Goal: Information Seeking & Learning: Learn about a topic

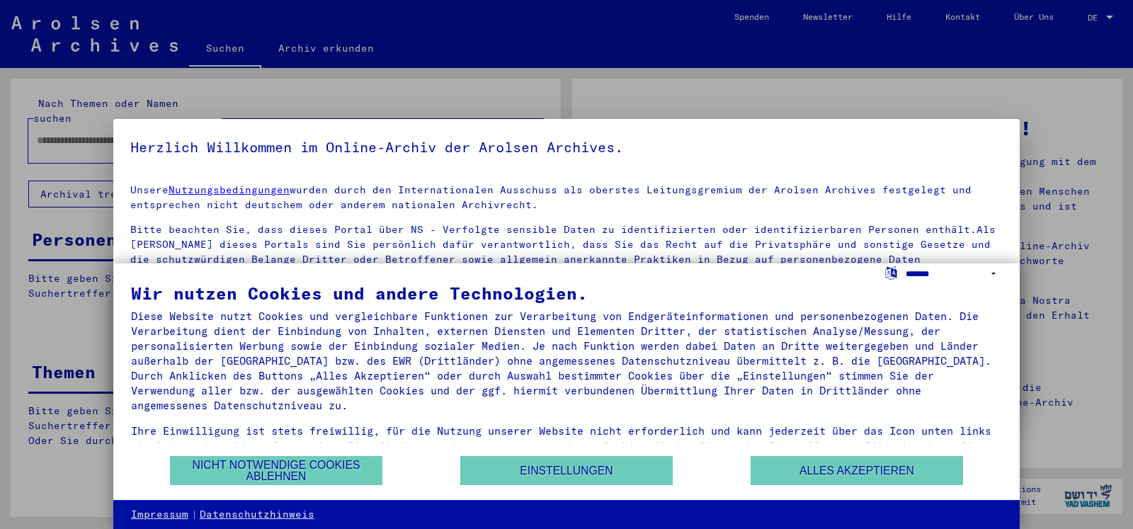
click at [906, 263] on select "**********" at bounding box center [954, 273] width 96 height 21
click option "**********" at bounding box center [0, 0] width 0 height 0
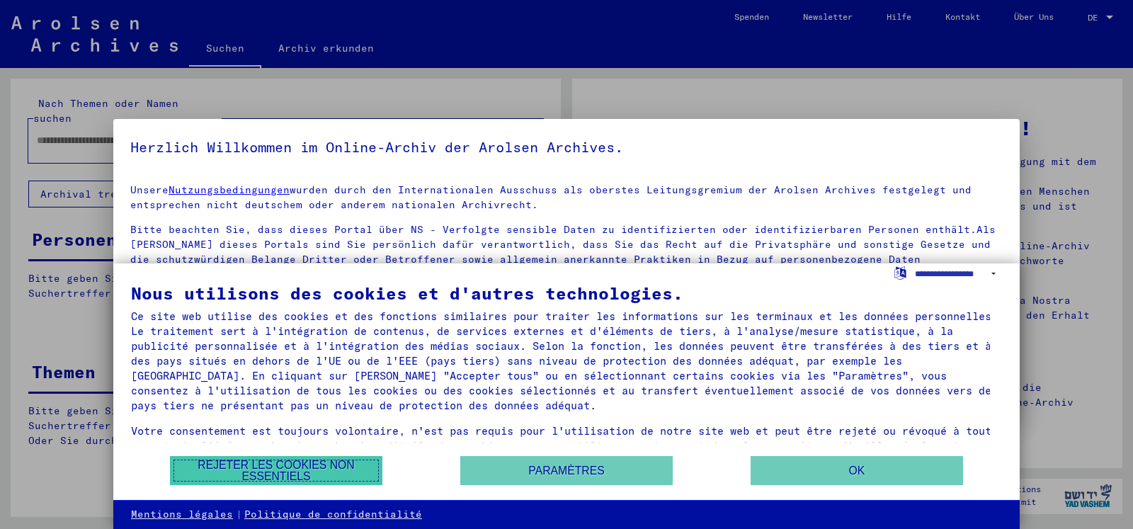
click at [300, 472] on button "Rejeter les cookies non essentiels" at bounding box center [276, 470] width 212 height 29
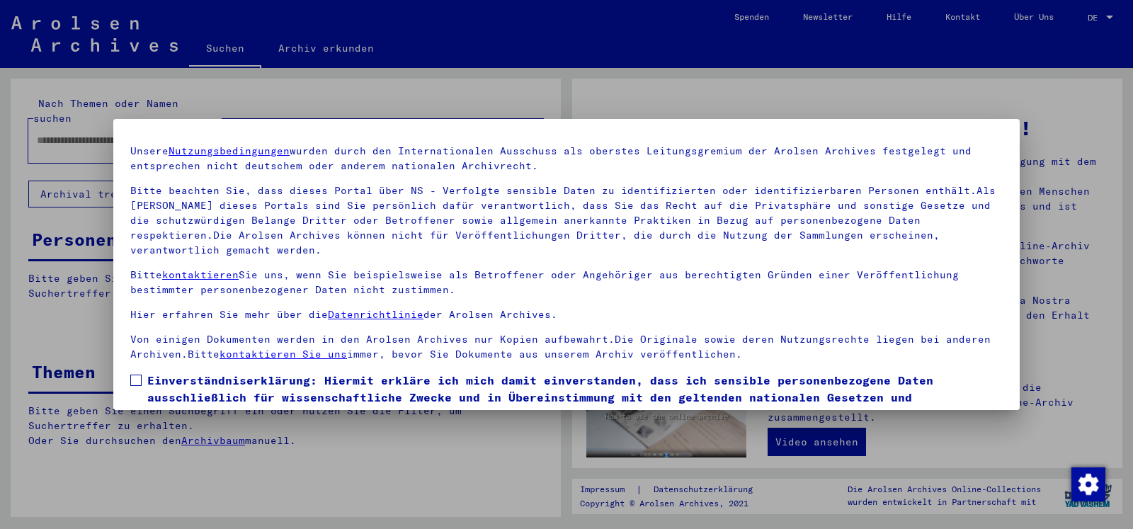
scroll to position [120, 0]
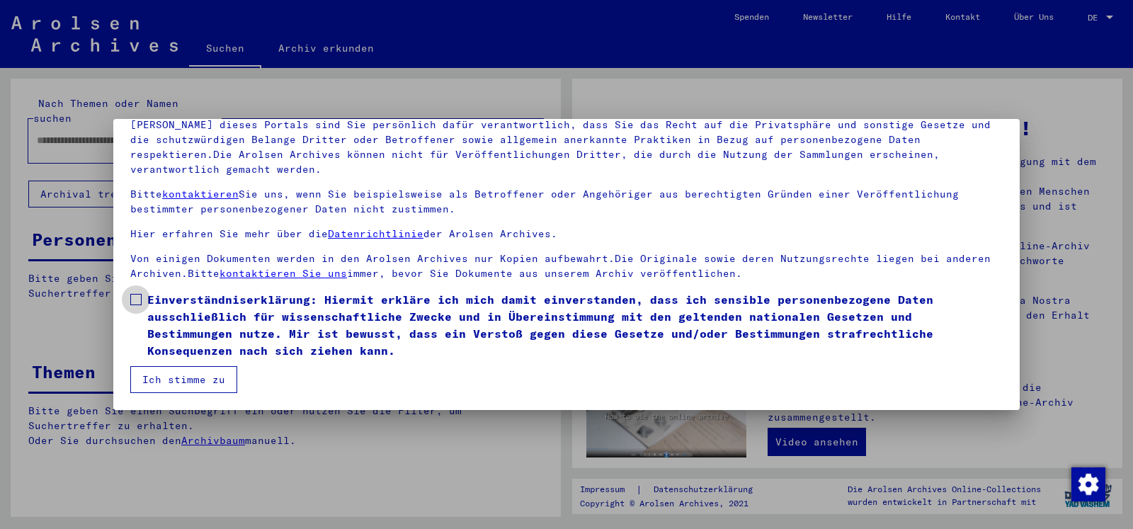
click at [136, 299] on span at bounding box center [135, 299] width 11 height 11
click at [180, 382] on button "Ich stimme zu" at bounding box center [183, 379] width 107 height 27
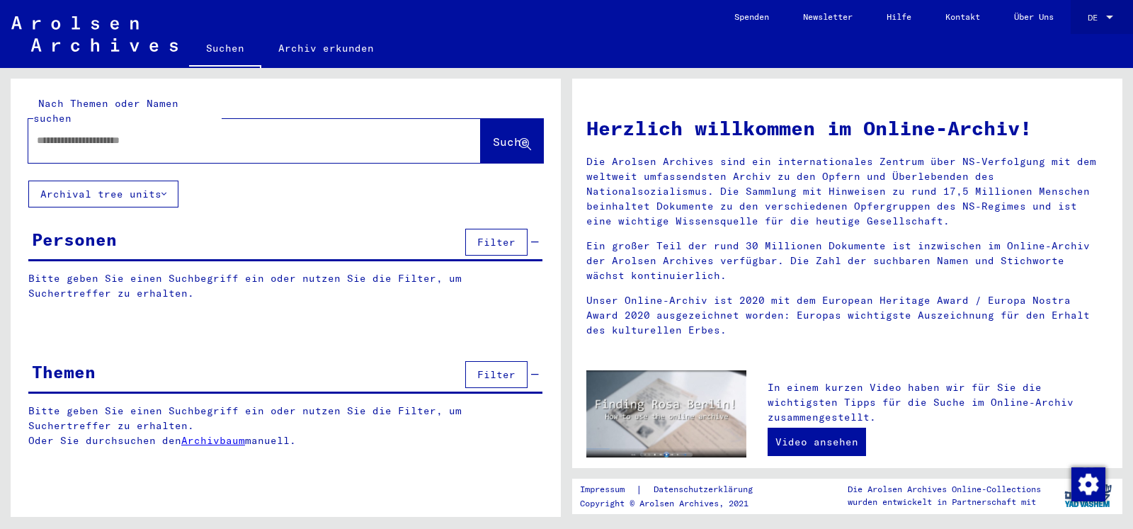
click at [1108, 16] on div at bounding box center [1109, 18] width 7 height 4
click at [1065, 25] on span "English" at bounding box center [1073, 25] width 35 height 11
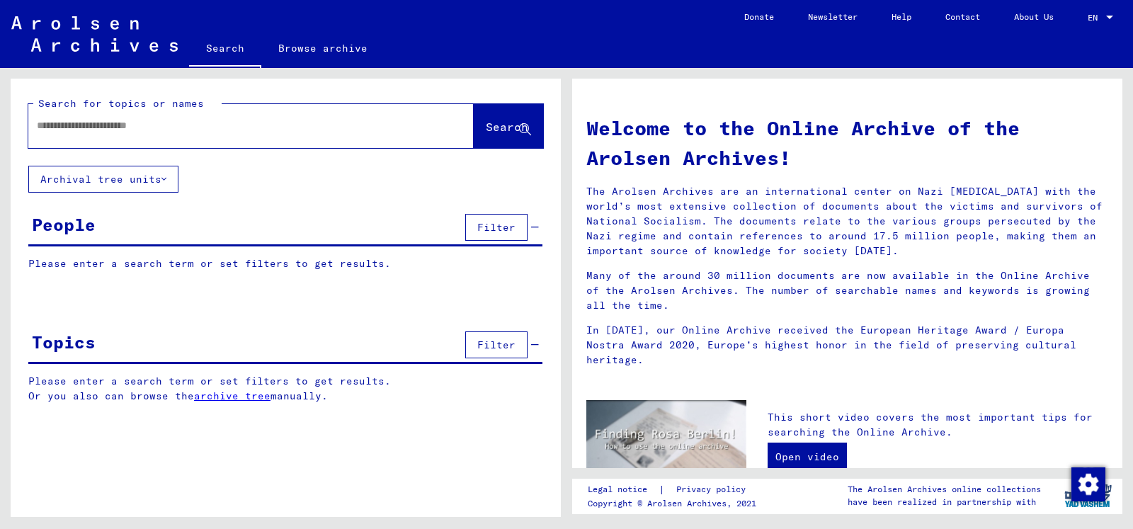
click at [64, 128] on input "text" at bounding box center [234, 125] width 394 height 15
type input "******"
click at [481, 118] on button "Search" at bounding box center [508, 126] width 69 height 44
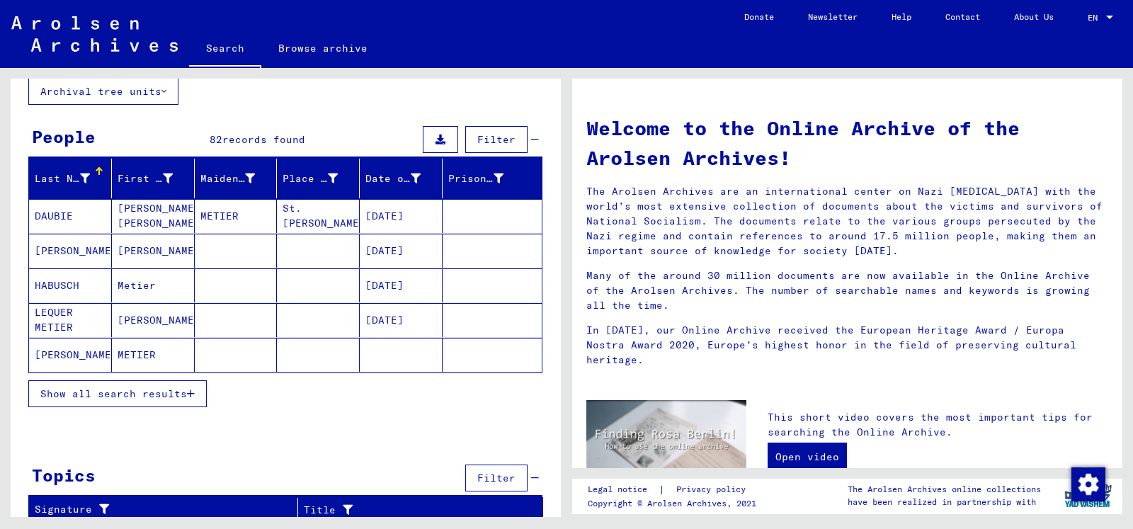
scroll to position [95, 0]
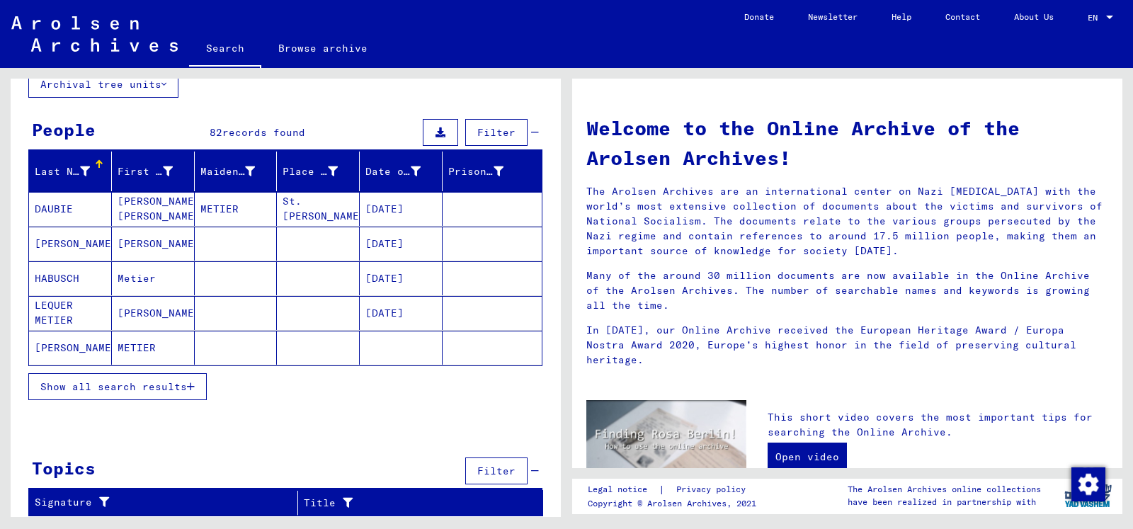
click at [74, 349] on mat-cell "[PERSON_NAME]" at bounding box center [70, 348] width 83 height 34
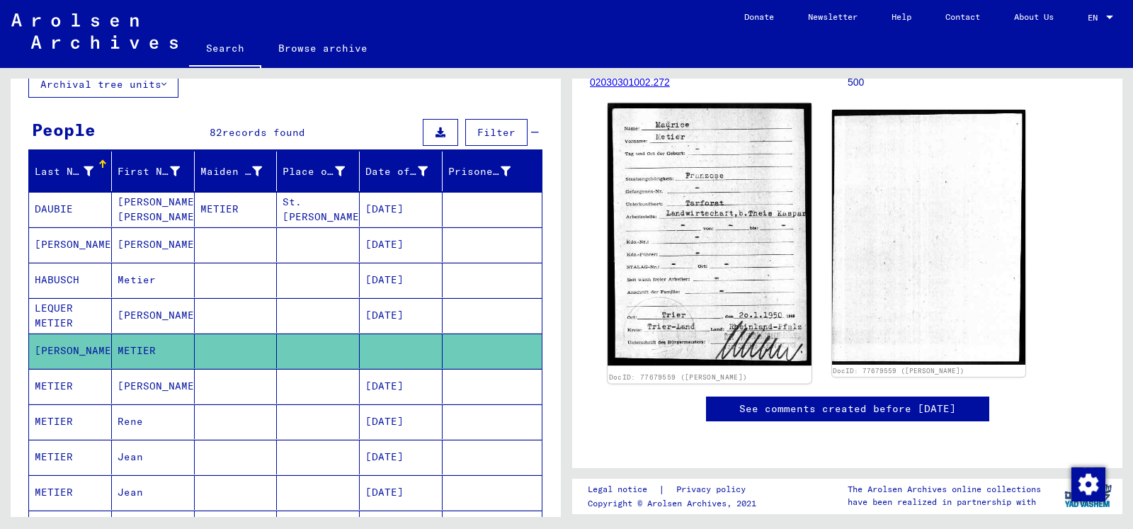
scroll to position [153, 0]
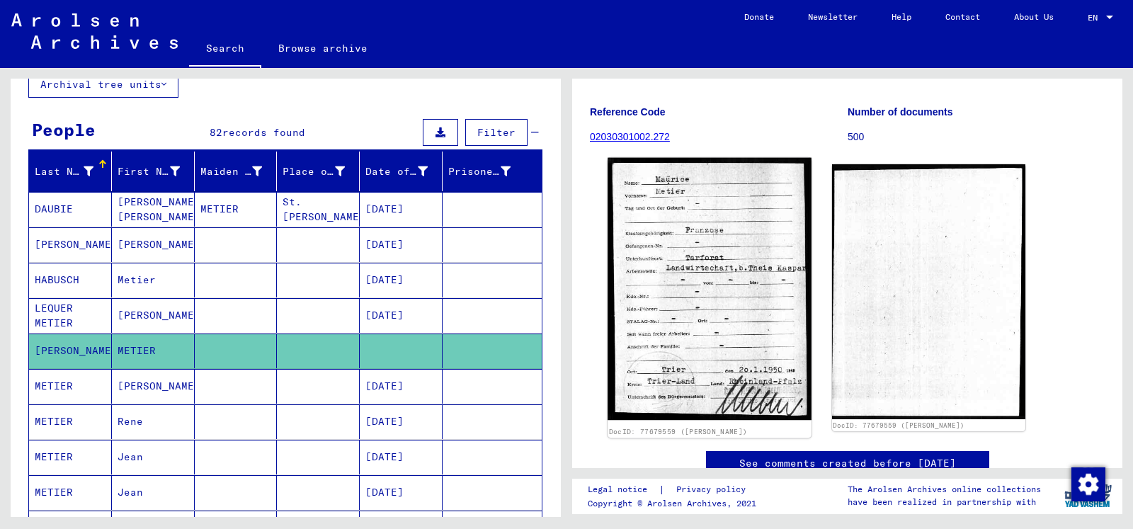
click at [702, 261] on img at bounding box center [708, 289] width 203 height 263
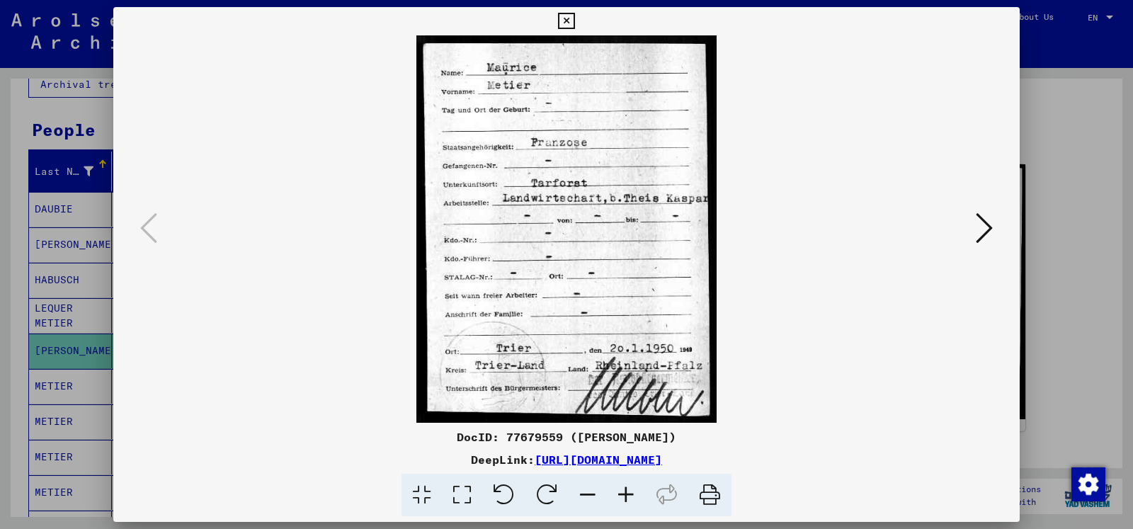
click at [574, 21] on icon at bounding box center [566, 21] width 16 height 17
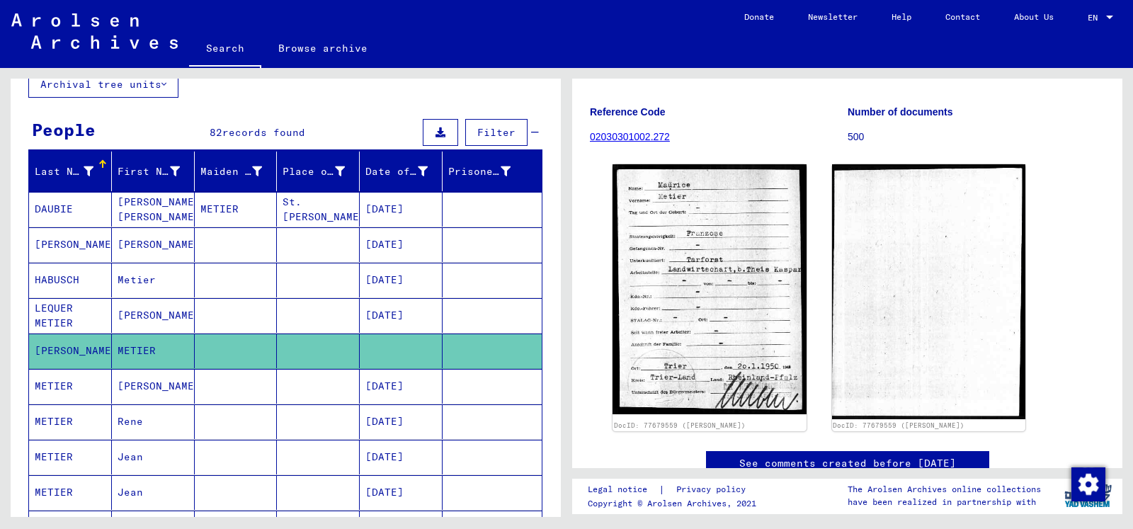
click at [142, 315] on mat-cell "[PERSON_NAME]" at bounding box center [153, 315] width 83 height 35
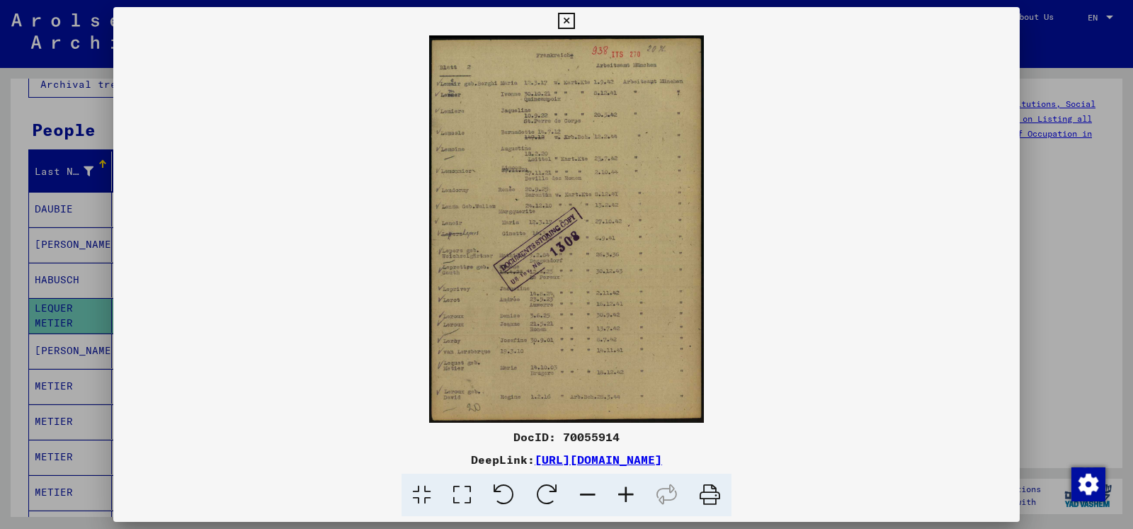
click at [566, 241] on img at bounding box center [566, 228] width 906 height 387
click at [598, 462] on link "[URL][DOMAIN_NAME]" at bounding box center [598, 459] width 127 height 14
click at [627, 496] on icon at bounding box center [626, 495] width 38 height 43
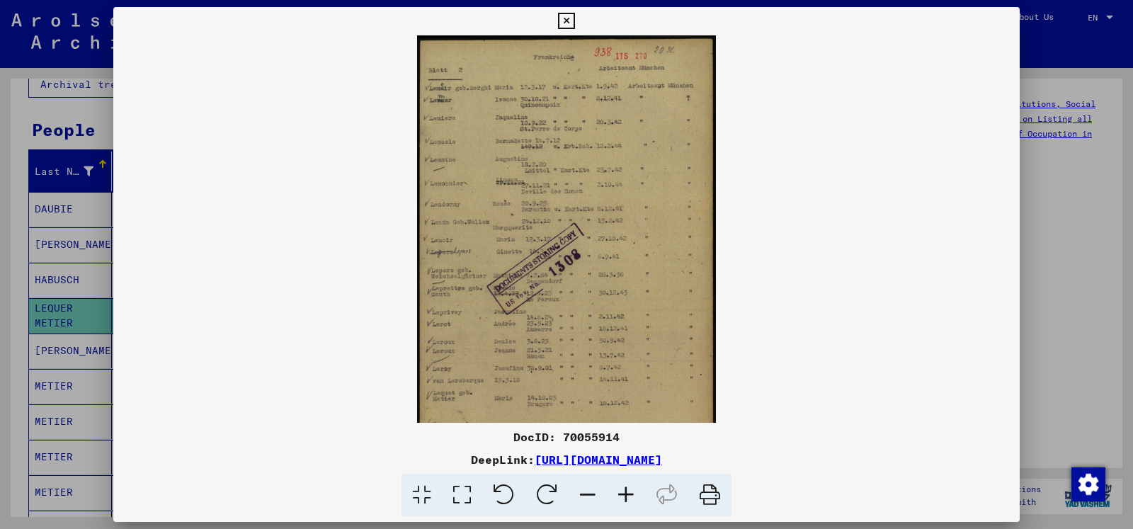
click at [627, 496] on icon at bounding box center [626, 495] width 38 height 43
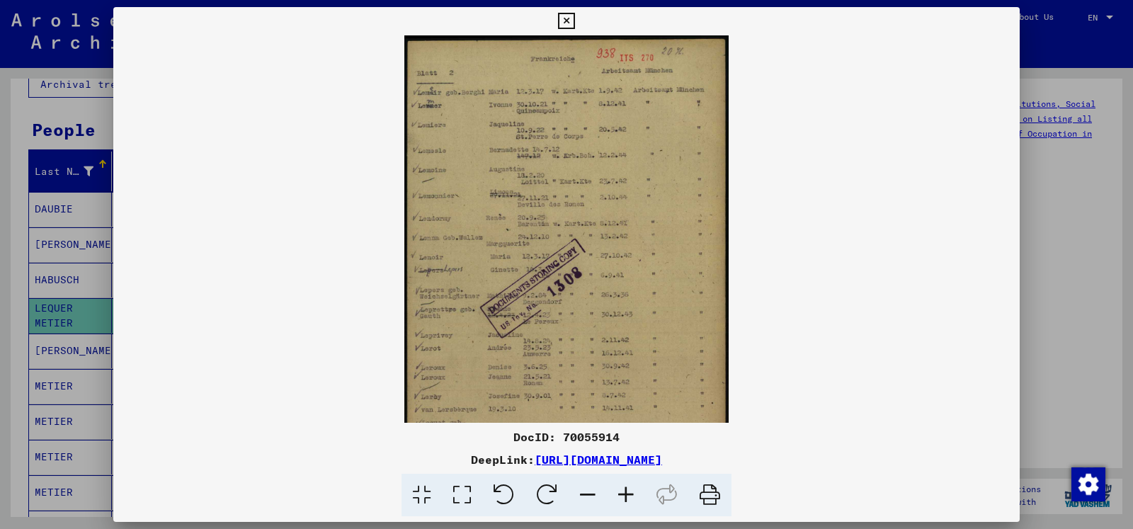
click at [627, 496] on icon at bounding box center [626, 495] width 38 height 43
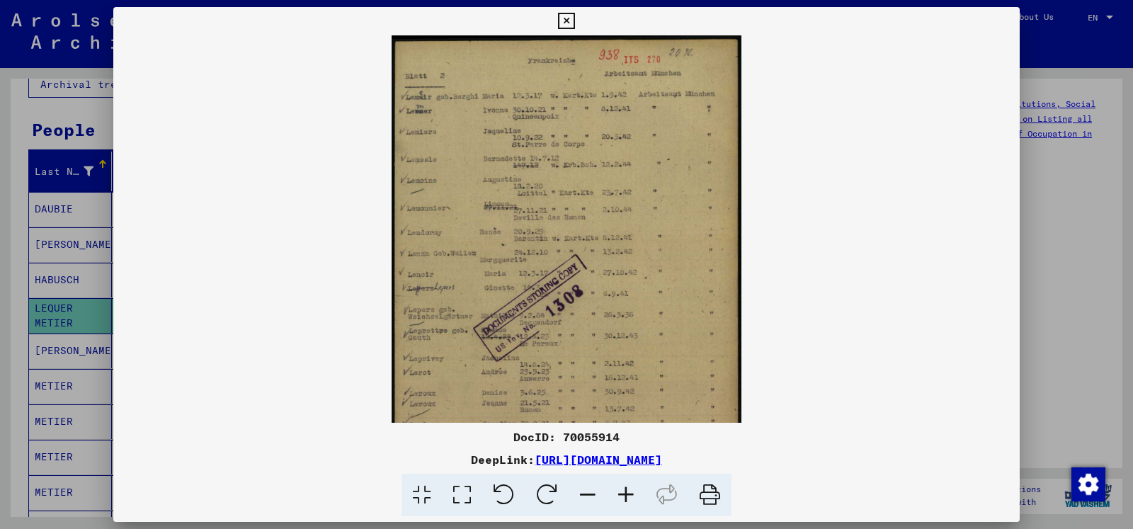
click at [627, 496] on icon at bounding box center [626, 495] width 38 height 43
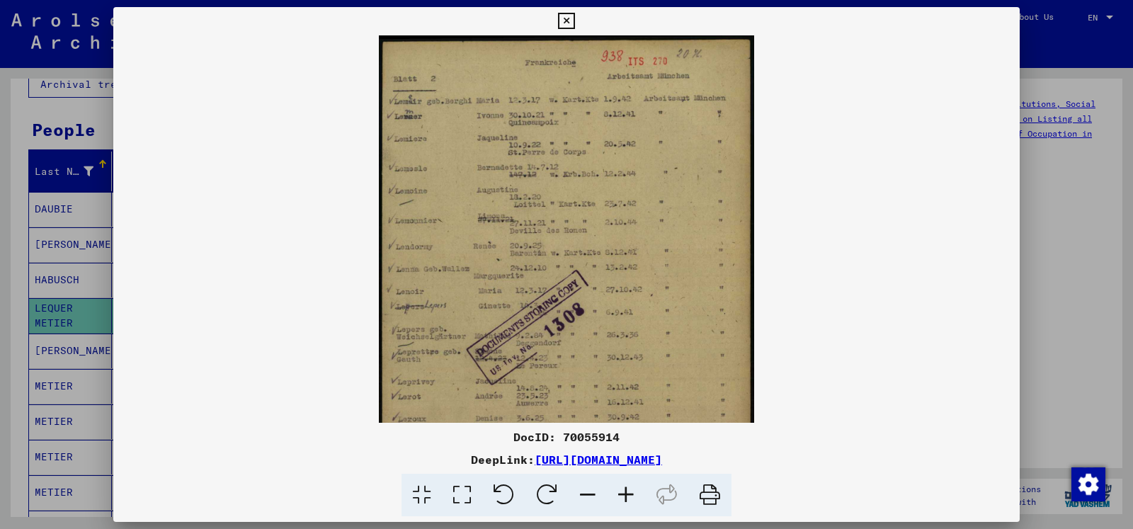
click at [627, 496] on icon at bounding box center [626, 495] width 38 height 43
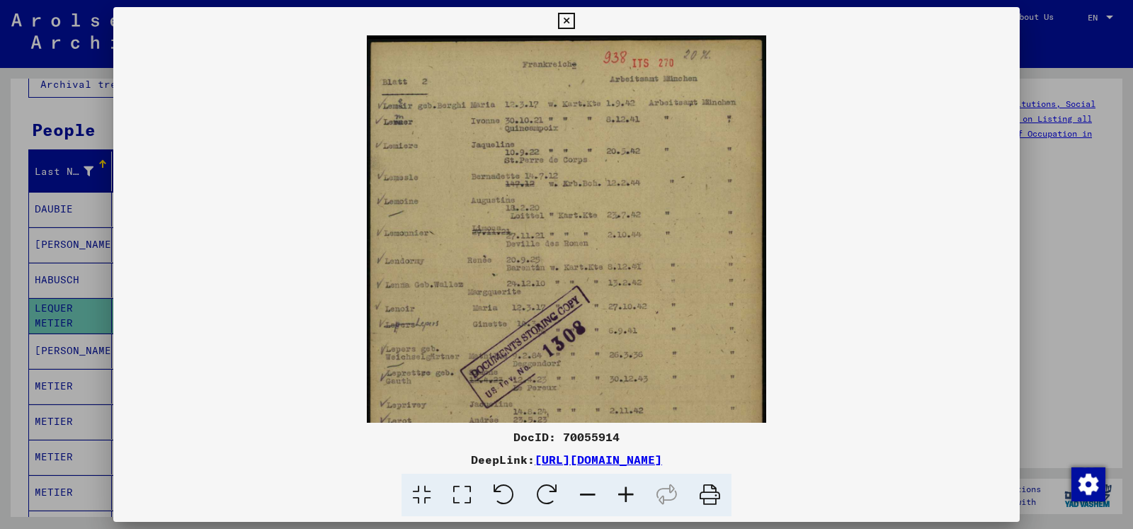
click at [627, 496] on icon at bounding box center [626, 495] width 38 height 43
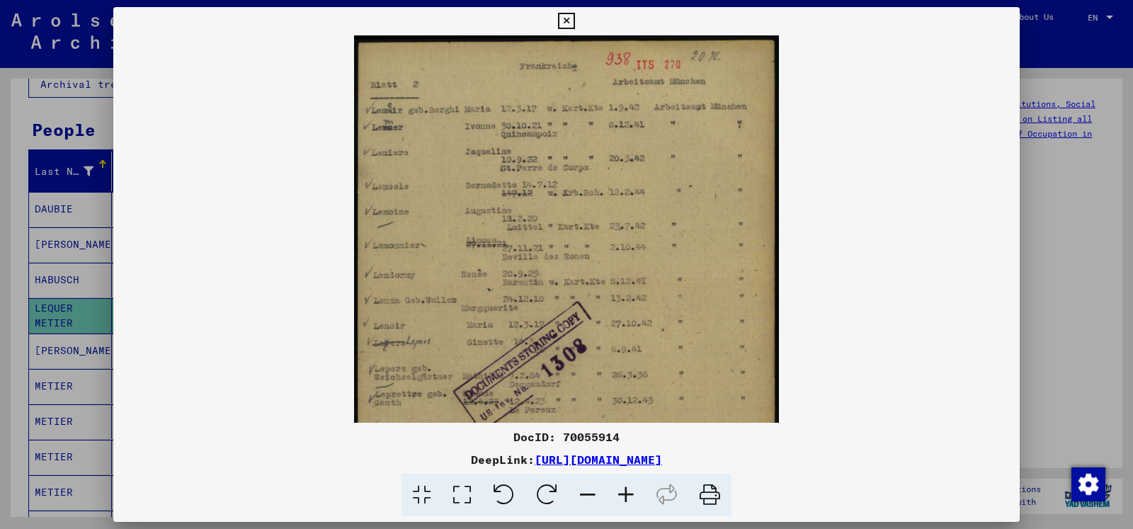
click at [627, 496] on icon at bounding box center [626, 495] width 38 height 43
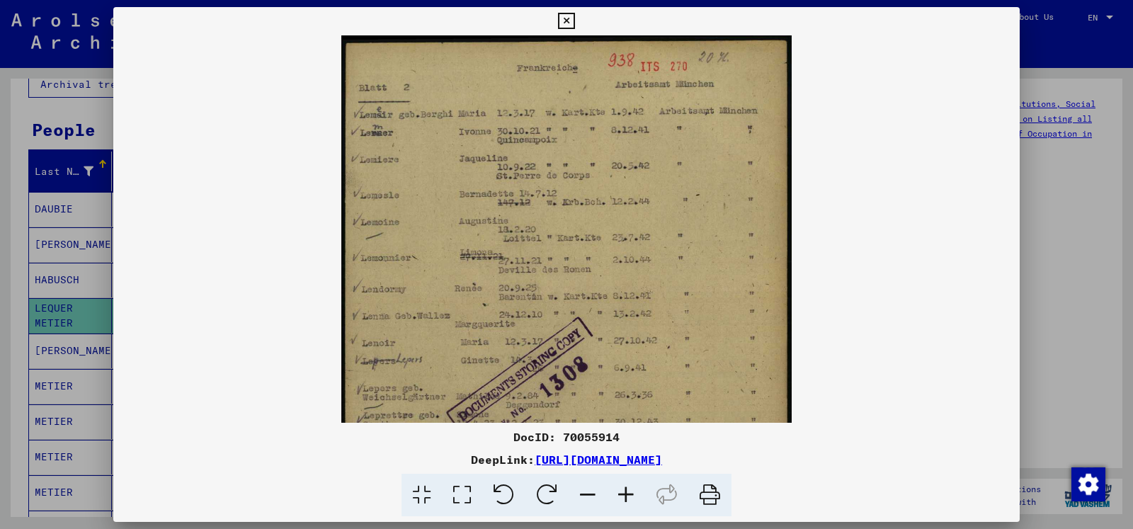
click at [627, 496] on icon at bounding box center [626, 495] width 38 height 43
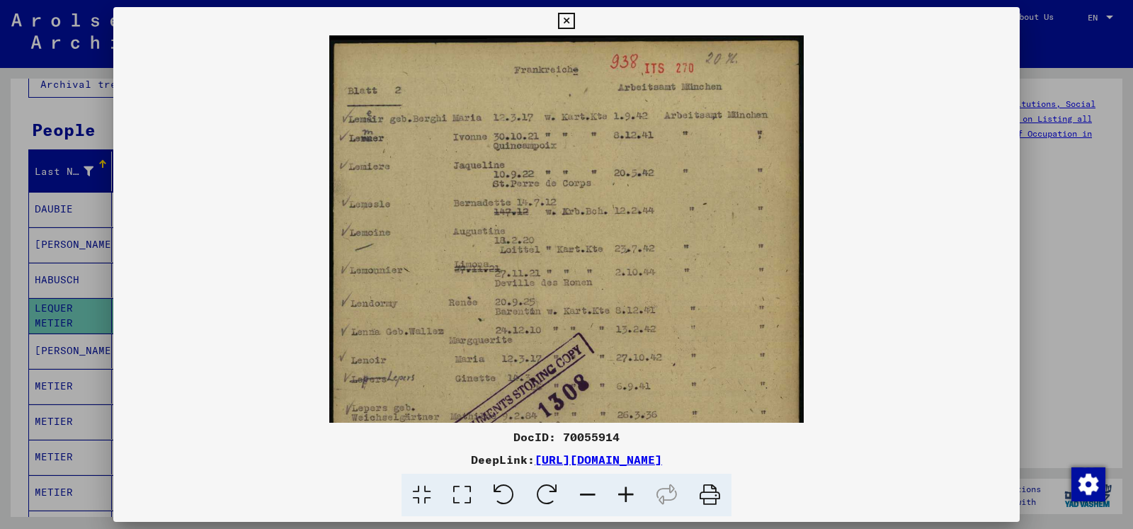
click at [627, 496] on icon at bounding box center [626, 495] width 38 height 43
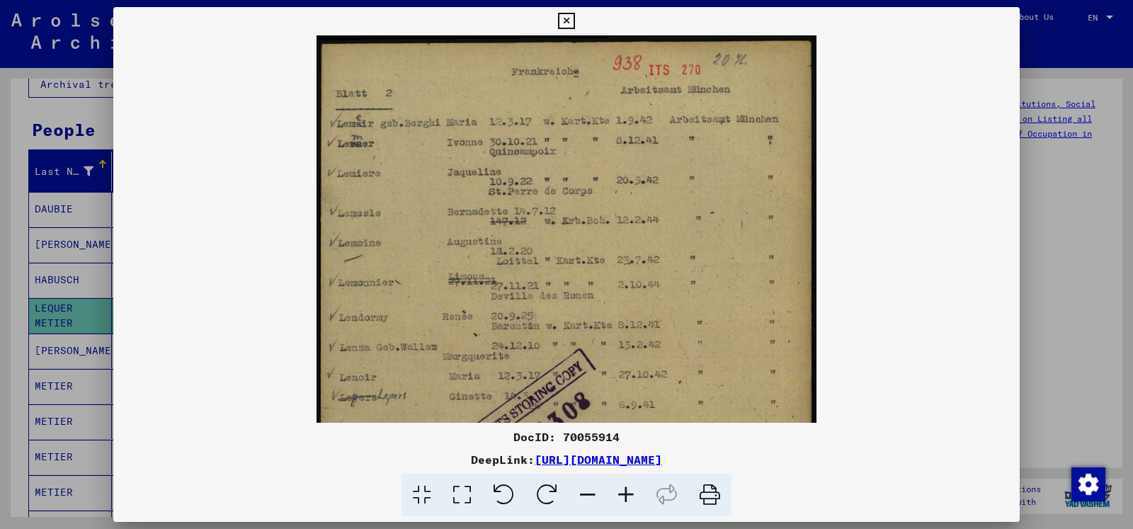
click at [627, 496] on icon at bounding box center [626, 495] width 38 height 43
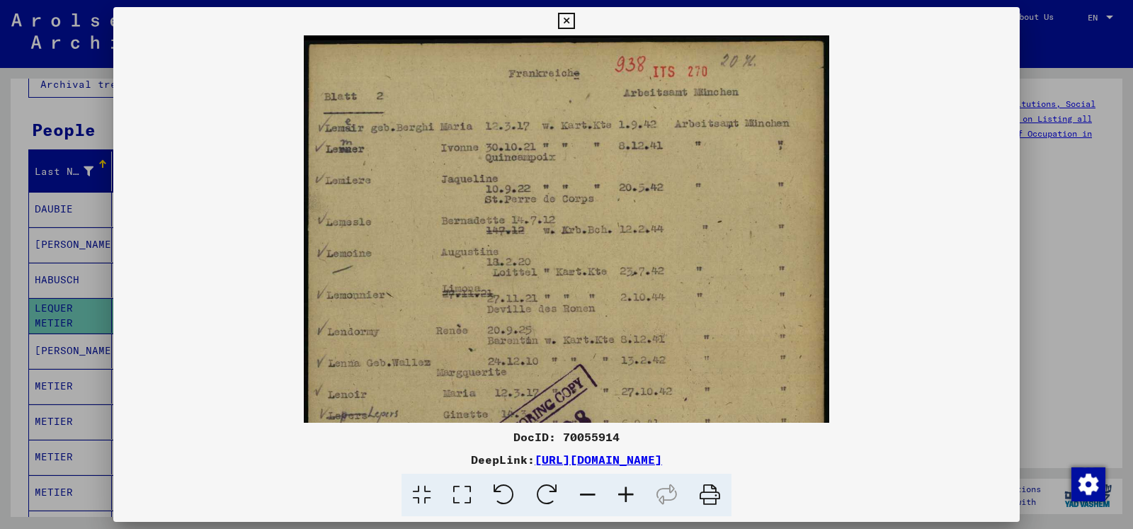
click at [627, 496] on icon at bounding box center [626, 495] width 38 height 43
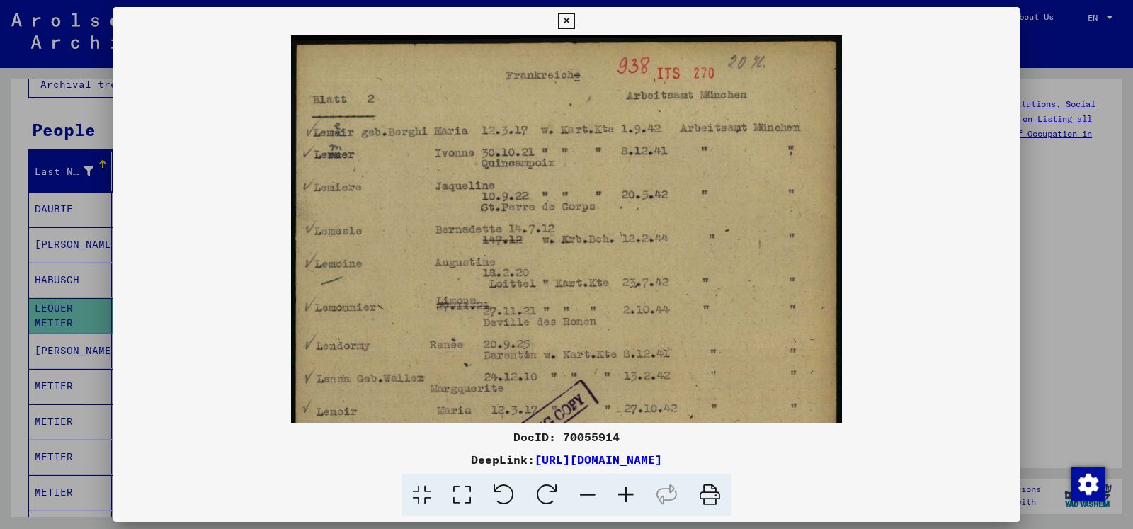
click at [634, 312] on img at bounding box center [566, 423] width 550 height 777
click at [583, 492] on icon at bounding box center [588, 495] width 38 height 43
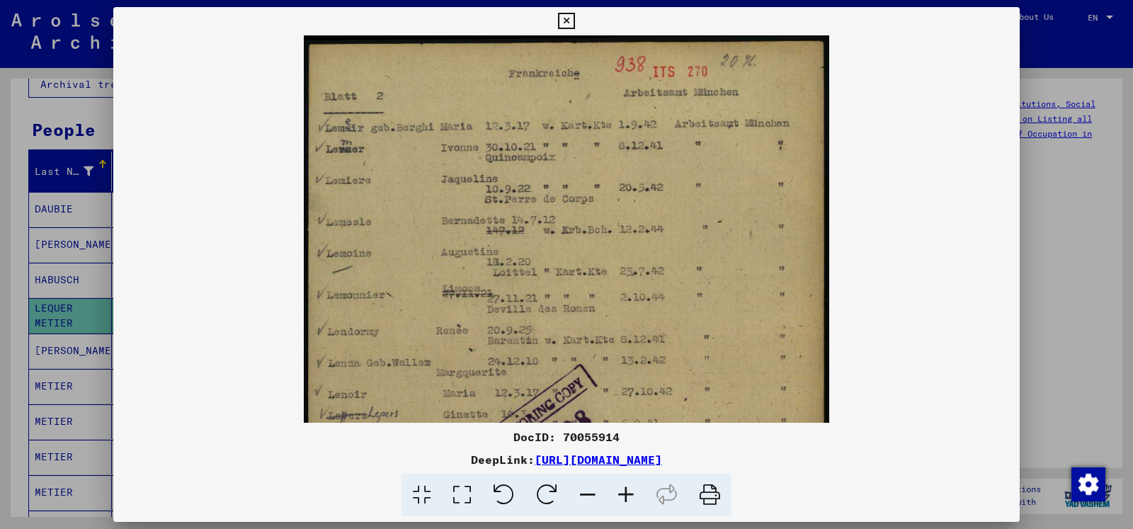
click at [583, 492] on icon at bounding box center [588, 495] width 38 height 43
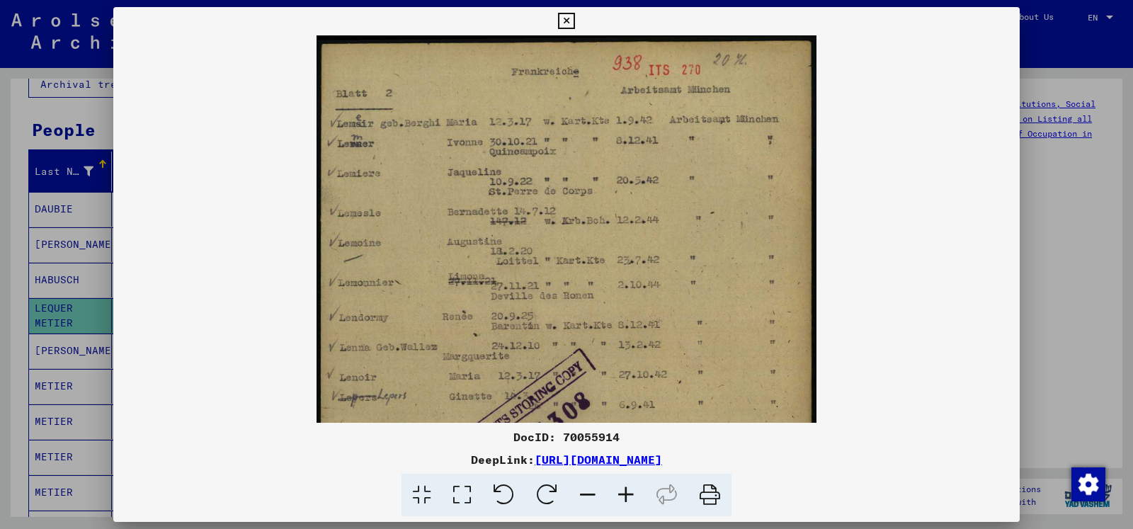
click at [583, 492] on icon at bounding box center [588, 495] width 38 height 43
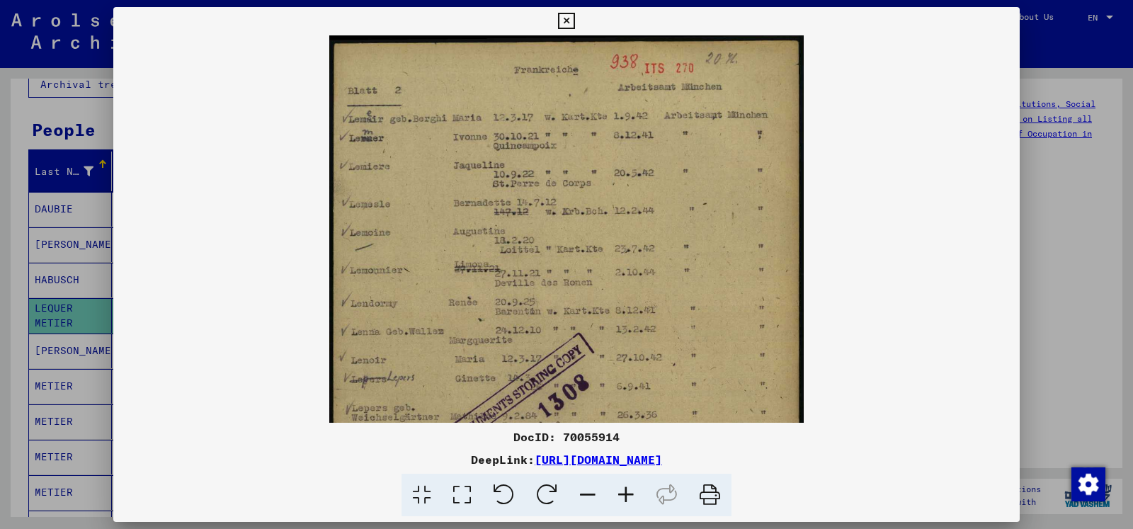
click at [583, 492] on icon at bounding box center [588, 495] width 38 height 43
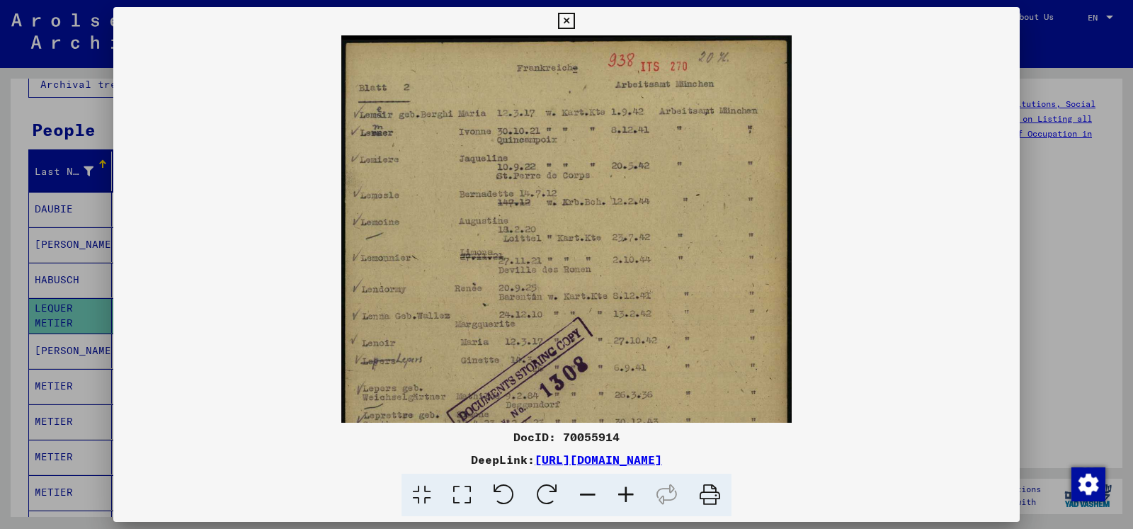
click at [583, 492] on icon at bounding box center [588, 495] width 38 height 43
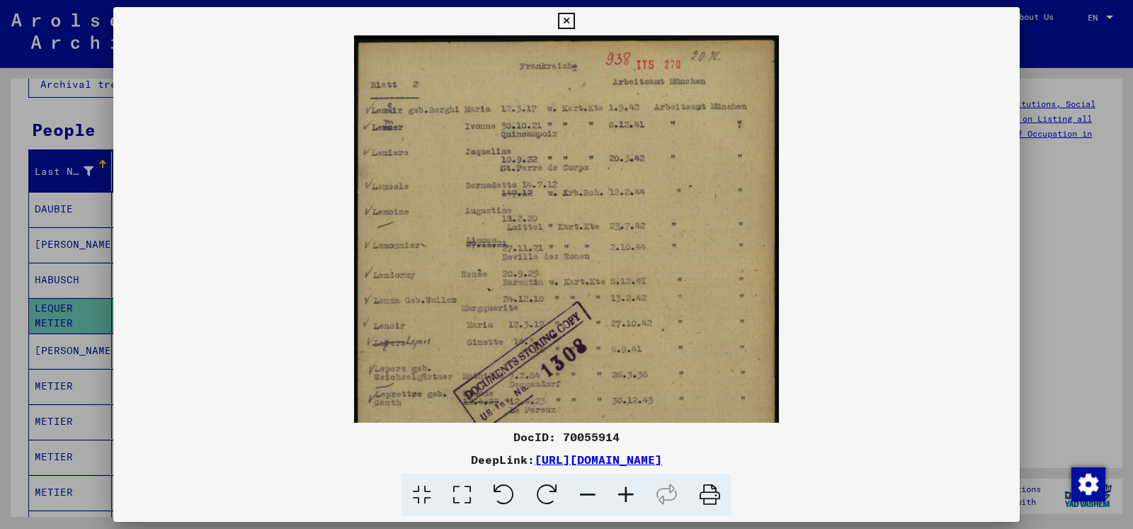
click at [583, 492] on icon at bounding box center [588, 495] width 38 height 43
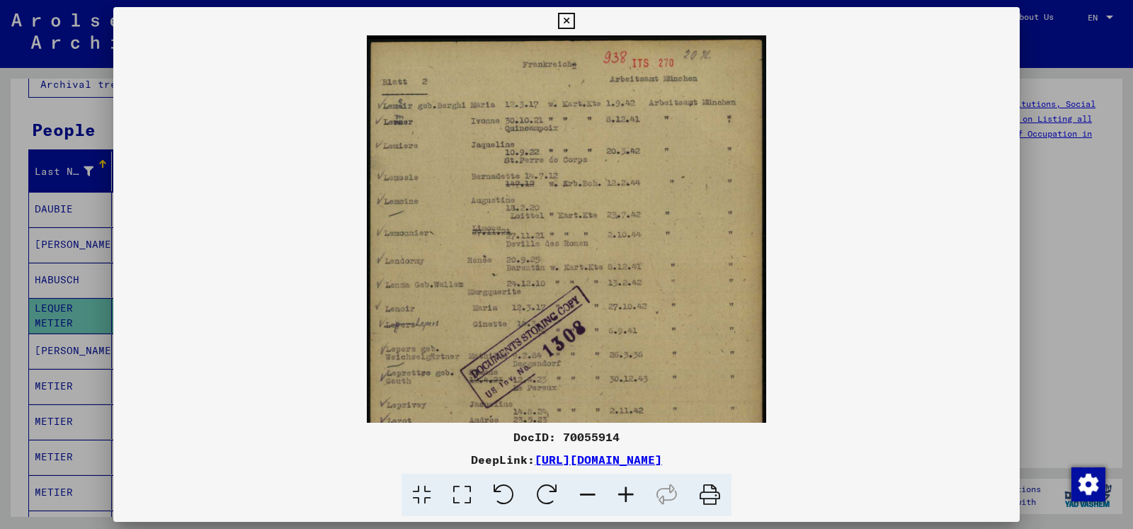
click at [583, 492] on icon at bounding box center [588, 495] width 38 height 43
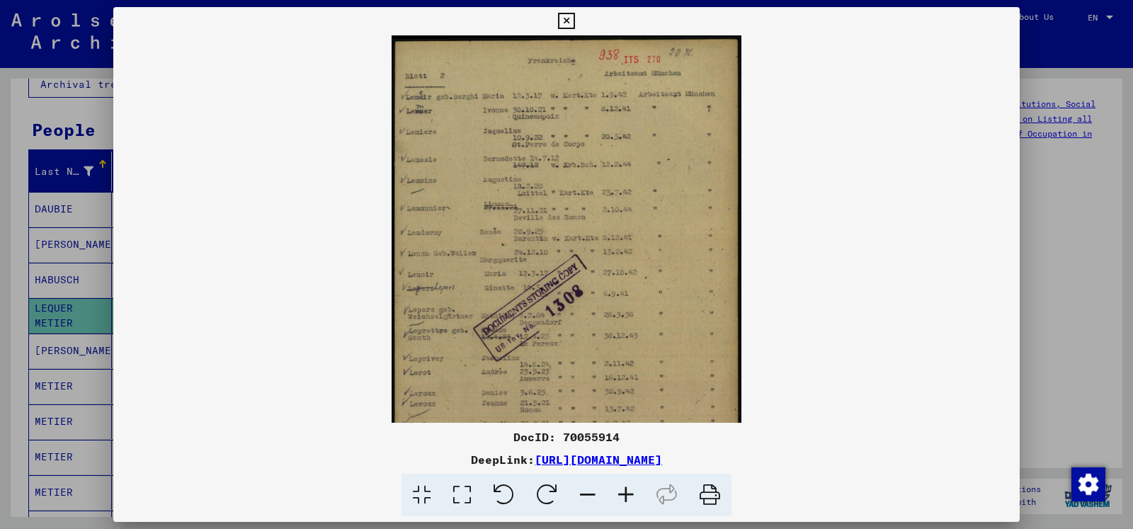
click at [583, 492] on icon at bounding box center [588, 495] width 38 height 43
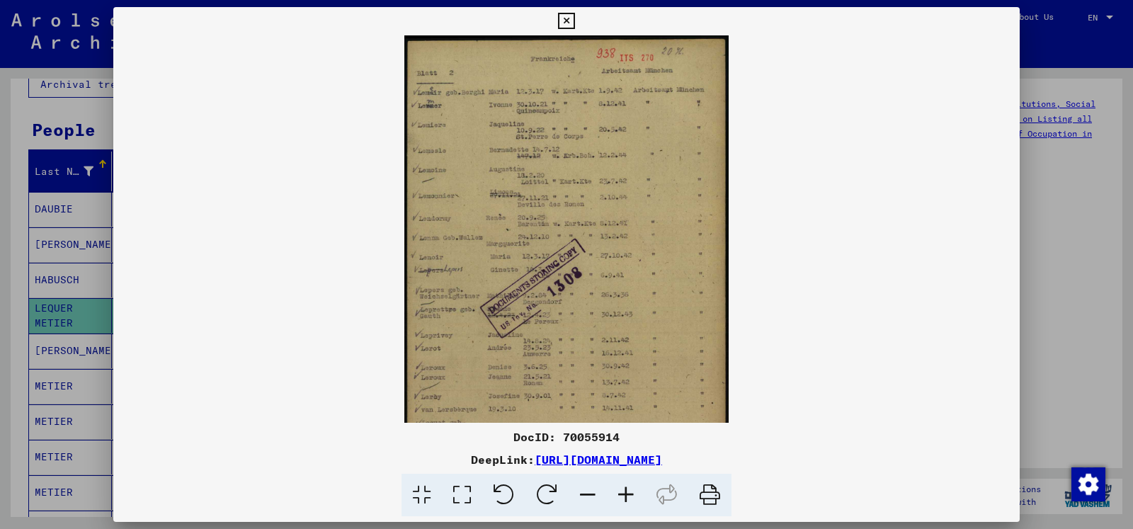
click at [583, 492] on icon at bounding box center [588, 495] width 38 height 43
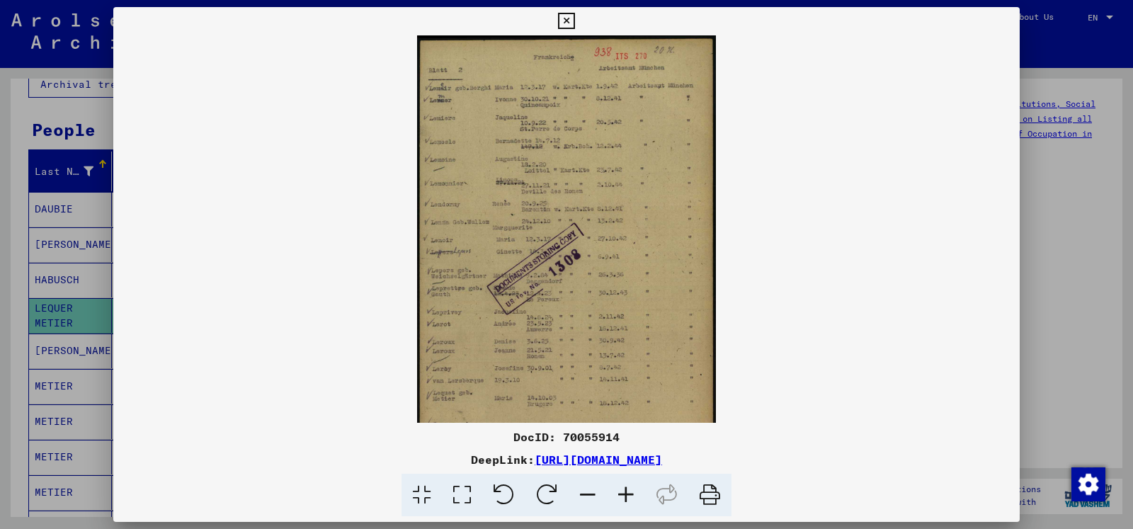
click at [583, 492] on icon at bounding box center [588, 495] width 38 height 43
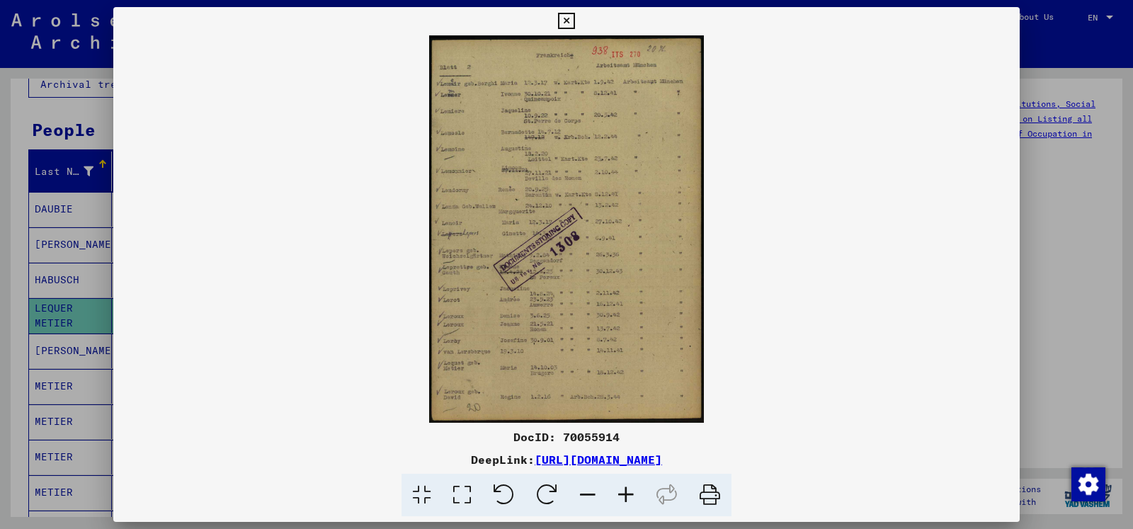
click at [583, 492] on icon at bounding box center [588, 495] width 38 height 43
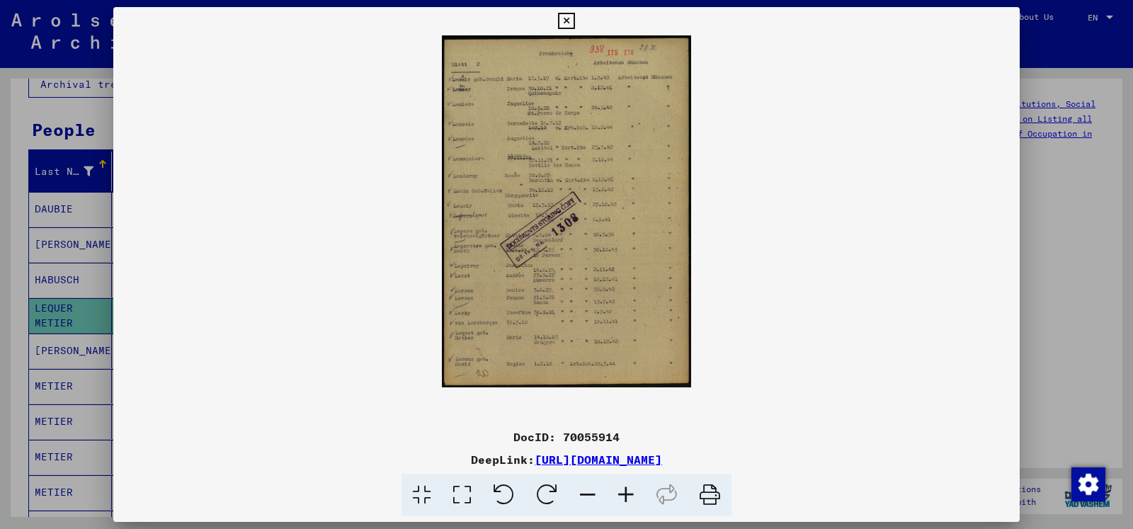
click at [624, 492] on icon at bounding box center [626, 495] width 38 height 43
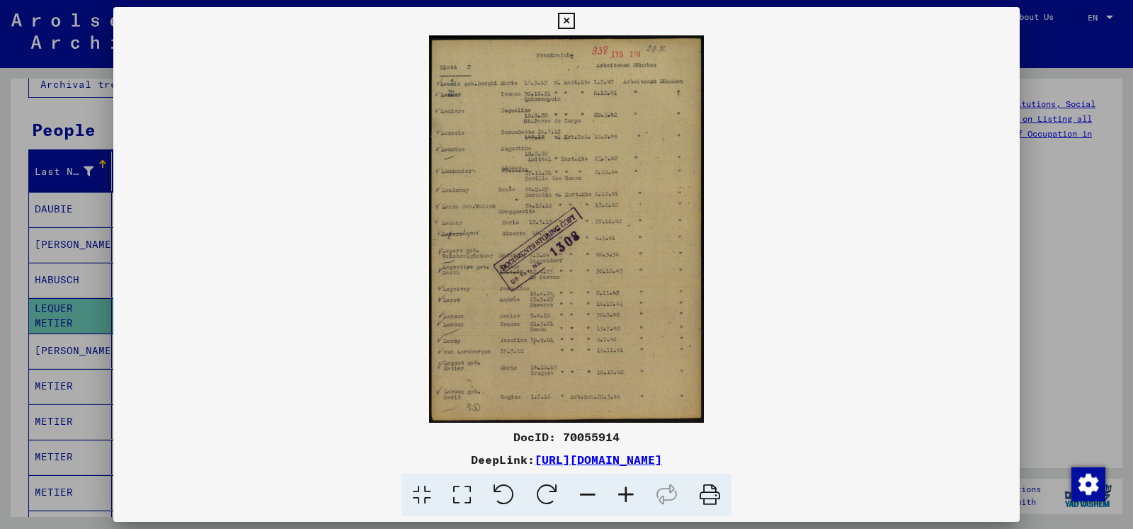
click at [624, 492] on icon at bounding box center [626, 495] width 38 height 43
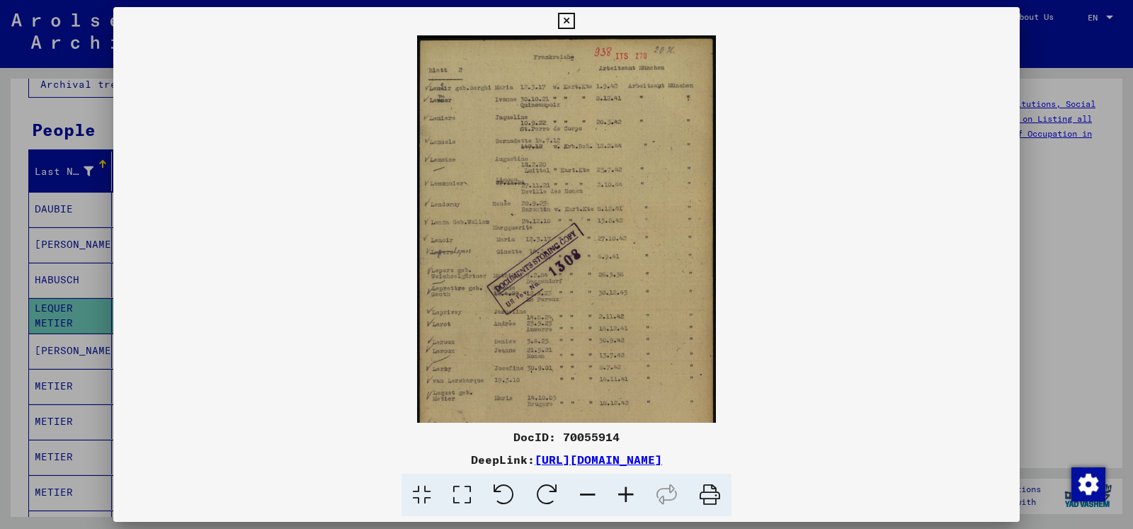
click at [574, 21] on icon at bounding box center [566, 21] width 16 height 17
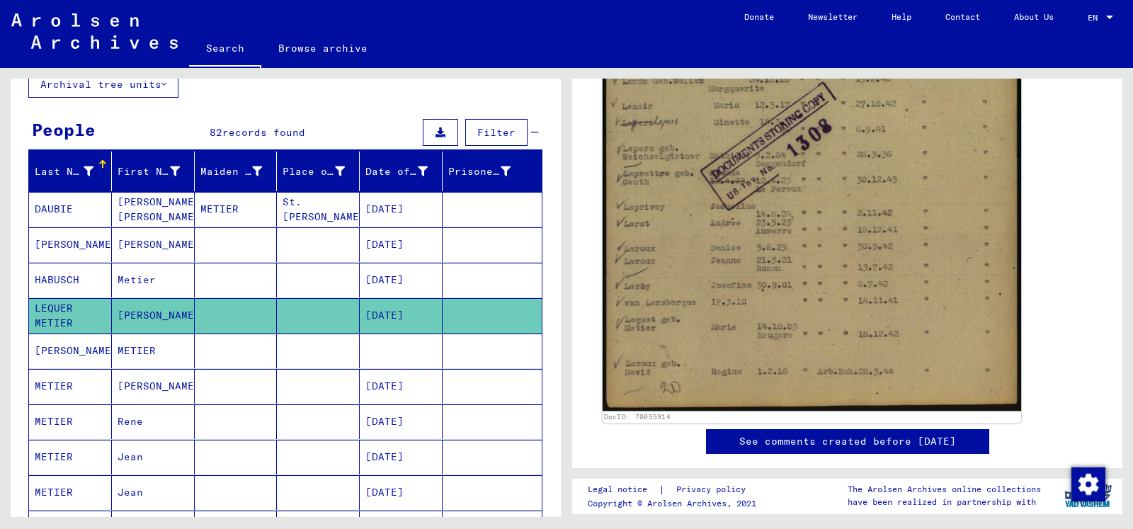
scroll to position [535, 0]
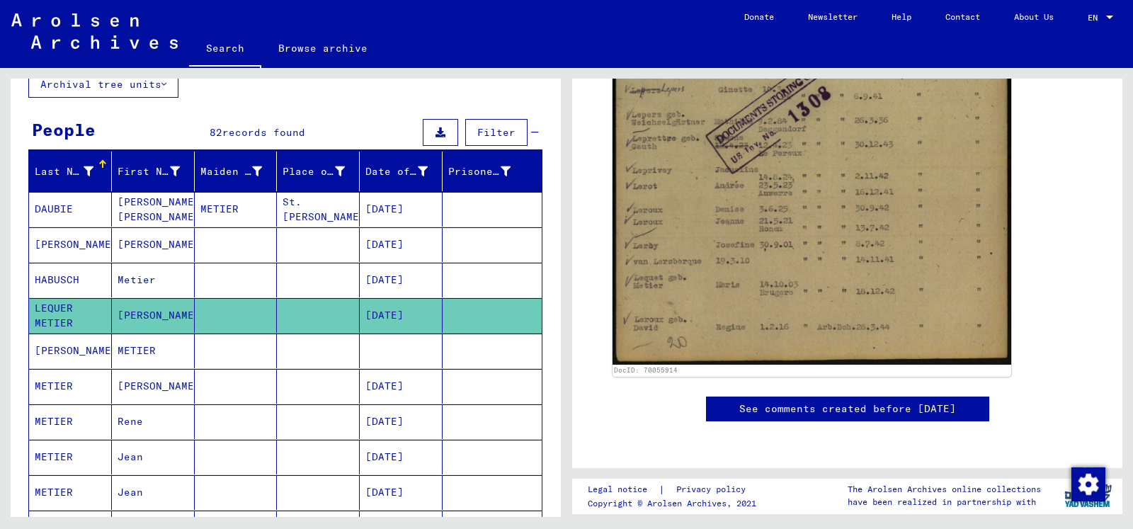
click at [148, 385] on mat-cell "[PERSON_NAME]" at bounding box center [153, 386] width 83 height 35
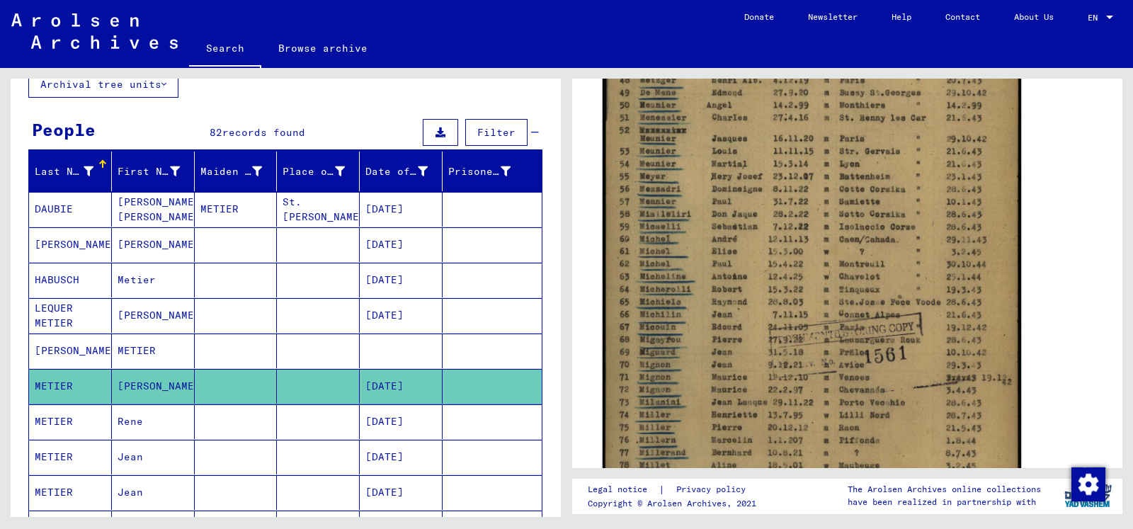
scroll to position [382, 0]
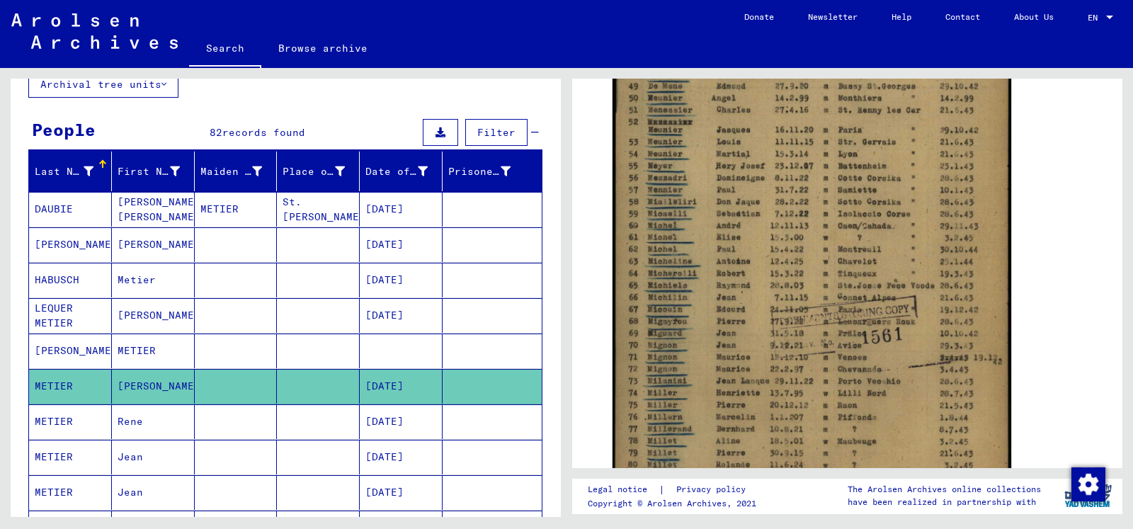
click at [280, 421] on mat-cell at bounding box center [318, 421] width 83 height 35
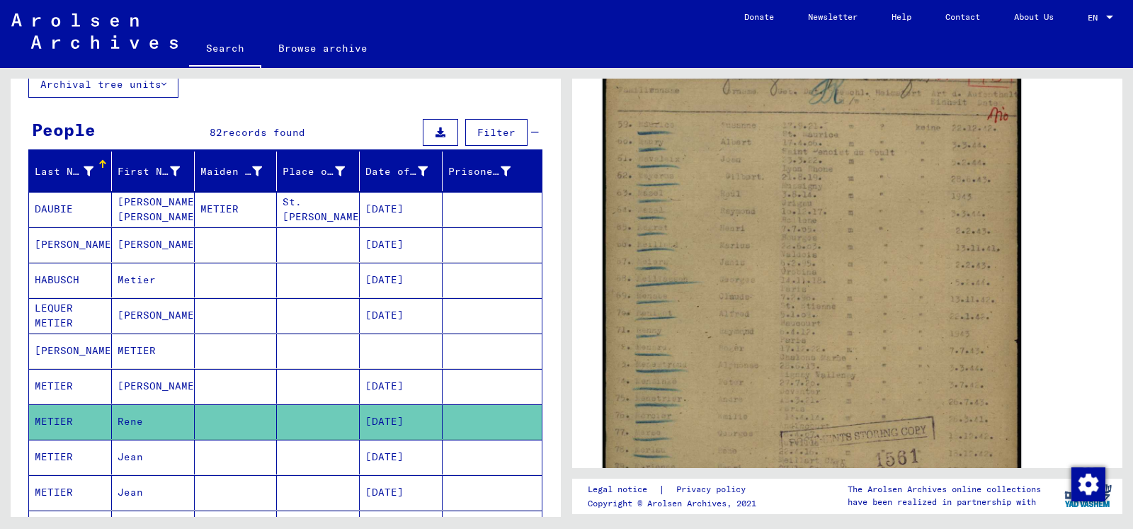
scroll to position [229, 0]
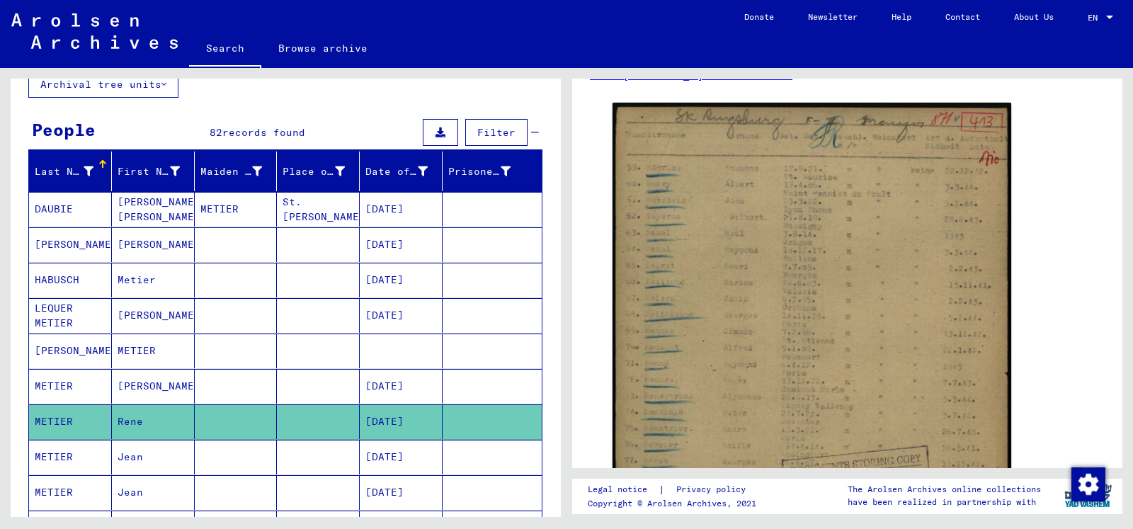
click at [263, 456] on mat-cell at bounding box center [236, 457] width 83 height 35
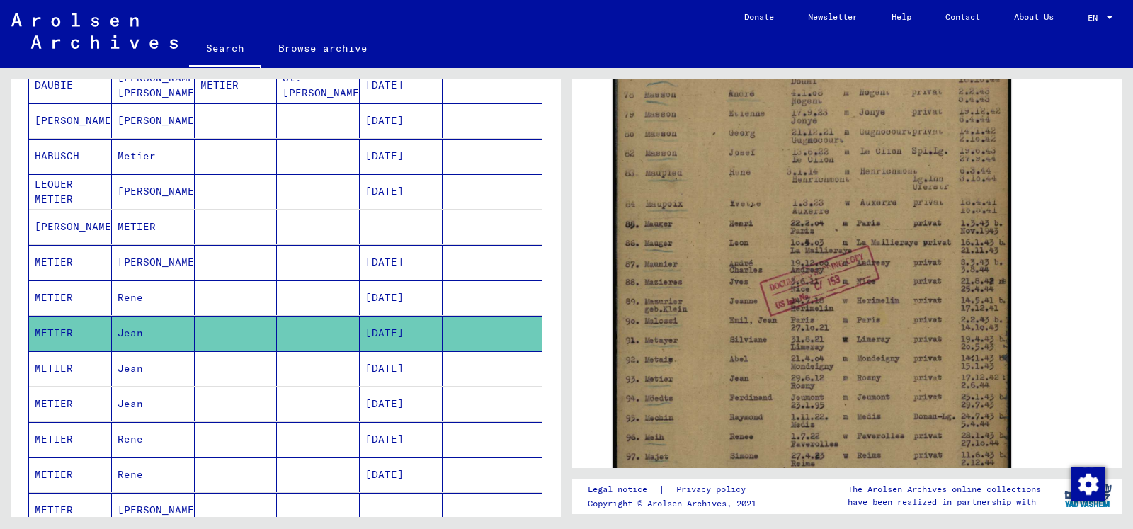
scroll to position [248, 0]
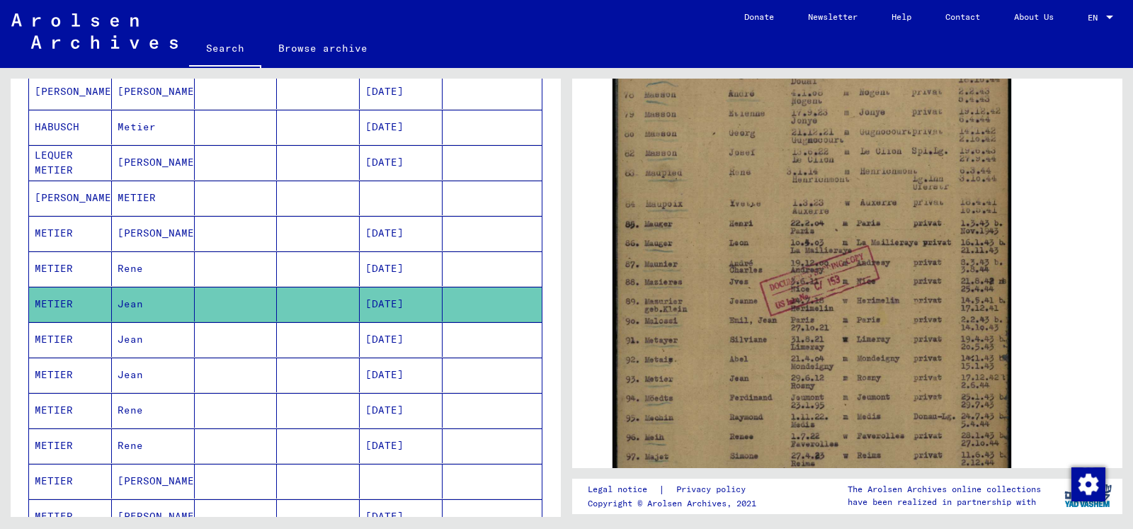
click at [253, 341] on mat-cell at bounding box center [236, 339] width 83 height 35
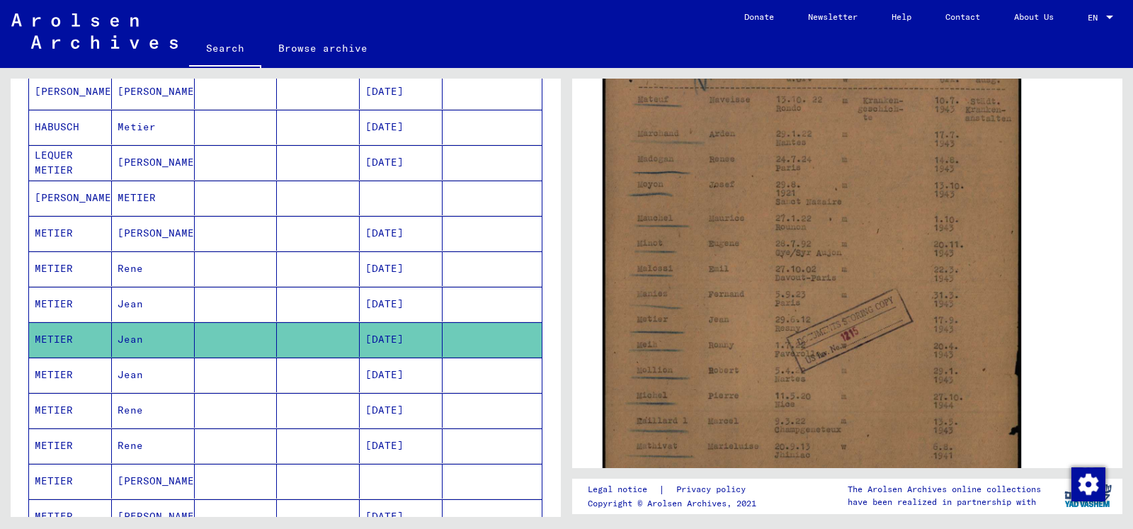
scroll to position [306, 0]
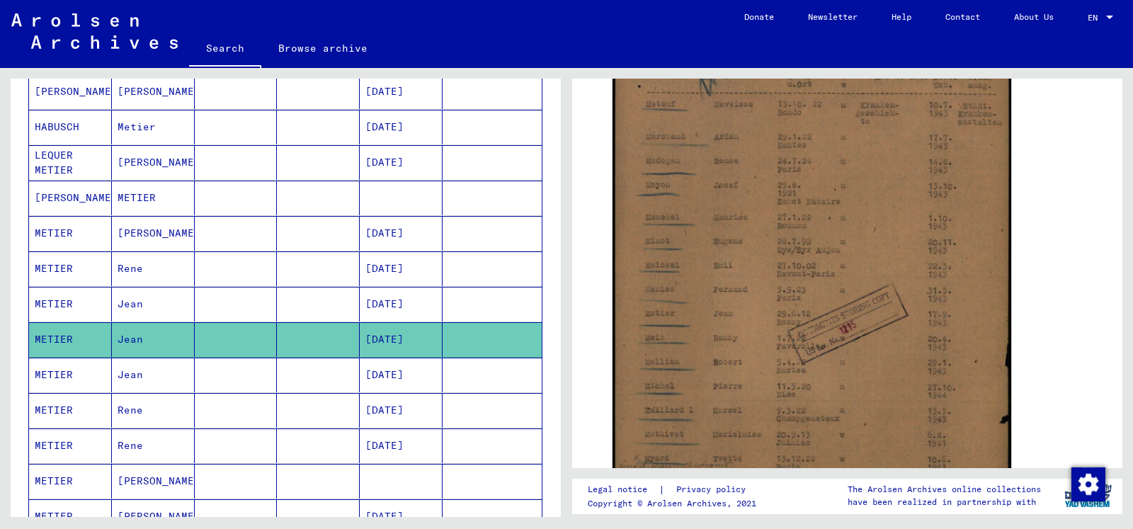
click at [229, 375] on mat-cell at bounding box center [236, 375] width 83 height 35
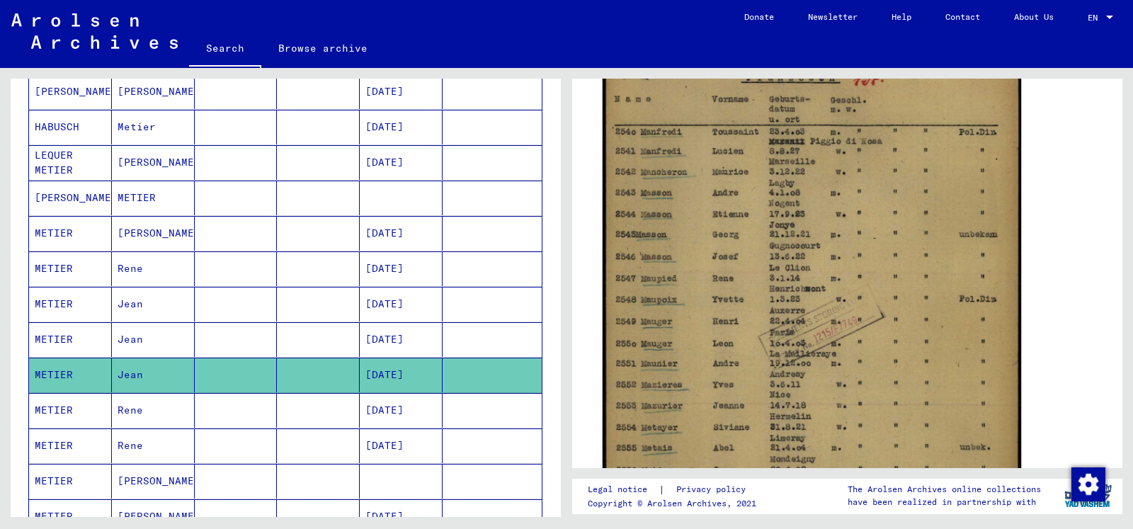
scroll to position [382, 0]
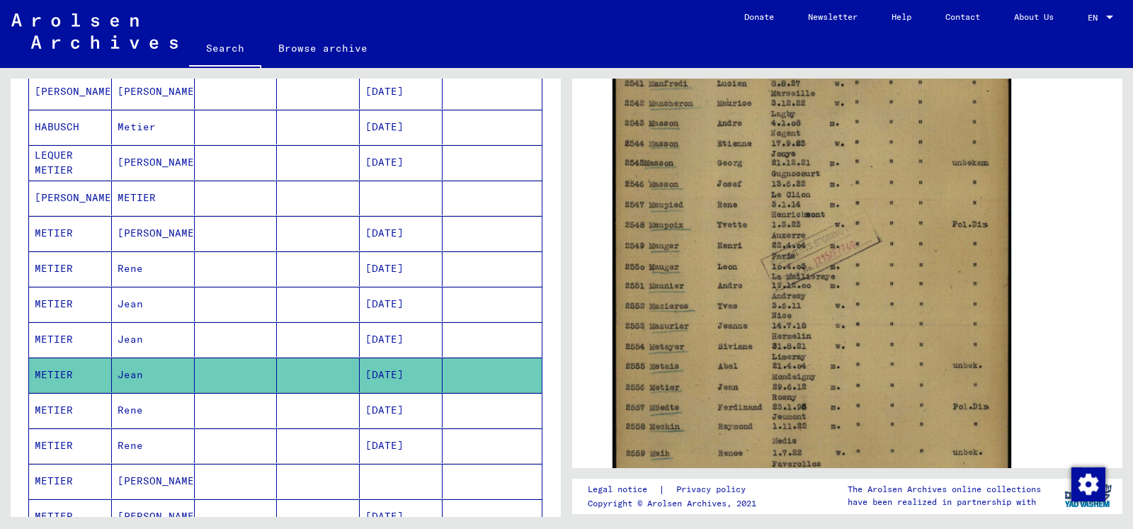
click at [252, 408] on mat-cell at bounding box center [236, 410] width 83 height 35
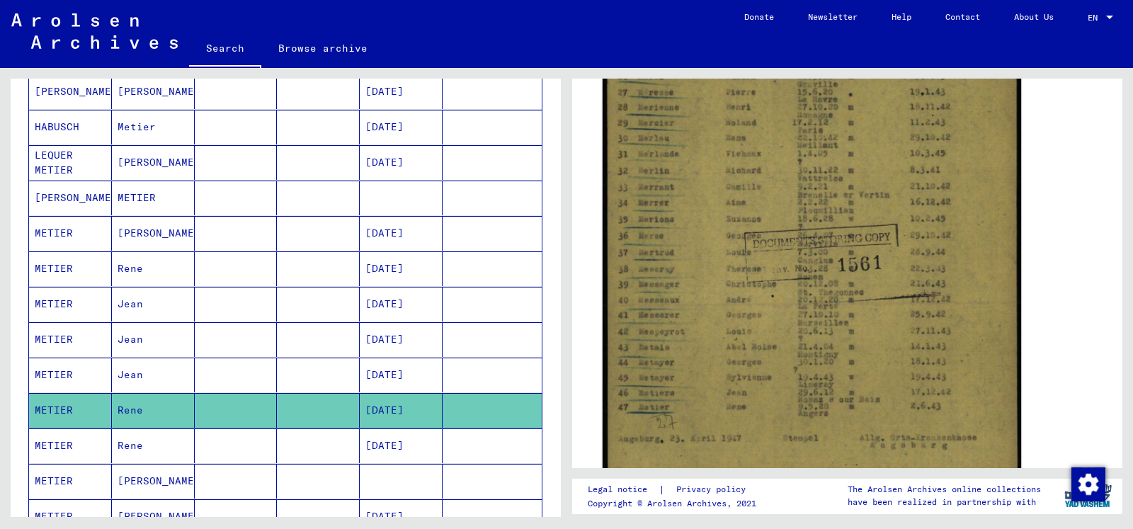
scroll to position [382, 0]
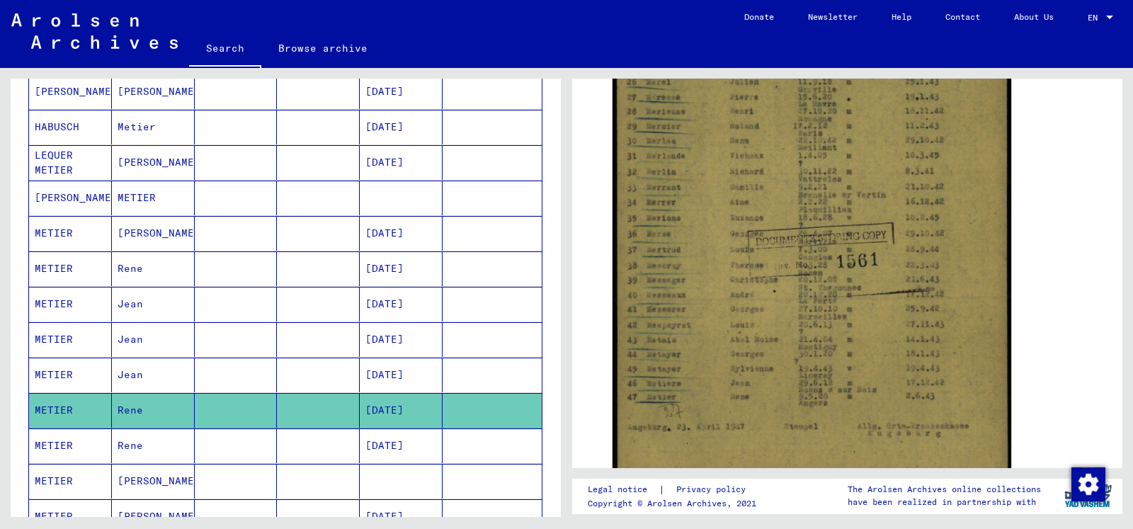
click at [161, 444] on mat-cell "Rene" at bounding box center [153, 445] width 83 height 35
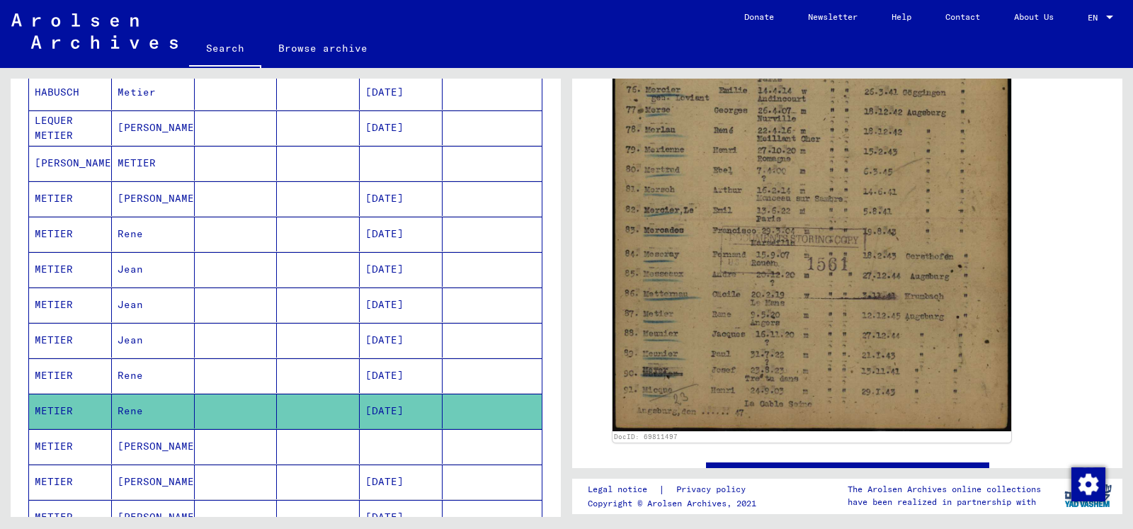
scroll to position [324, 0]
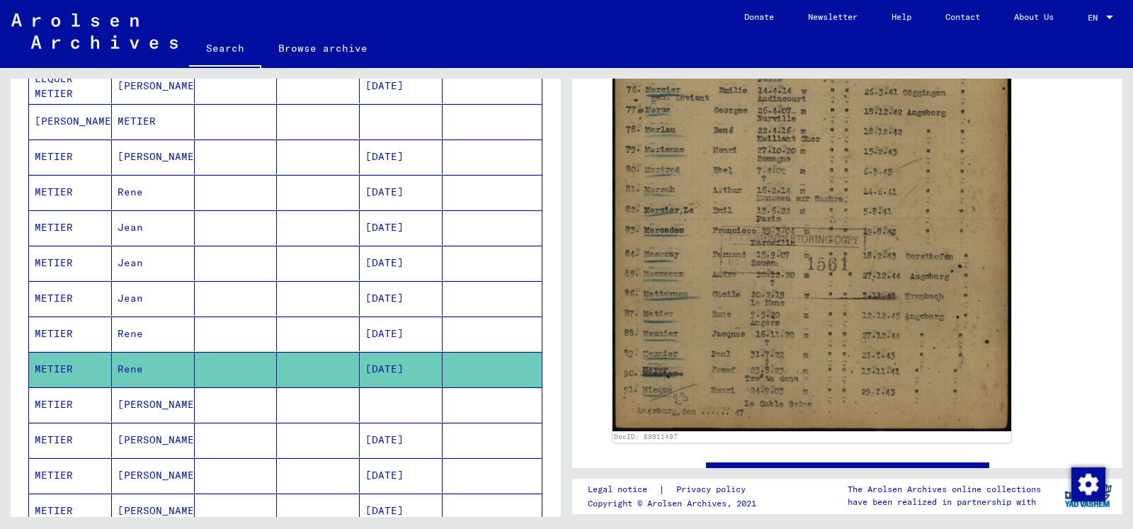
click at [301, 405] on mat-cell at bounding box center [318, 404] width 83 height 35
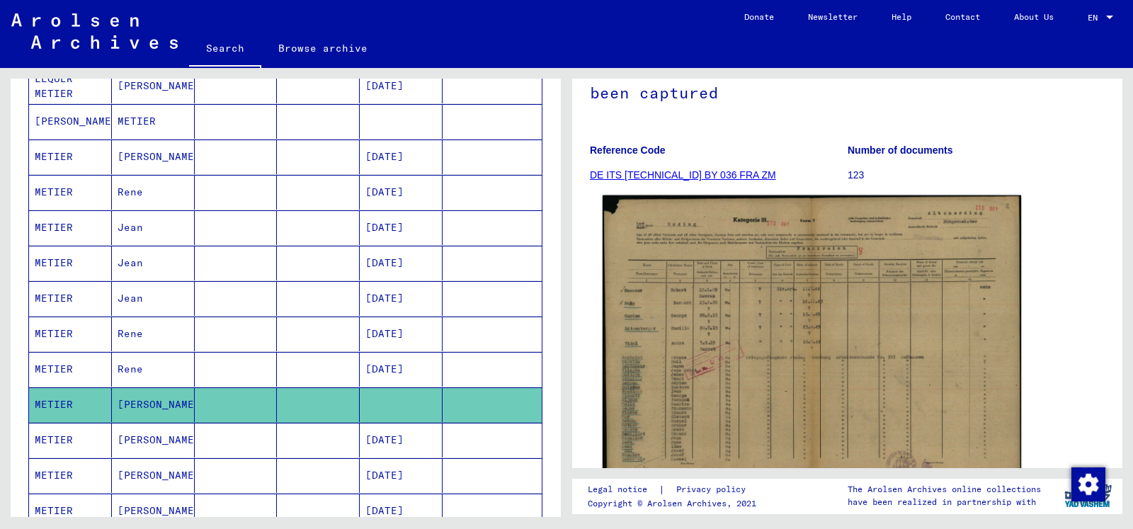
scroll to position [229, 0]
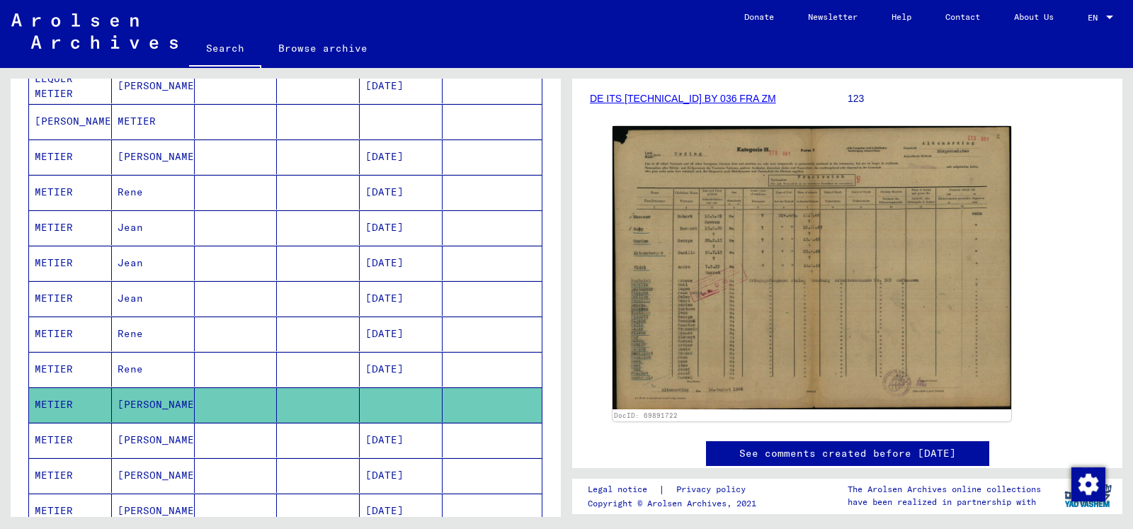
click at [161, 444] on mat-cell "[PERSON_NAME]" at bounding box center [153, 440] width 83 height 35
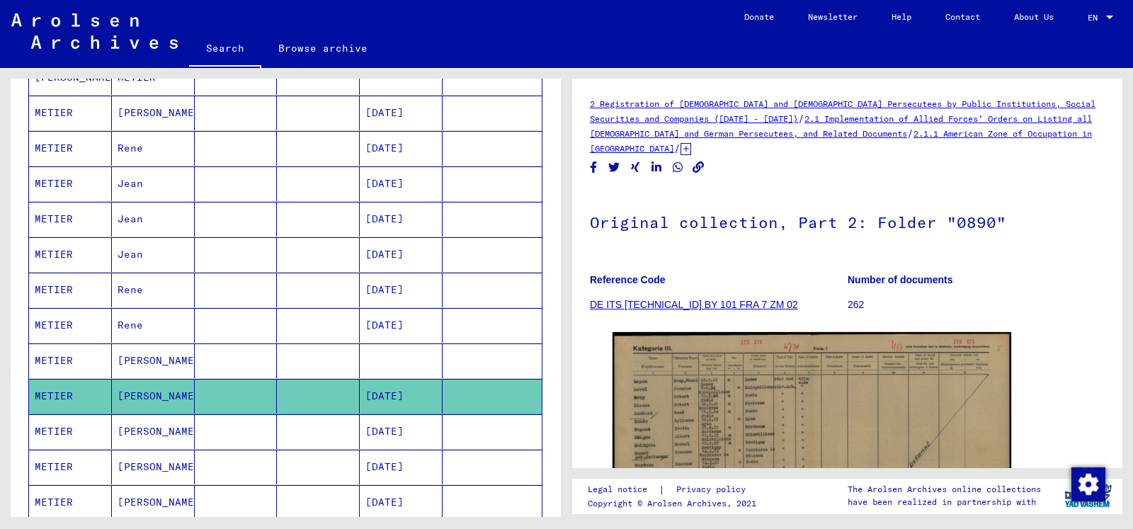
scroll to position [401, 0]
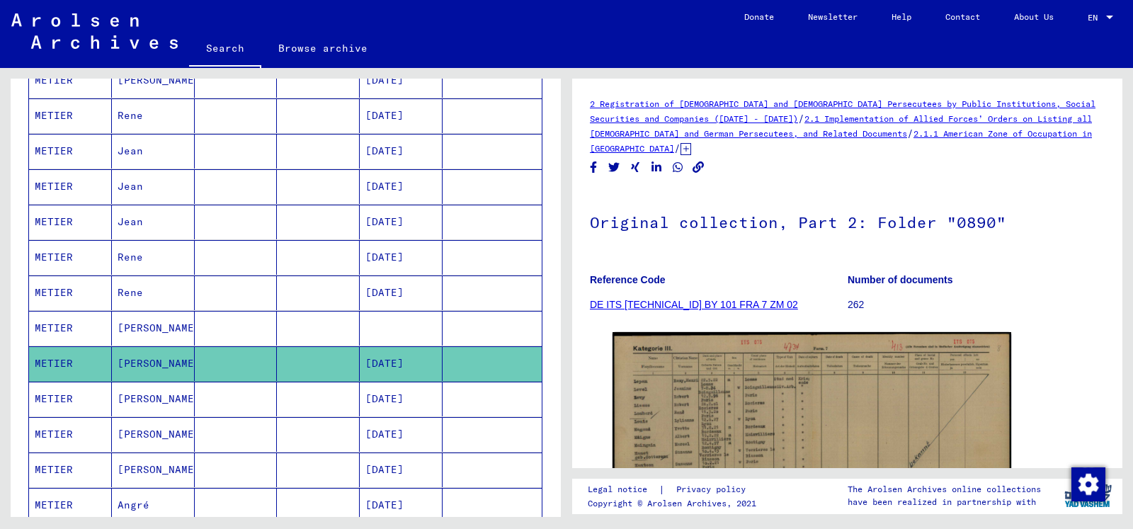
click at [399, 390] on mat-cell "[DATE]" at bounding box center [401, 399] width 83 height 35
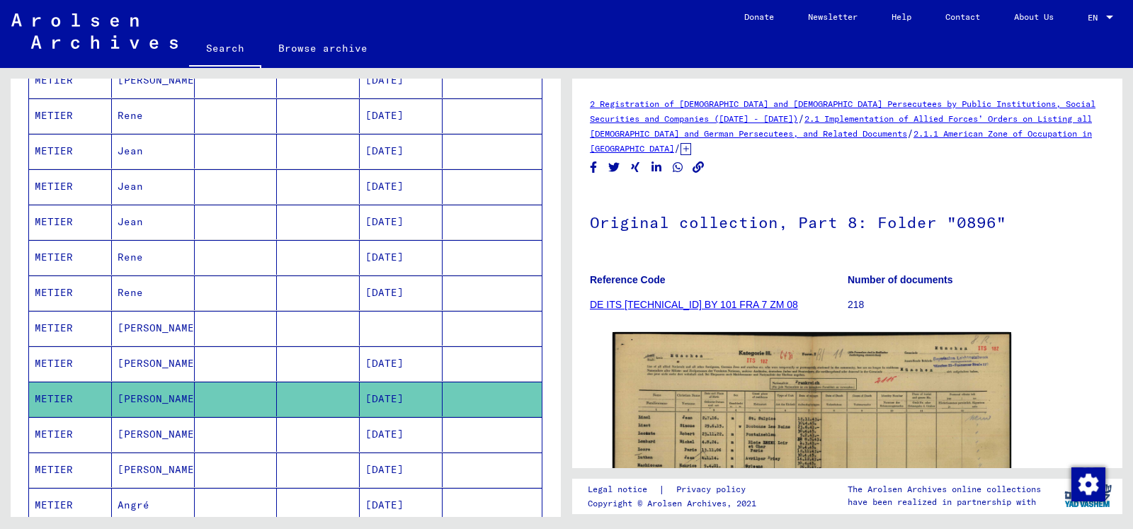
click at [199, 434] on mat-cell at bounding box center [236, 434] width 83 height 35
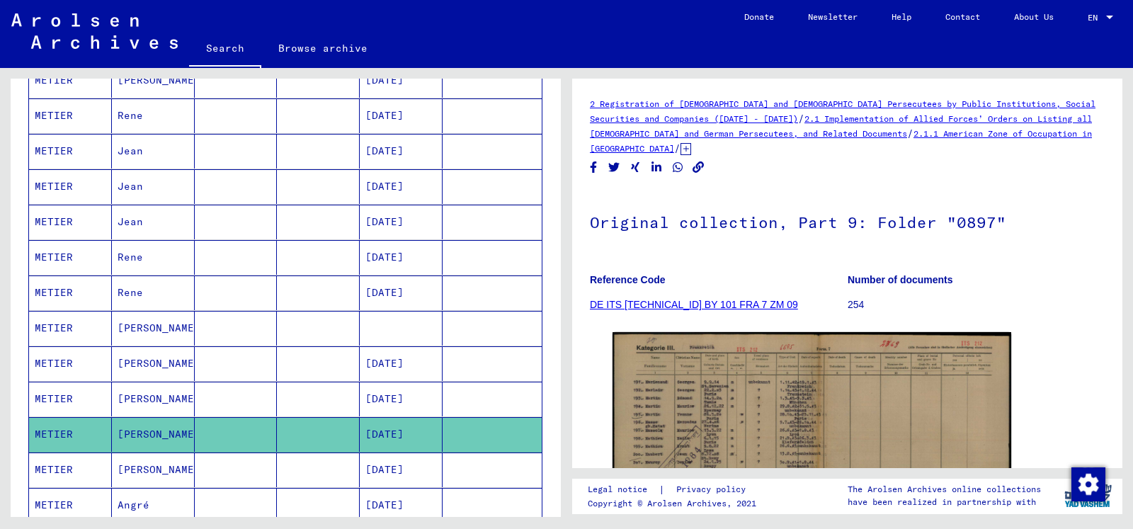
click at [166, 467] on mat-cell "[PERSON_NAME]" at bounding box center [153, 469] width 83 height 35
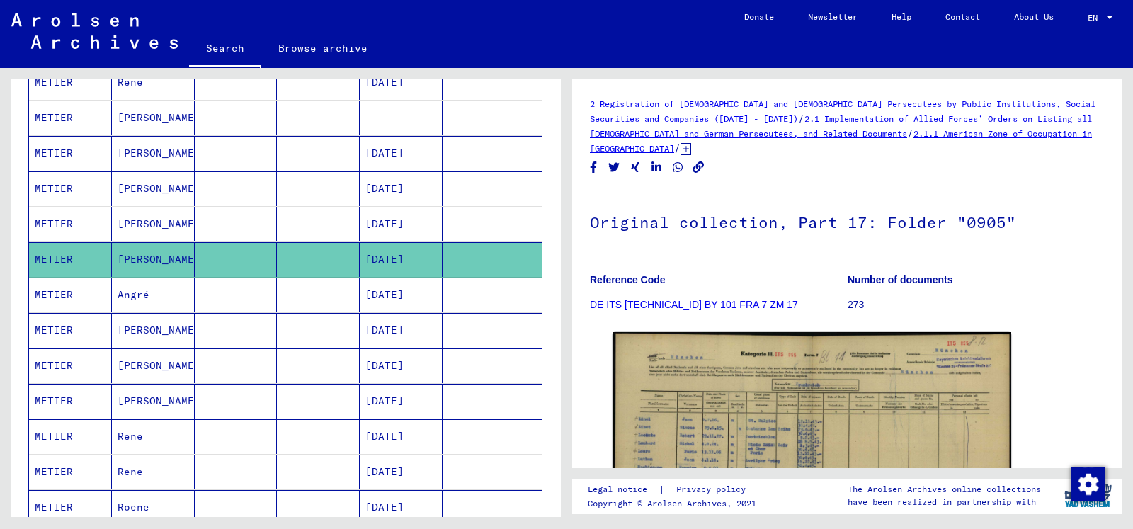
scroll to position [630, 0]
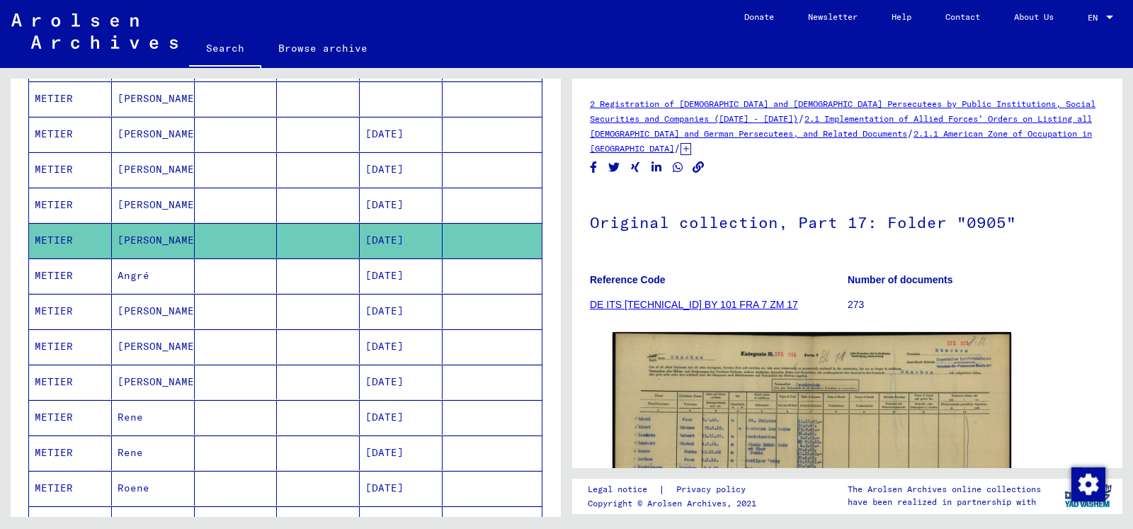
click at [232, 273] on mat-cell at bounding box center [236, 275] width 83 height 35
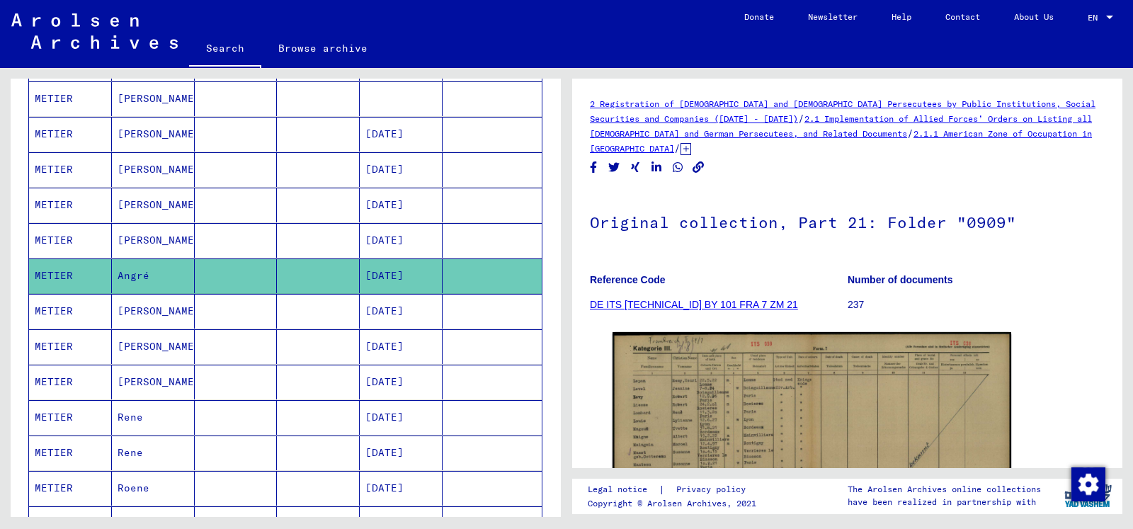
click at [150, 314] on mat-cell "[PERSON_NAME]" at bounding box center [153, 311] width 83 height 35
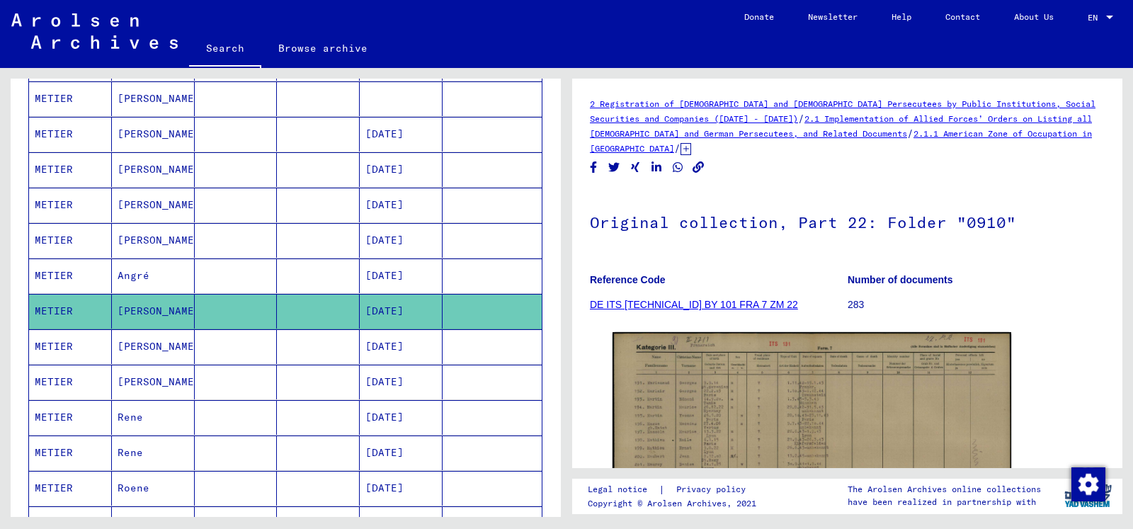
click at [174, 343] on mat-cell "[PERSON_NAME]" at bounding box center [153, 346] width 83 height 35
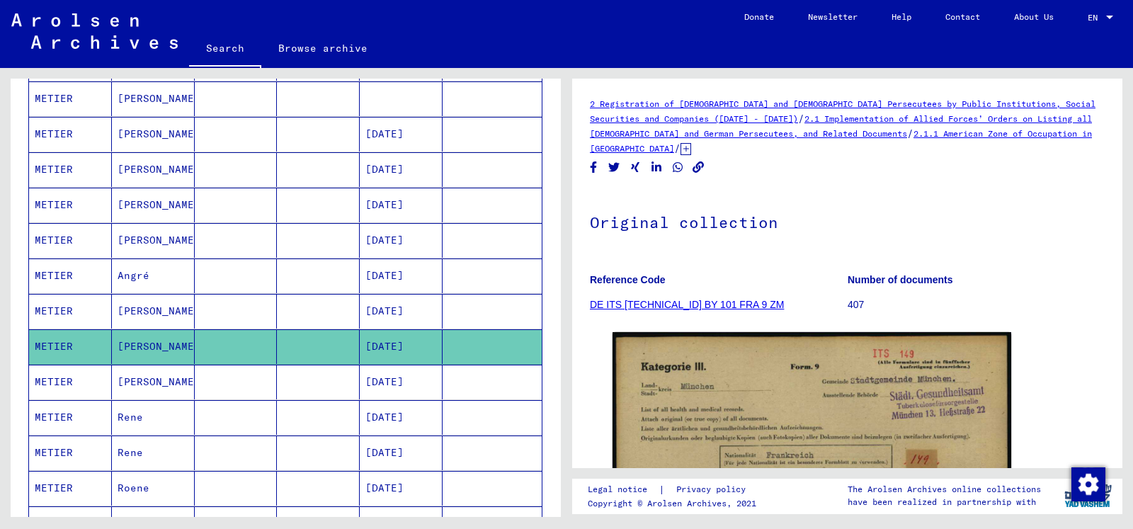
click at [304, 381] on mat-cell at bounding box center [318, 382] width 83 height 35
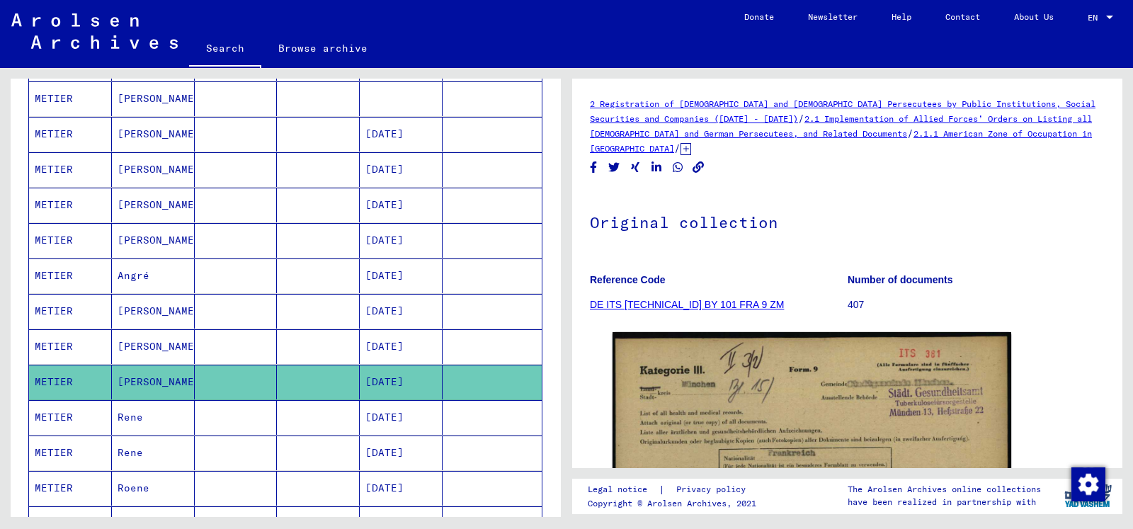
click at [151, 420] on mat-cell "Rene" at bounding box center [153, 417] width 83 height 35
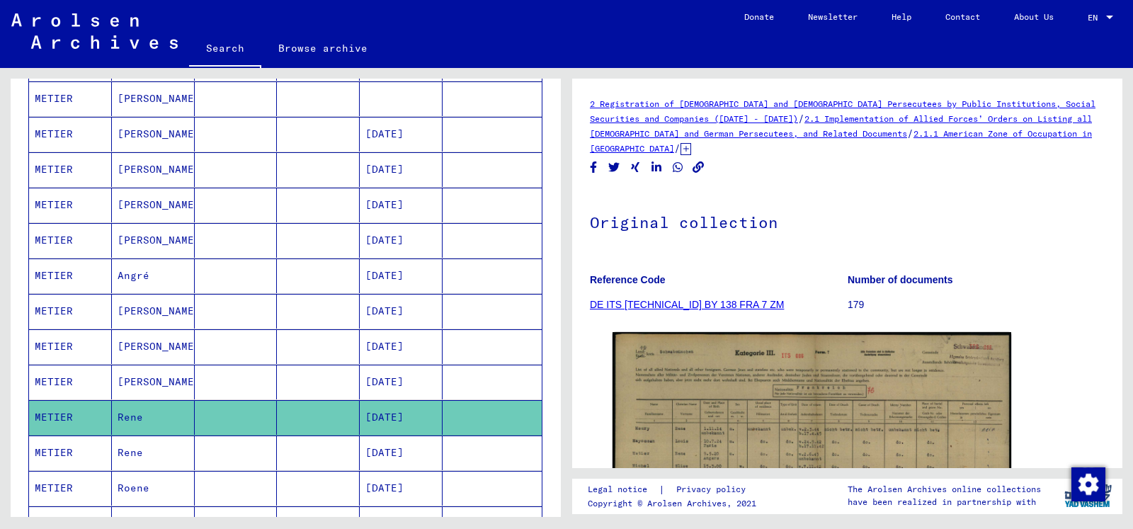
click at [316, 451] on mat-cell at bounding box center [318, 452] width 83 height 35
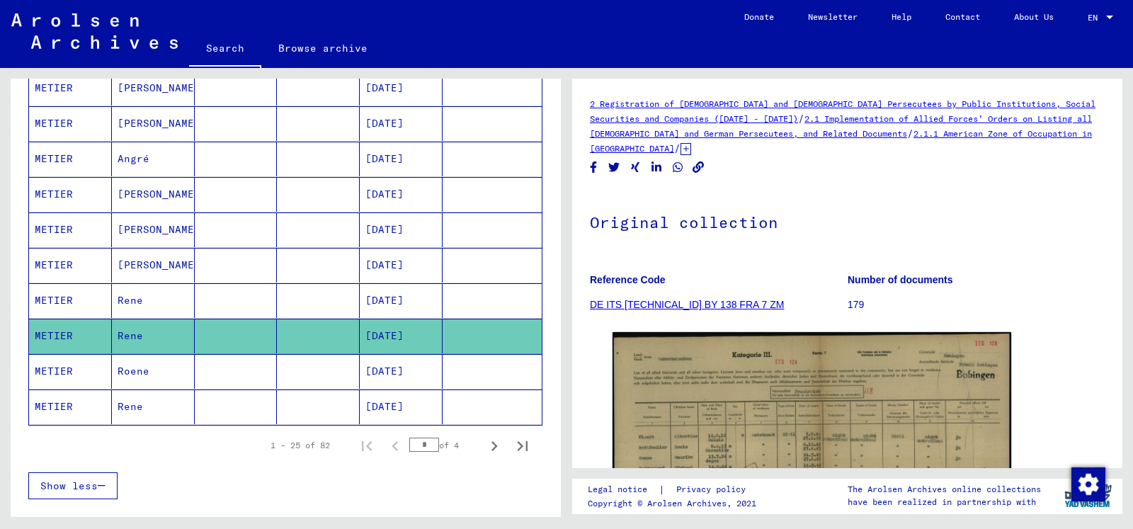
scroll to position [783, 0]
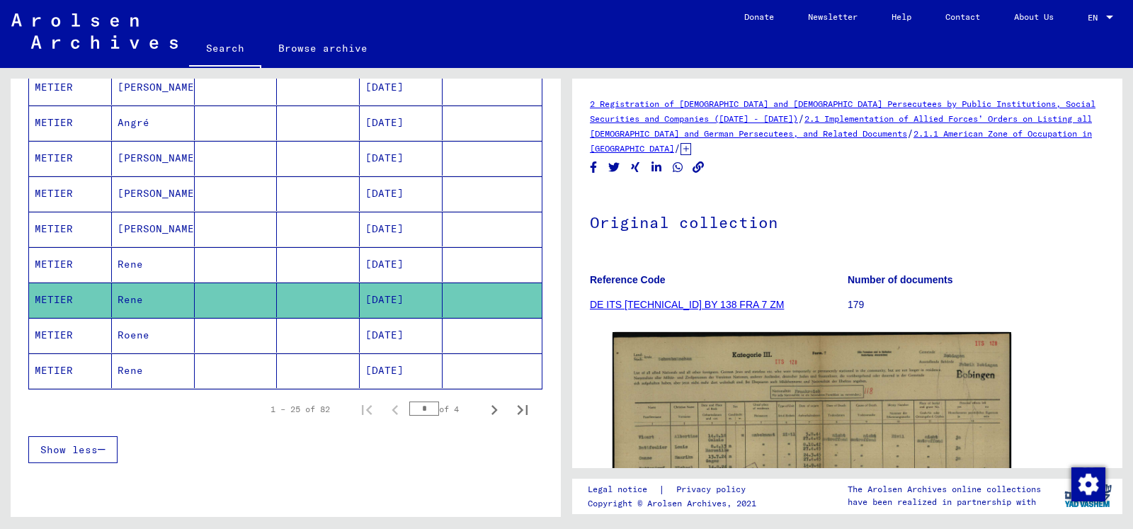
click at [241, 332] on mat-cell at bounding box center [236, 335] width 83 height 35
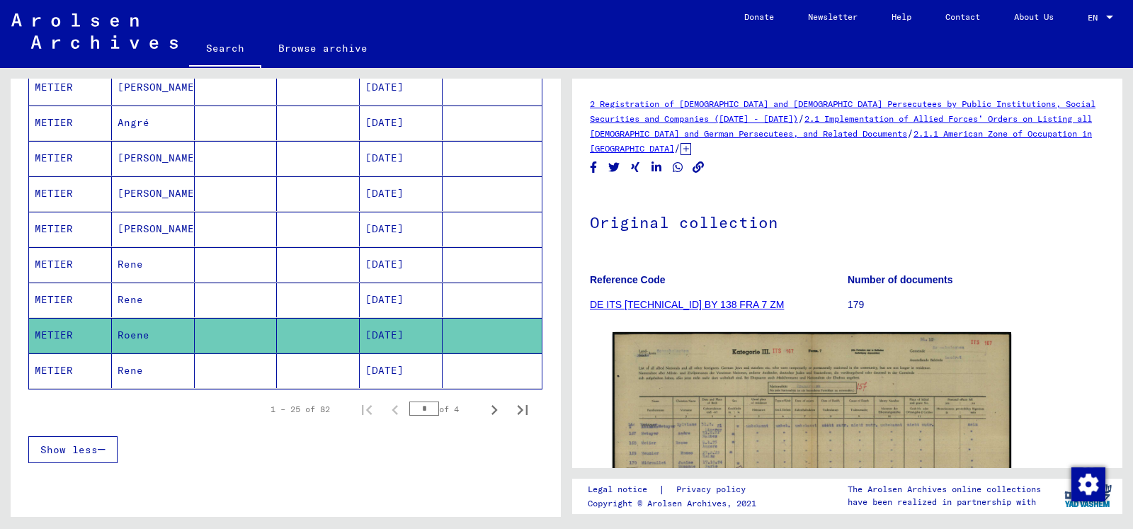
click at [176, 368] on mat-cell "Rene" at bounding box center [153, 370] width 83 height 35
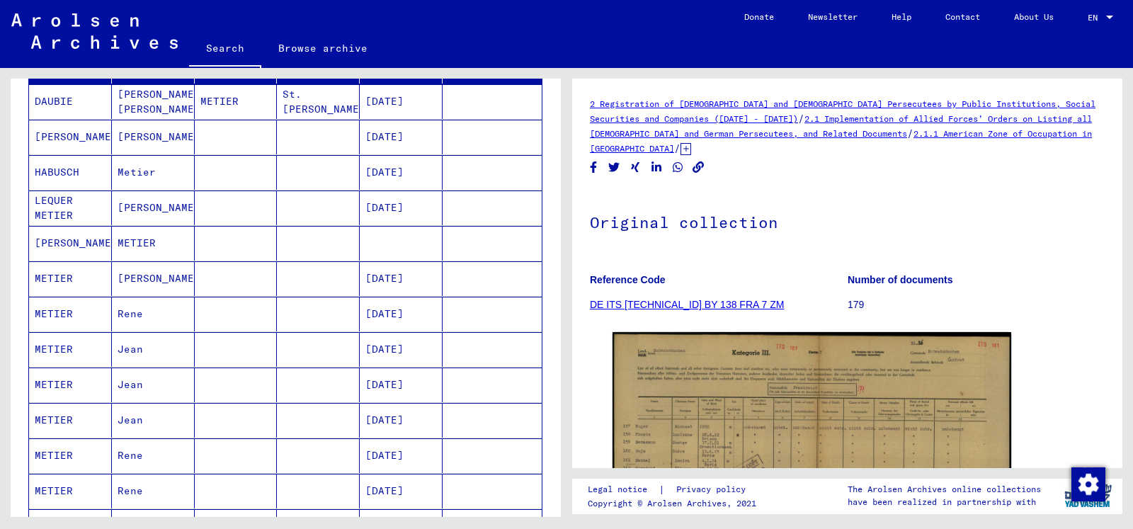
scroll to position [171, 0]
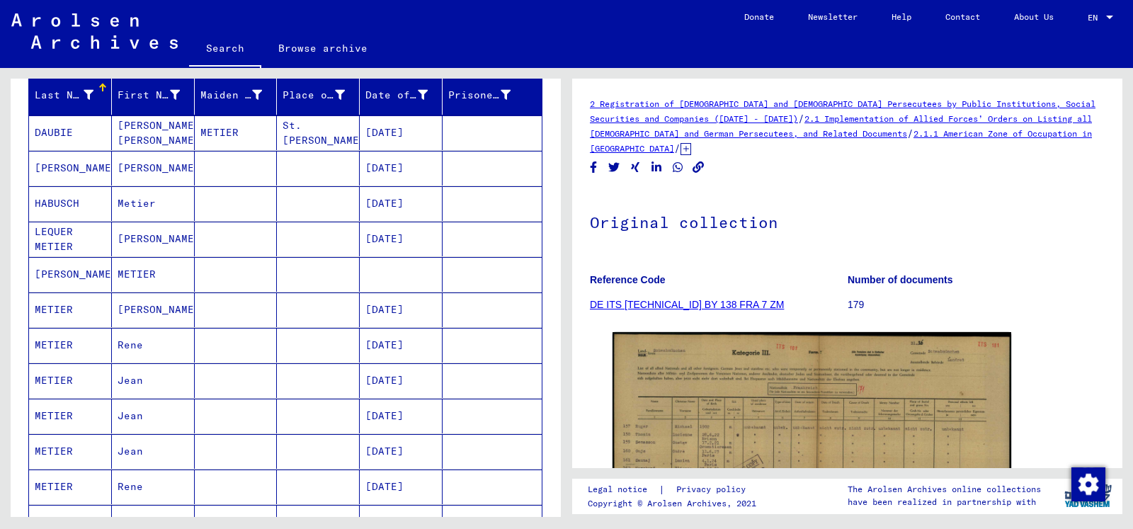
click at [147, 307] on mat-cell "[PERSON_NAME]" at bounding box center [153, 309] width 83 height 35
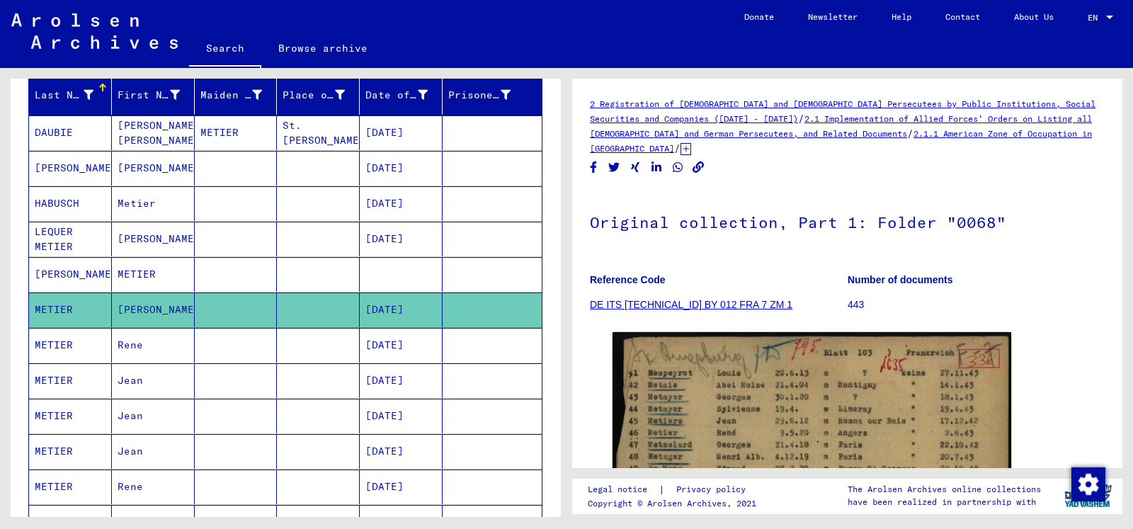
click at [292, 492] on mat-cell at bounding box center [318, 486] width 83 height 35
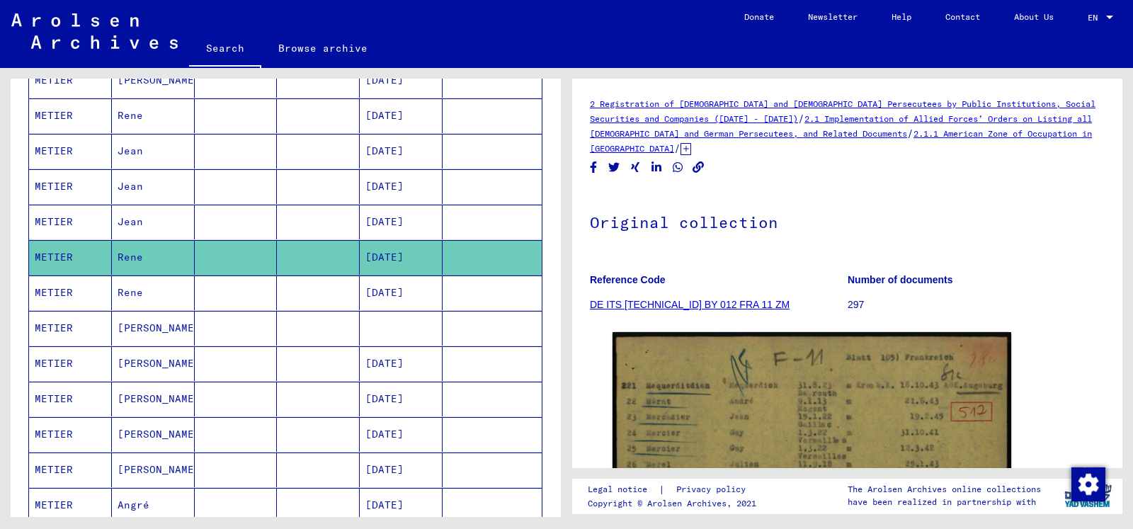
scroll to position [324, 0]
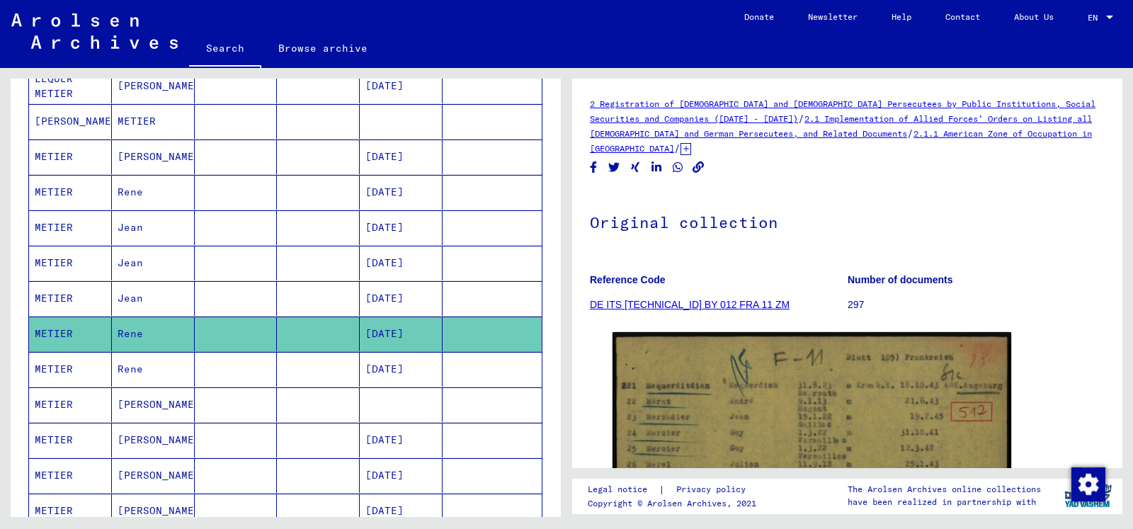
click at [543, 407] on div "Last Name First Name Maiden Name Place of Birth Date of Birth Prisoner # DAUBIE…" at bounding box center [286, 431] width 550 height 1018
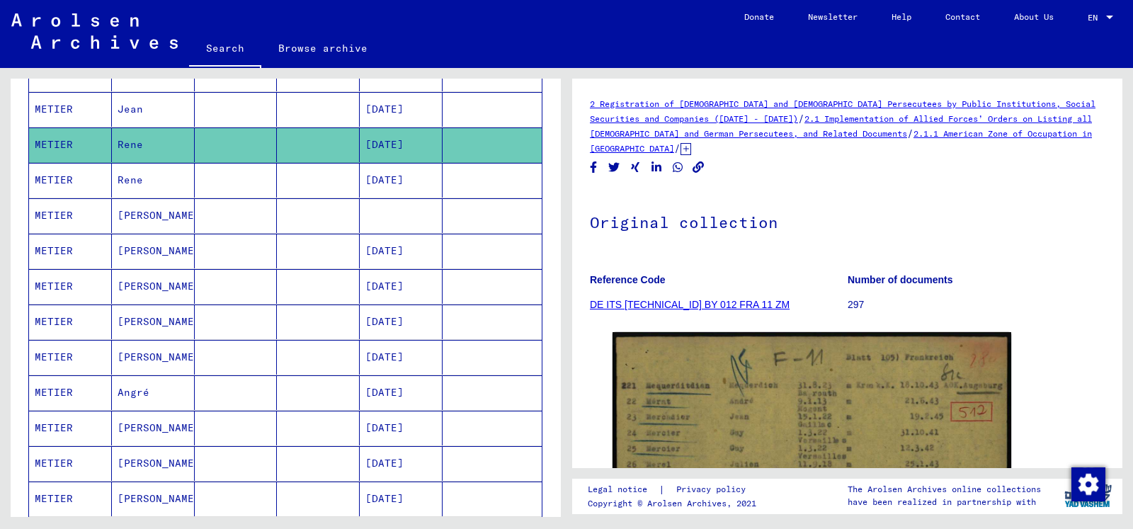
scroll to position [554, 0]
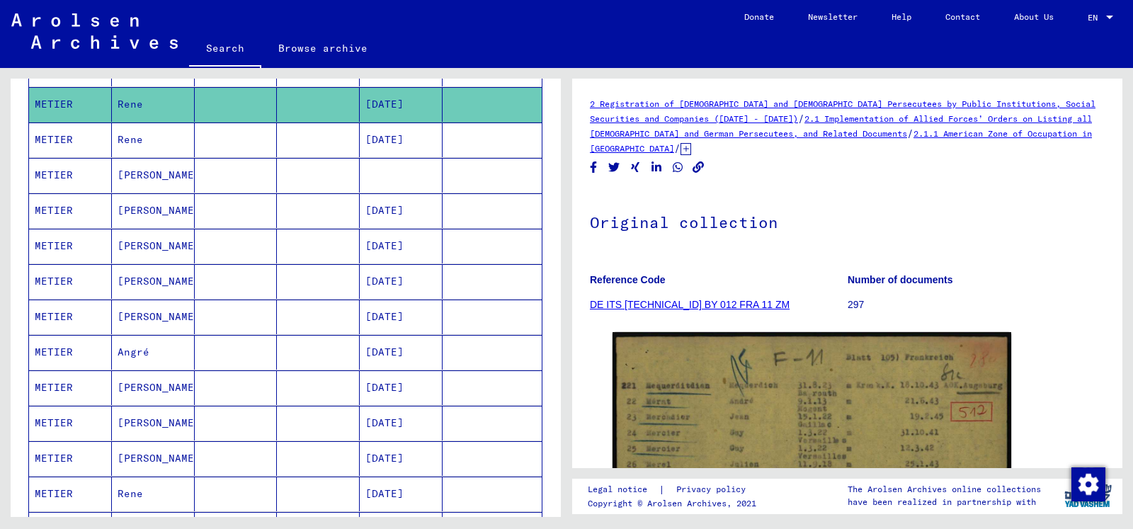
drag, startPoint x: 287, startPoint y: 360, endPoint x: 290, endPoint y: 354, distance: 7.3
click at [288, 357] on mat-cell at bounding box center [318, 352] width 83 height 35
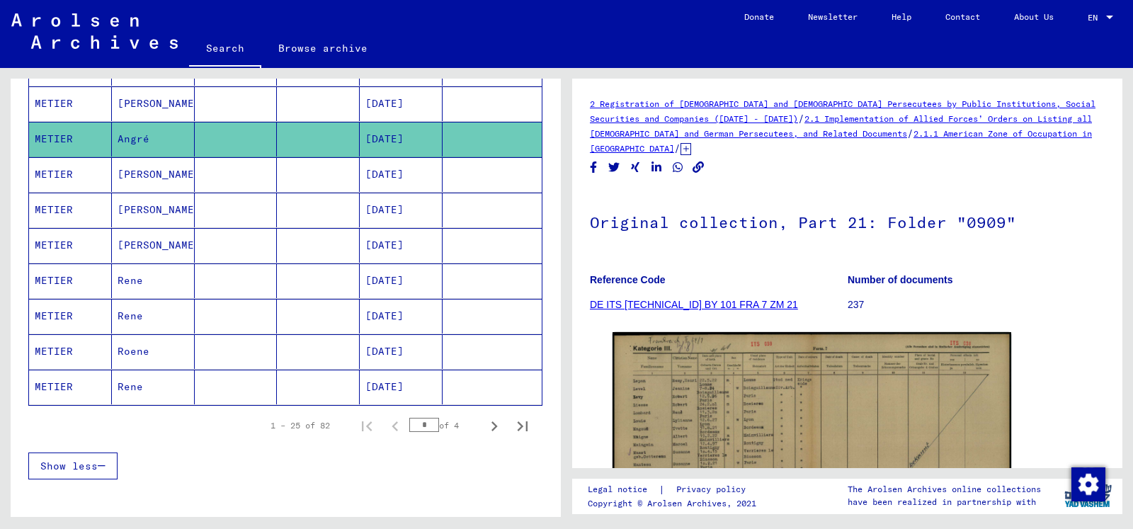
scroll to position [783, 0]
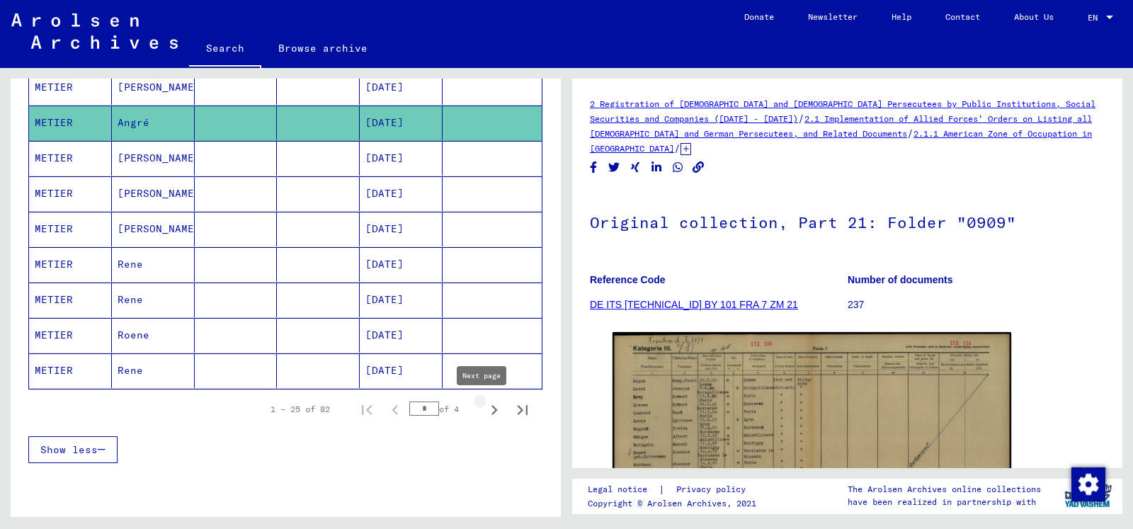
click at [484, 410] on icon "Next page" at bounding box center [494, 410] width 20 height 20
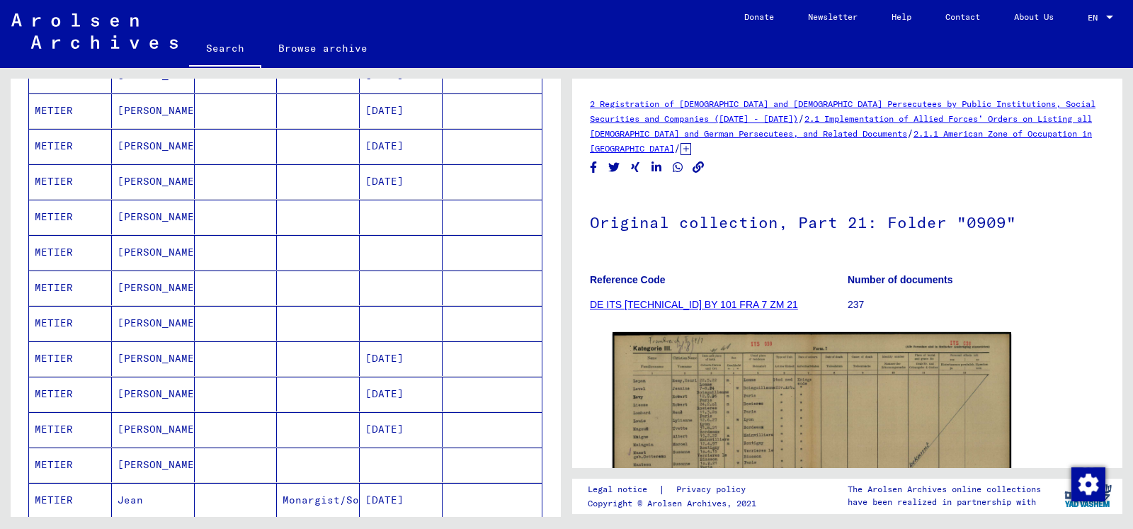
scroll to position [554, 0]
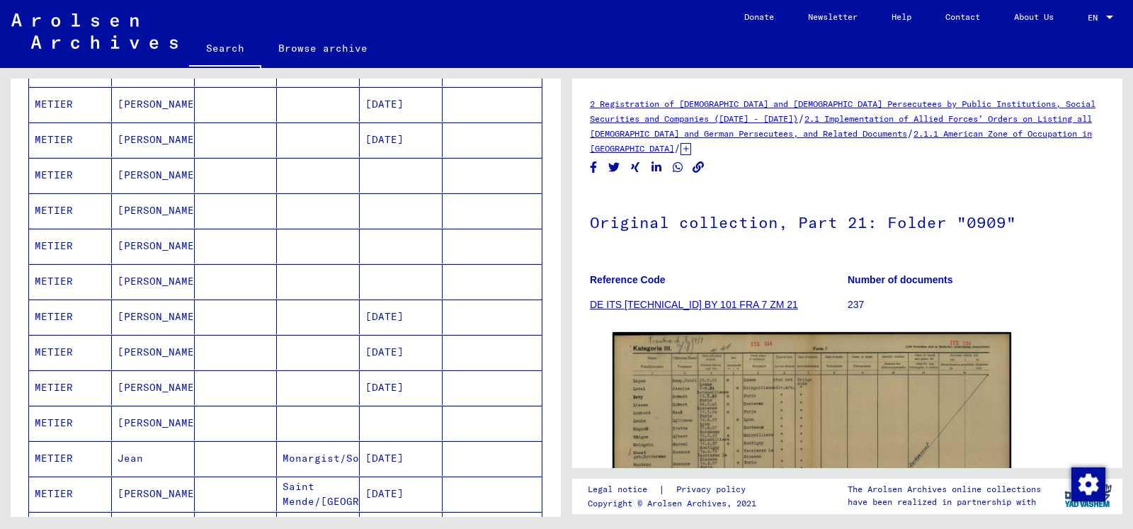
click at [535, 231] on div "Last Name First Name Maiden Name Place of Birth Date of Birth Prisoner # [PERSO…" at bounding box center [286, 202] width 550 height 1018
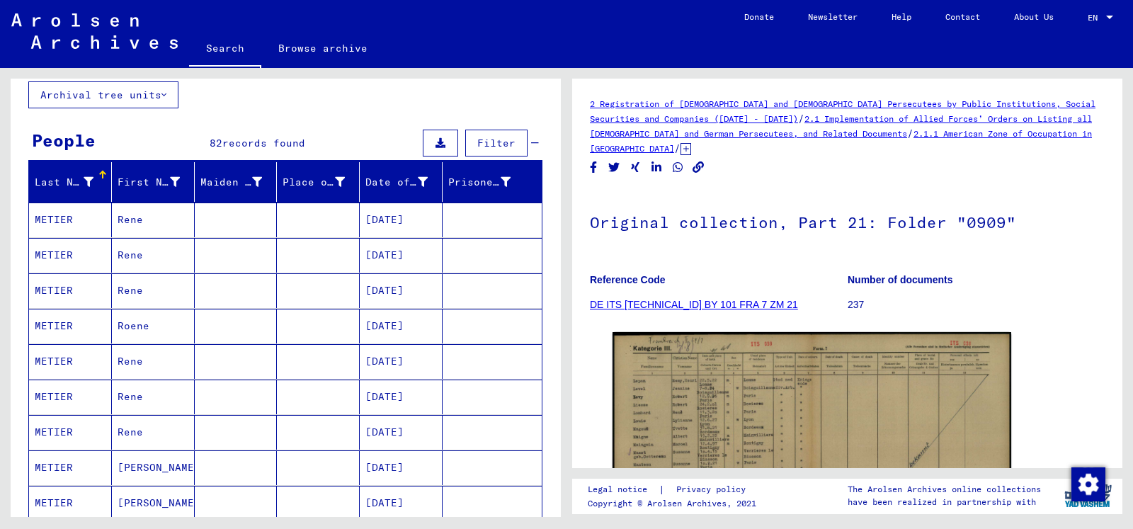
scroll to position [70, 0]
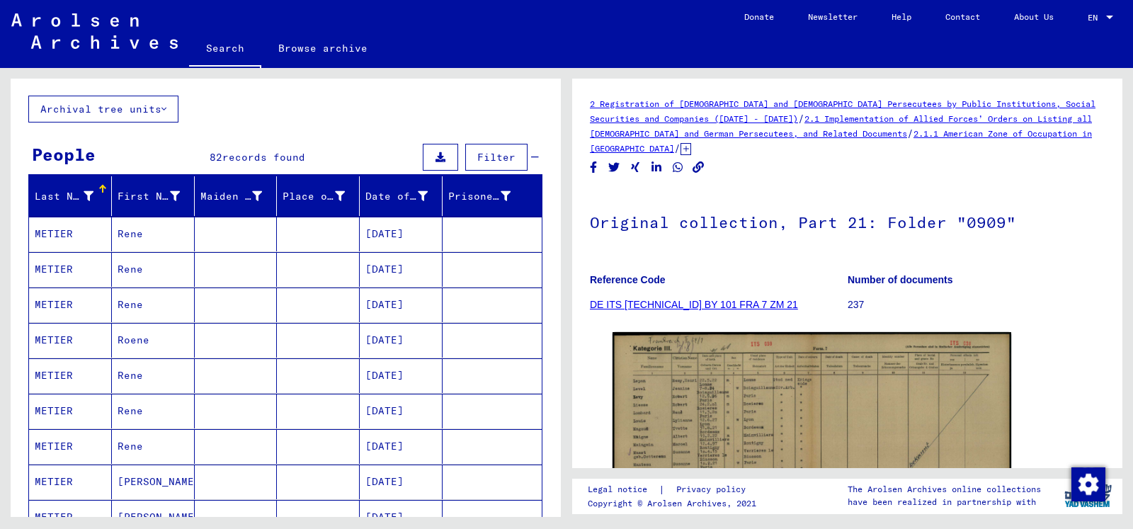
click at [239, 239] on mat-cell at bounding box center [236, 234] width 83 height 35
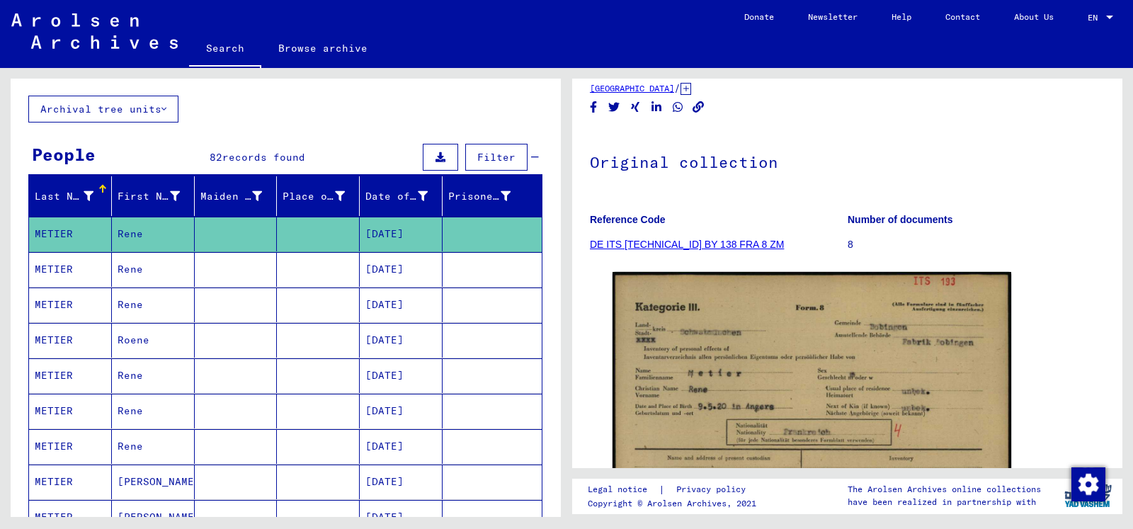
scroll to position [76, 0]
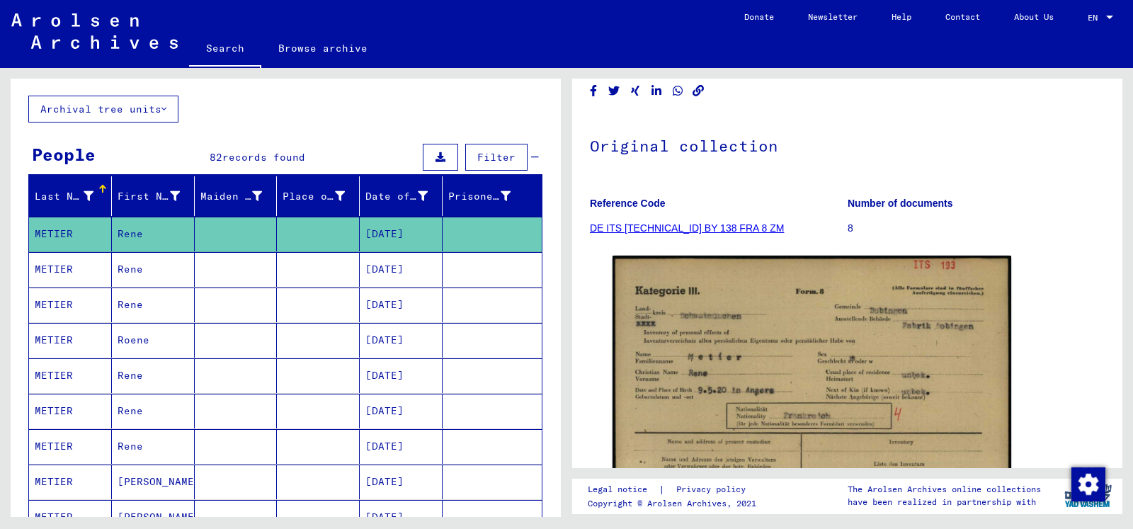
click at [245, 273] on mat-cell at bounding box center [236, 269] width 83 height 35
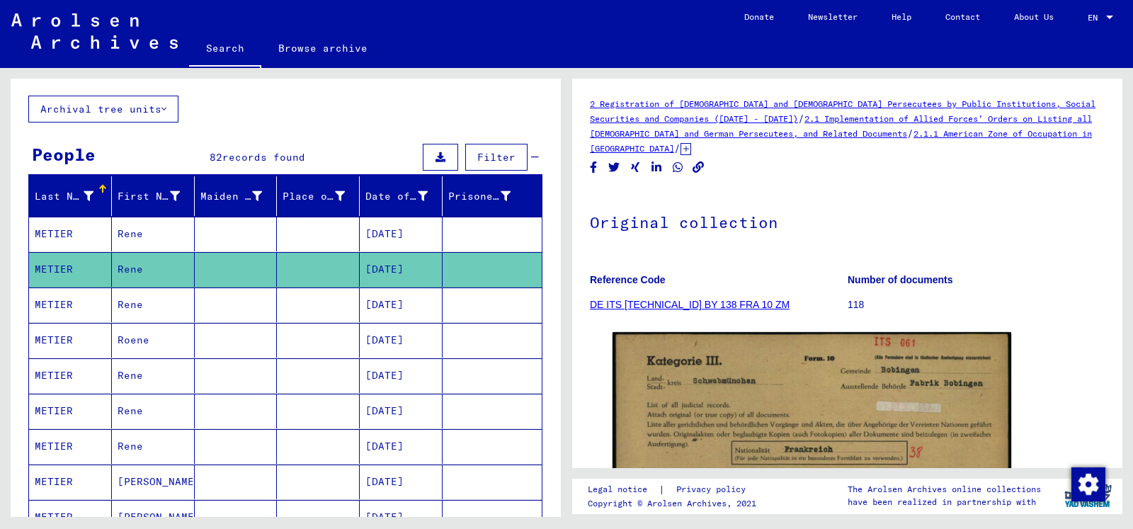
click at [390, 307] on mat-cell "[DATE]" at bounding box center [401, 304] width 83 height 35
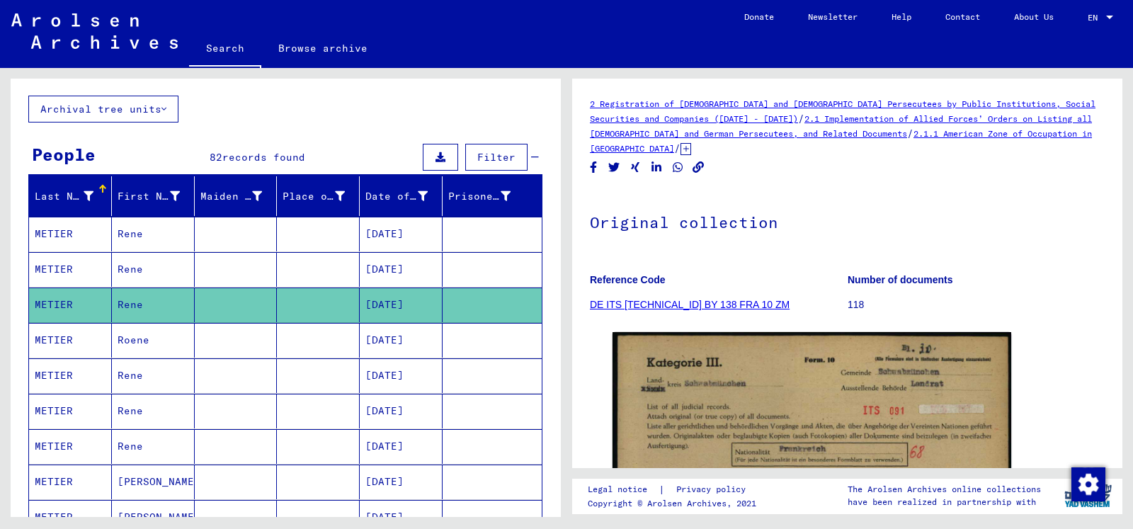
click at [237, 338] on mat-cell at bounding box center [236, 340] width 83 height 35
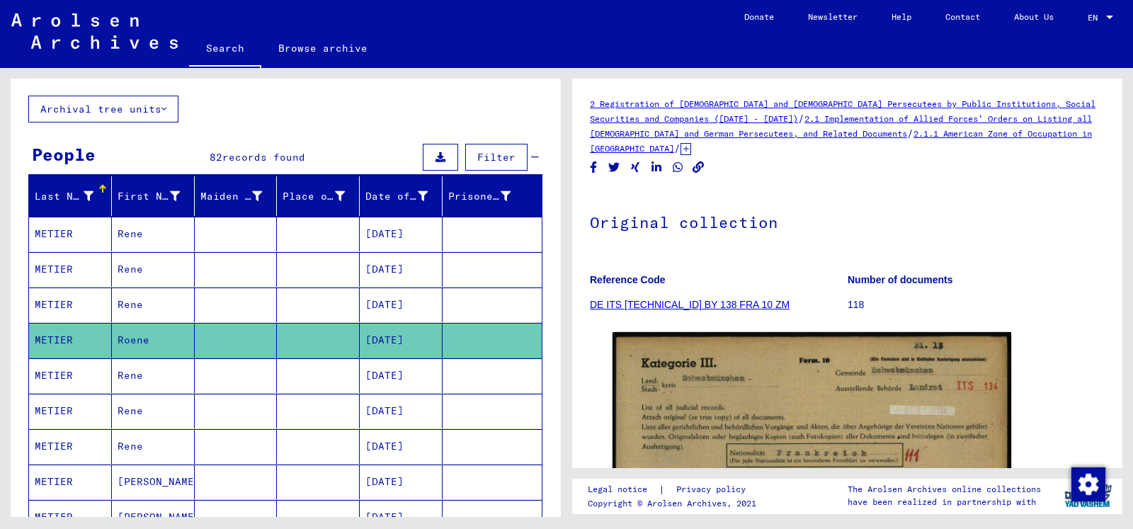
click at [230, 376] on mat-cell at bounding box center [236, 375] width 83 height 35
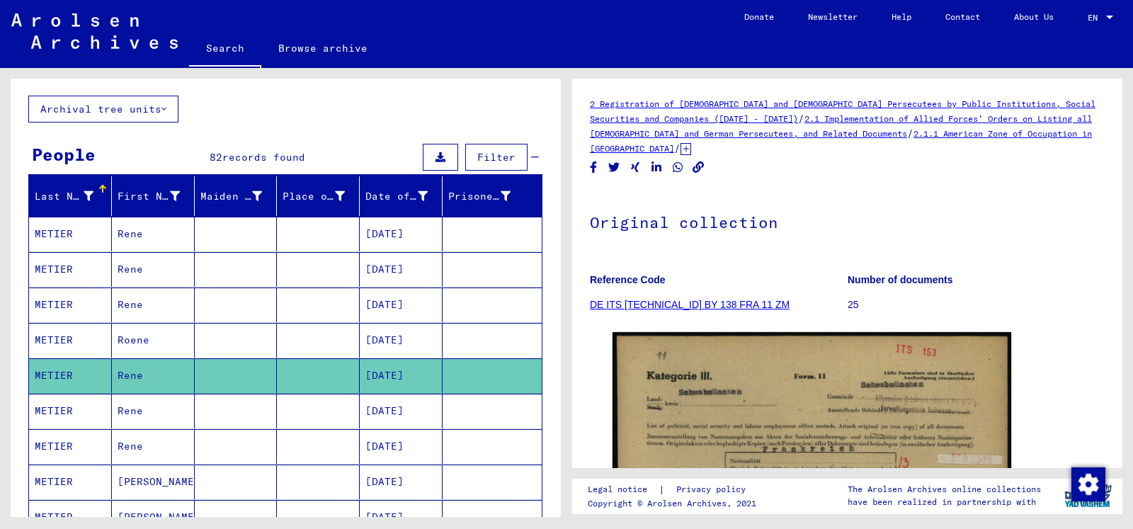
click at [183, 406] on mat-cell "Rene" at bounding box center [153, 411] width 83 height 35
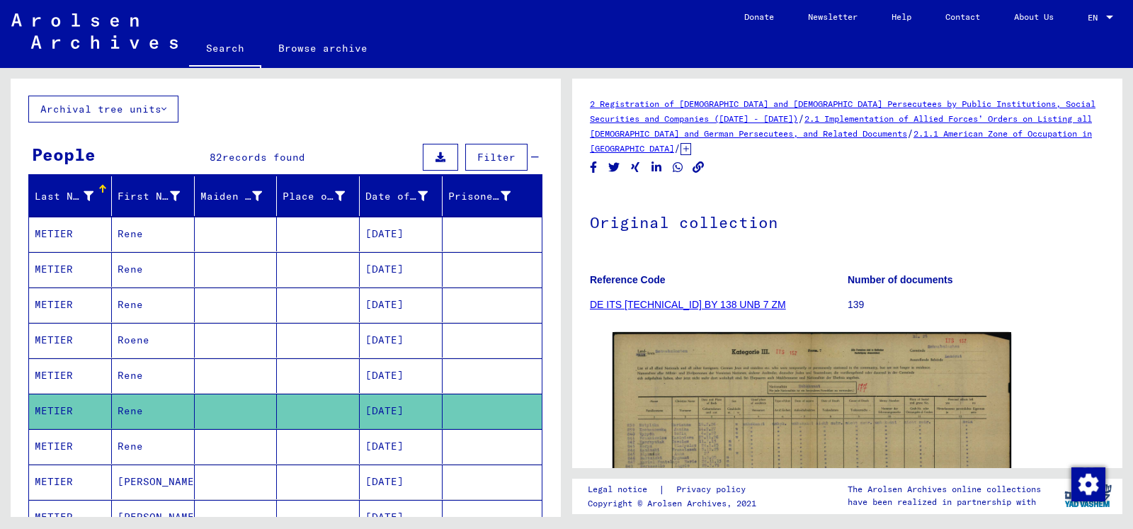
click at [256, 447] on mat-cell at bounding box center [236, 446] width 83 height 35
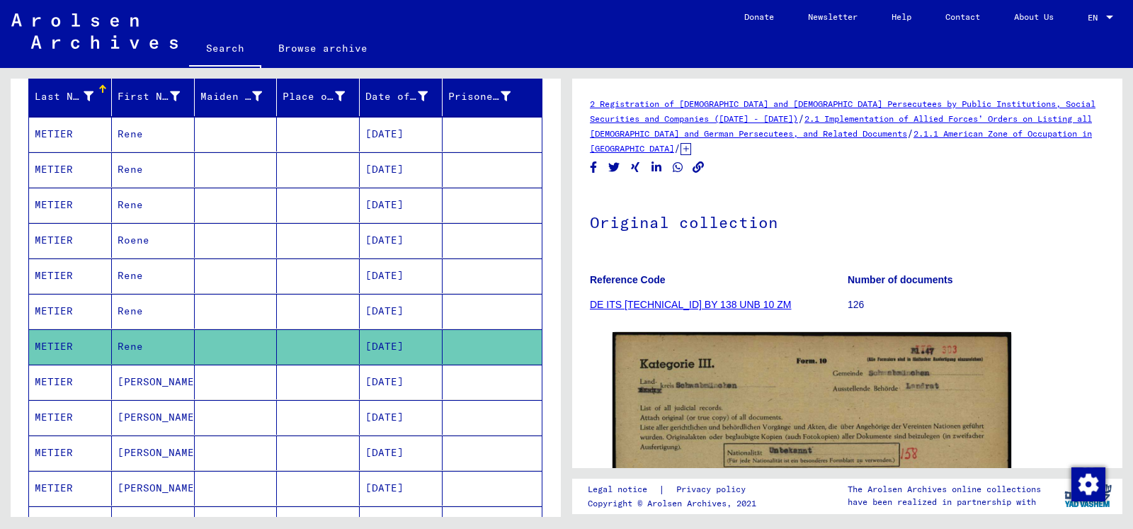
scroll to position [223, 0]
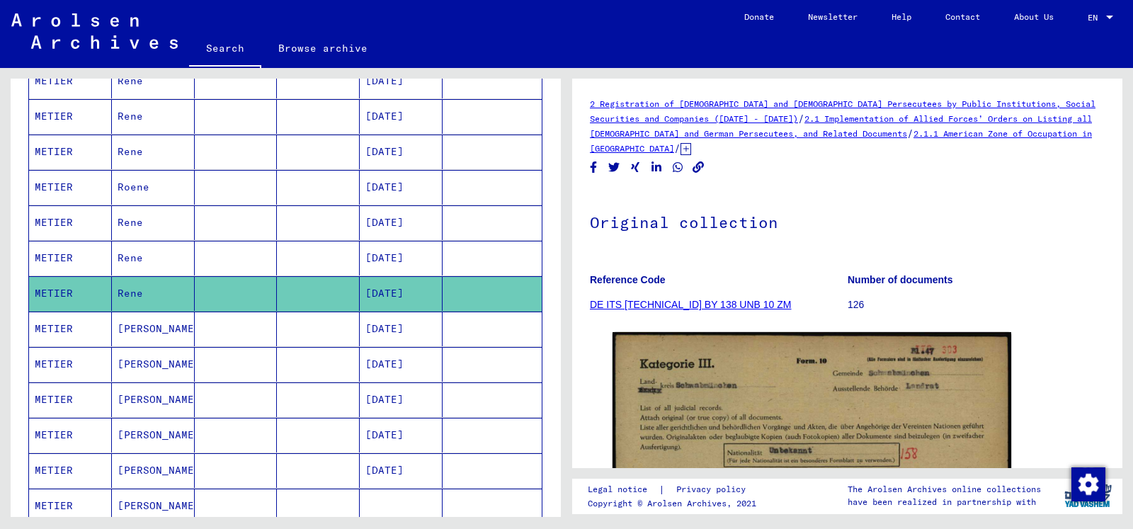
click at [219, 326] on mat-cell at bounding box center [236, 329] width 83 height 35
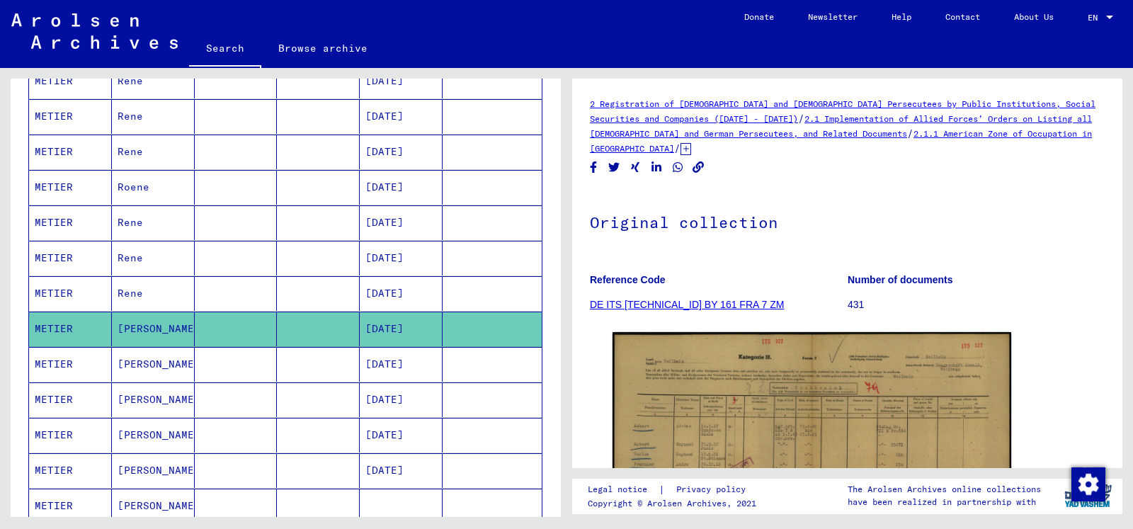
click at [262, 371] on mat-cell at bounding box center [236, 364] width 83 height 35
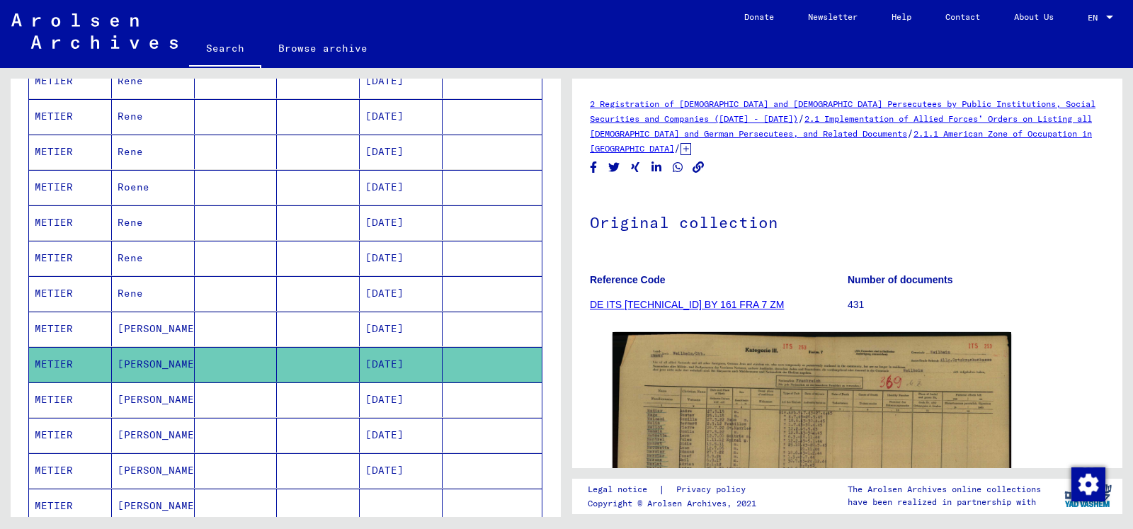
click at [241, 398] on mat-cell at bounding box center [236, 399] width 83 height 35
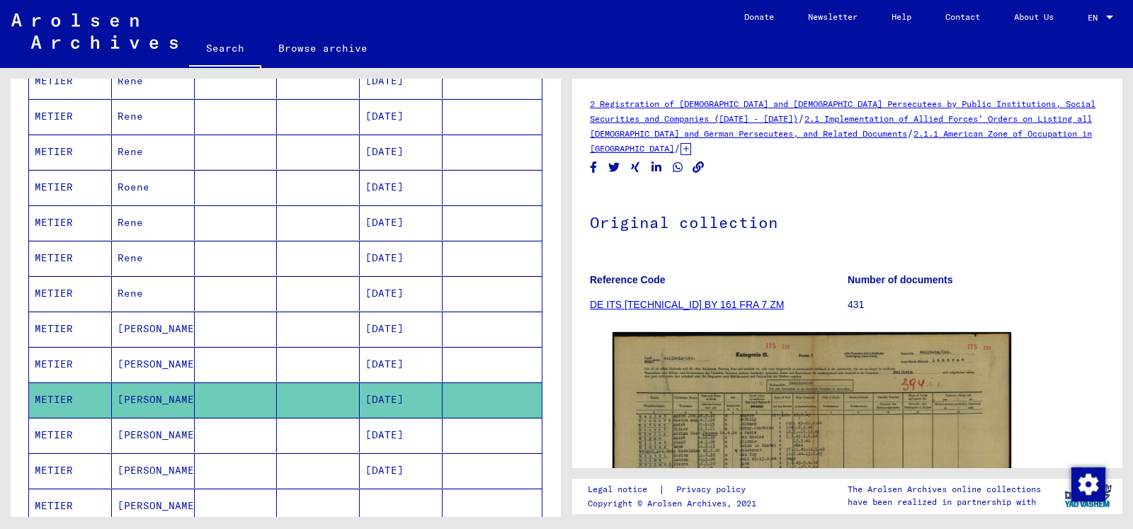
click at [295, 436] on mat-cell at bounding box center [318, 435] width 83 height 35
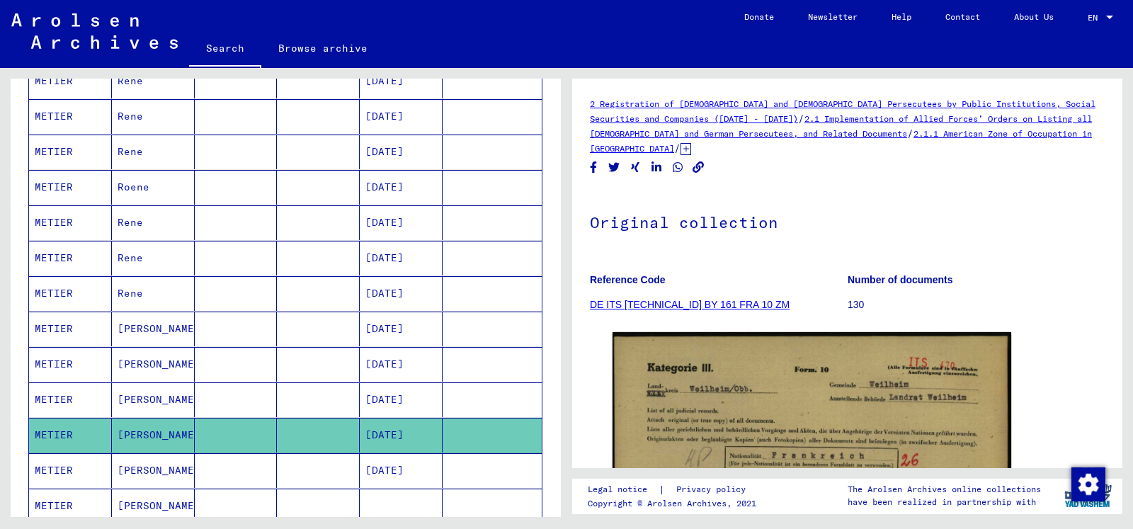
click at [177, 470] on mat-cell "[PERSON_NAME]" at bounding box center [153, 470] width 83 height 35
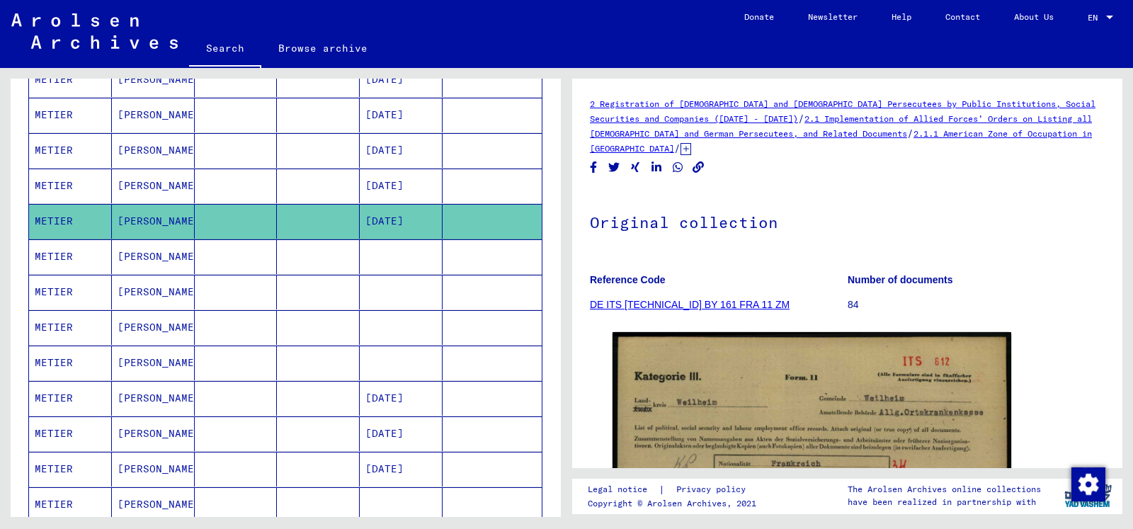
scroll to position [452, 0]
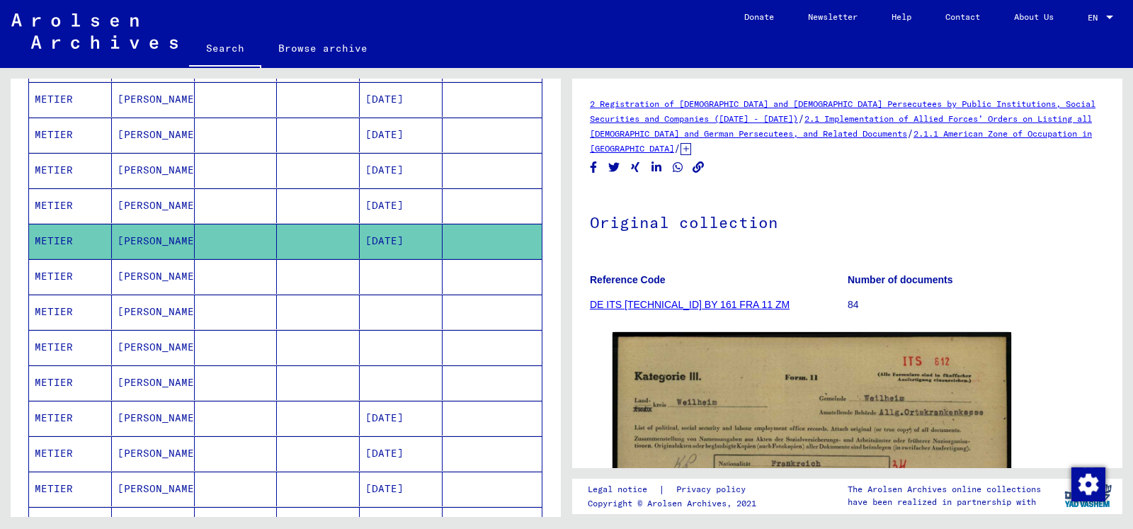
click at [128, 277] on mat-cell "[PERSON_NAME]" at bounding box center [153, 276] width 83 height 35
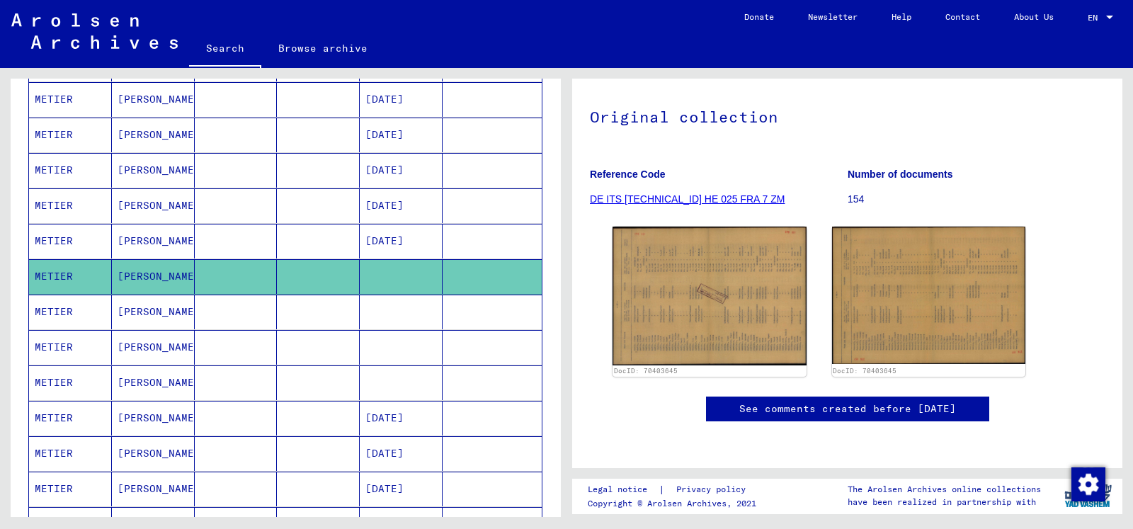
scroll to position [76, 0]
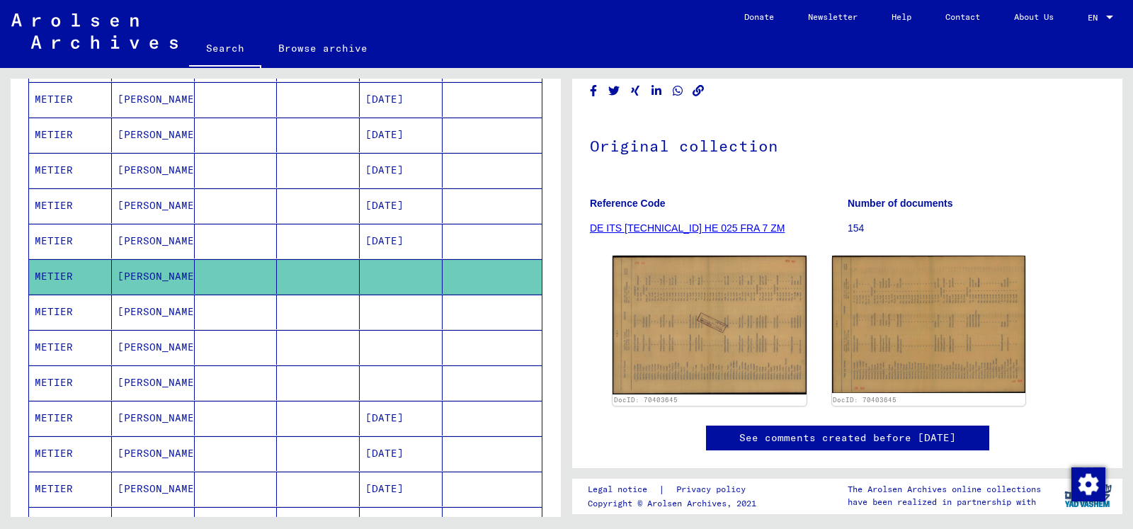
click at [190, 315] on mat-cell "[PERSON_NAME]" at bounding box center [153, 312] width 83 height 35
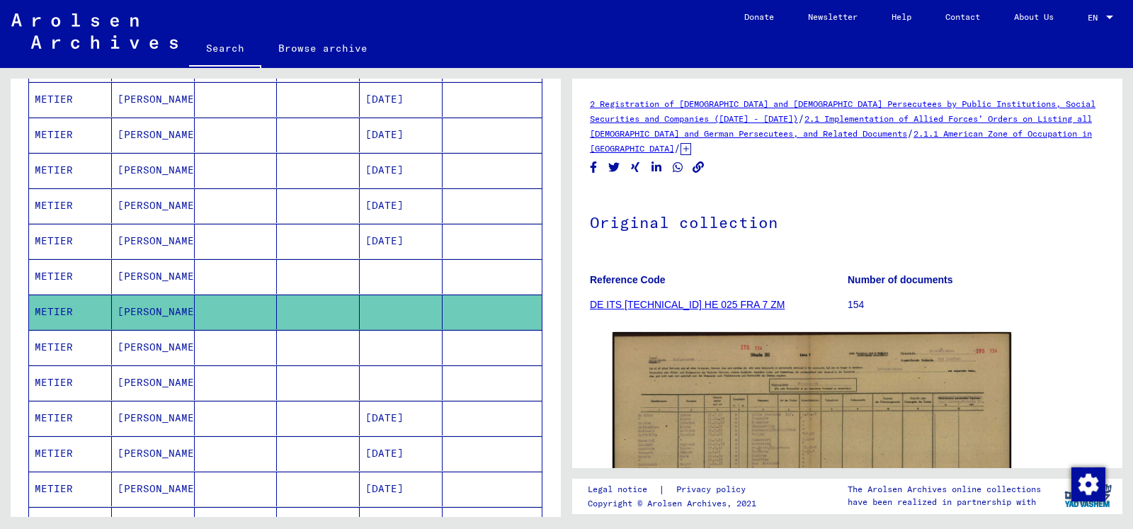
click at [348, 353] on mat-cell at bounding box center [318, 347] width 83 height 35
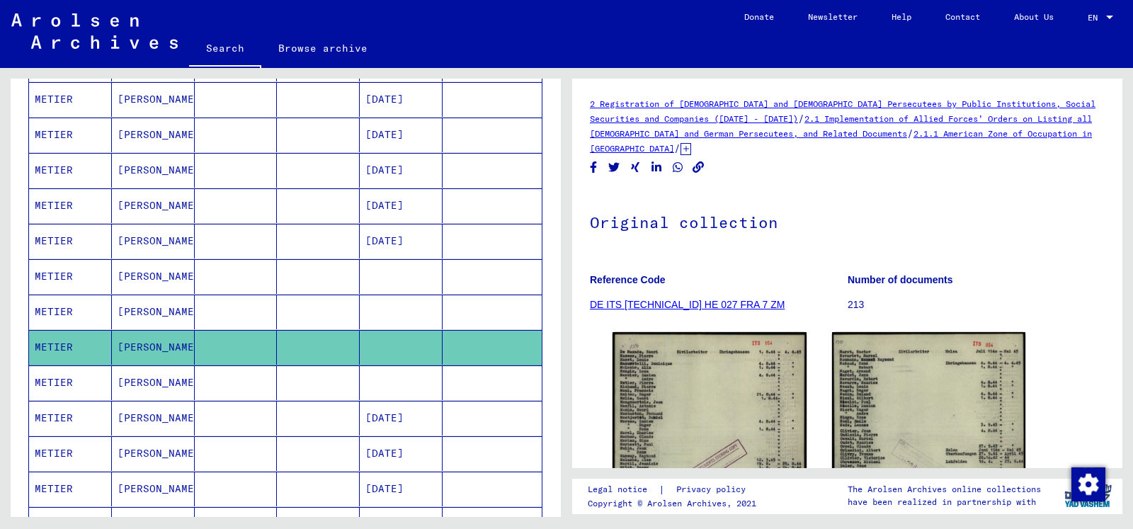
click at [362, 389] on mat-cell at bounding box center [401, 382] width 83 height 35
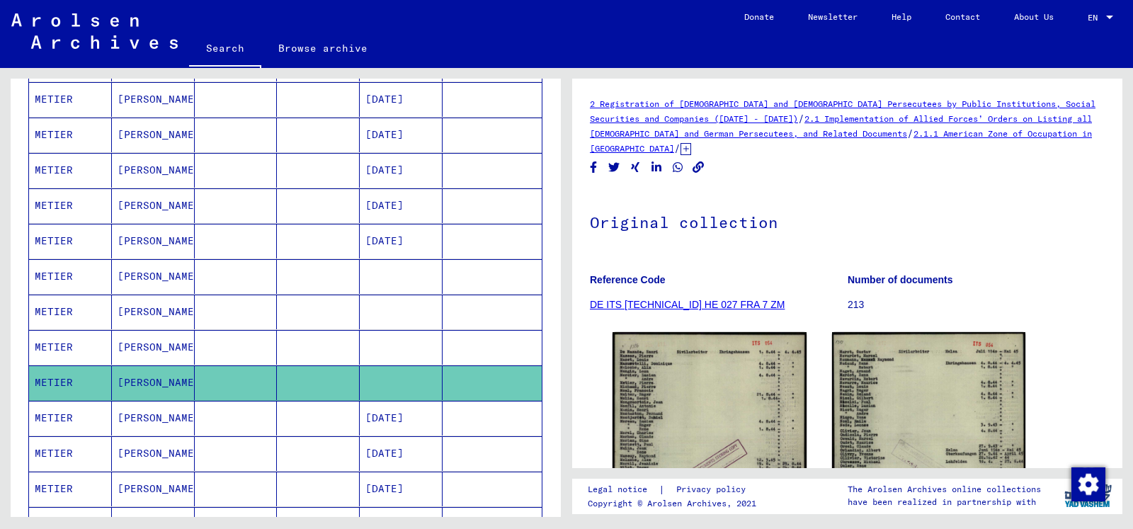
click at [370, 334] on mat-cell at bounding box center [401, 347] width 83 height 35
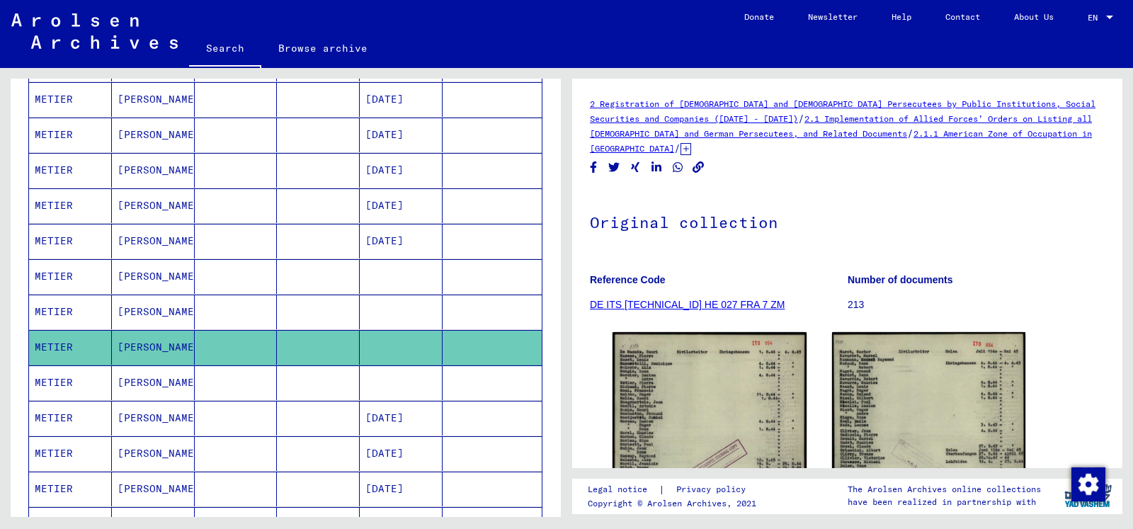
click at [242, 377] on mat-cell at bounding box center [236, 382] width 83 height 35
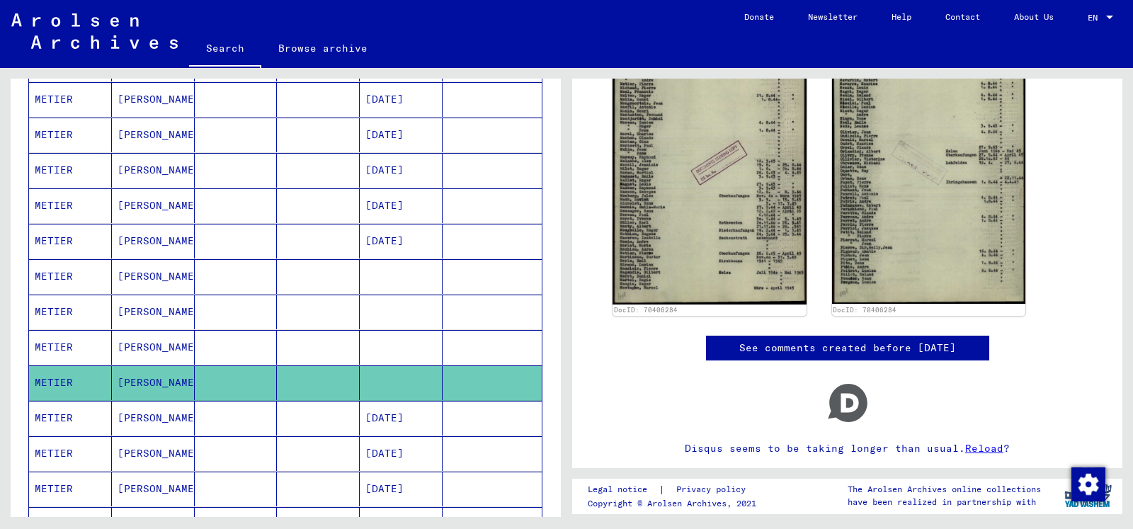
scroll to position [306, 0]
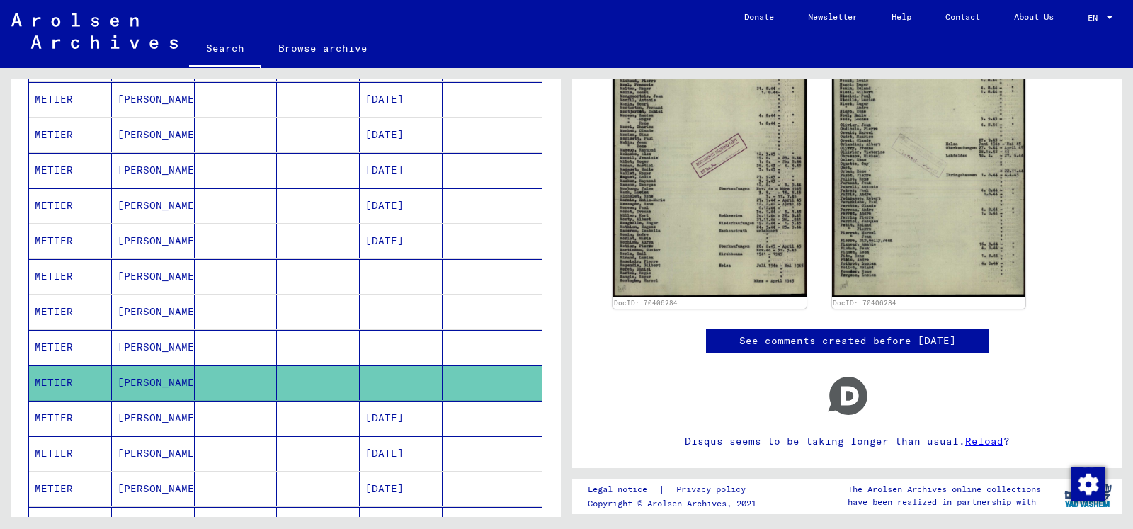
click at [361, 416] on mat-cell "[DATE]" at bounding box center [401, 418] width 83 height 35
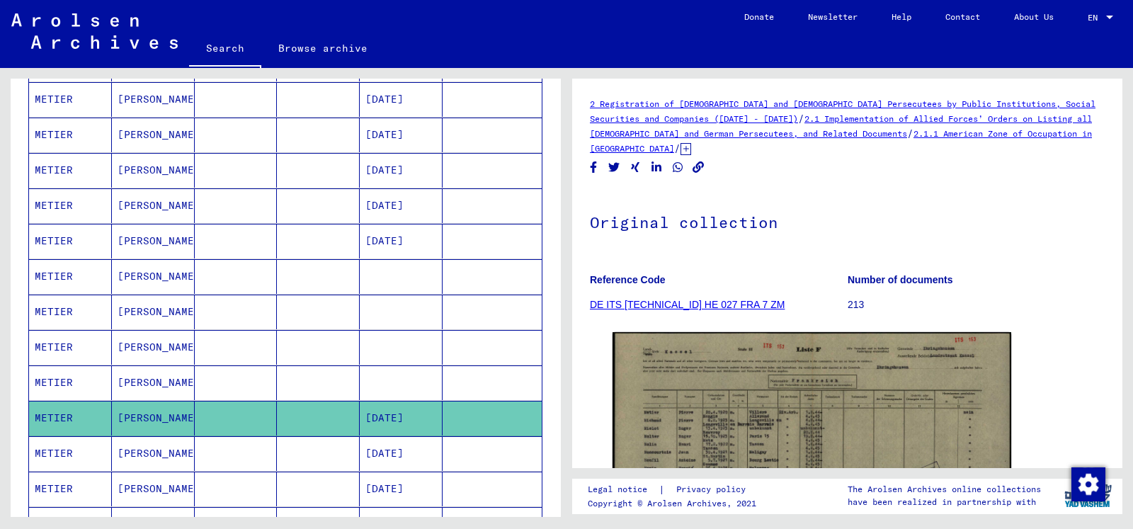
click at [328, 454] on mat-cell at bounding box center [318, 453] width 83 height 35
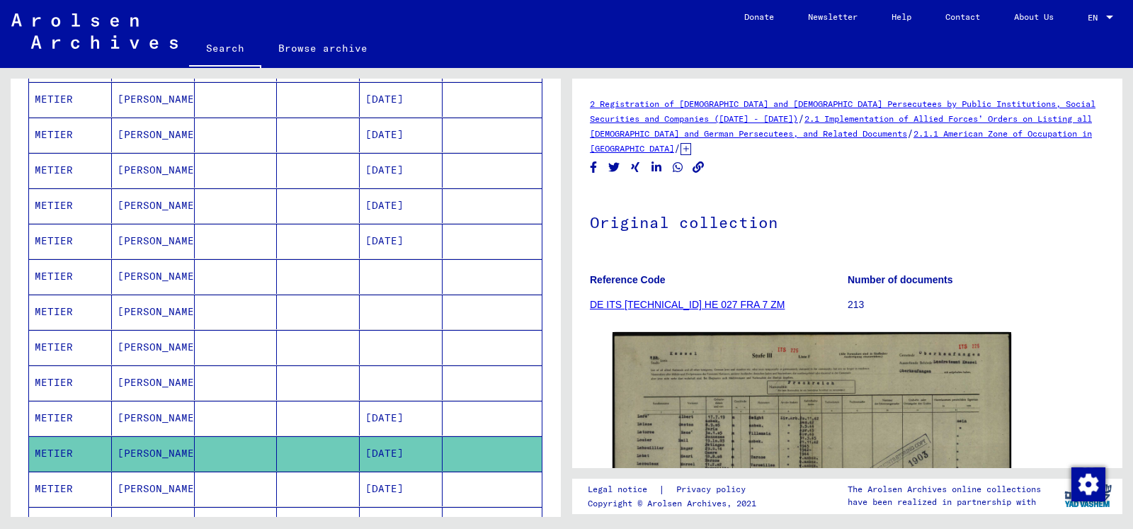
click at [261, 477] on mat-cell at bounding box center [236, 489] width 83 height 35
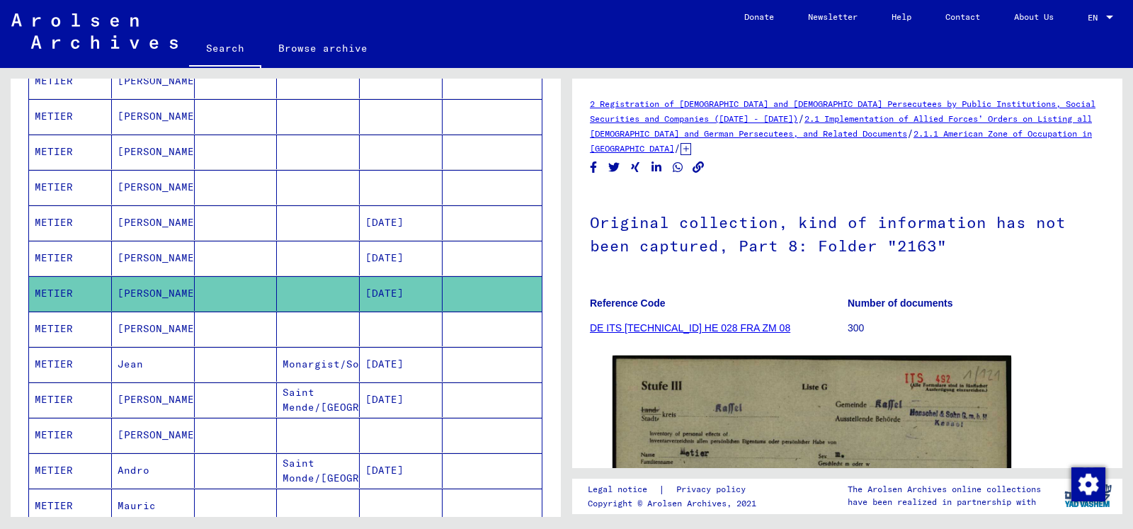
scroll to position [682, 0]
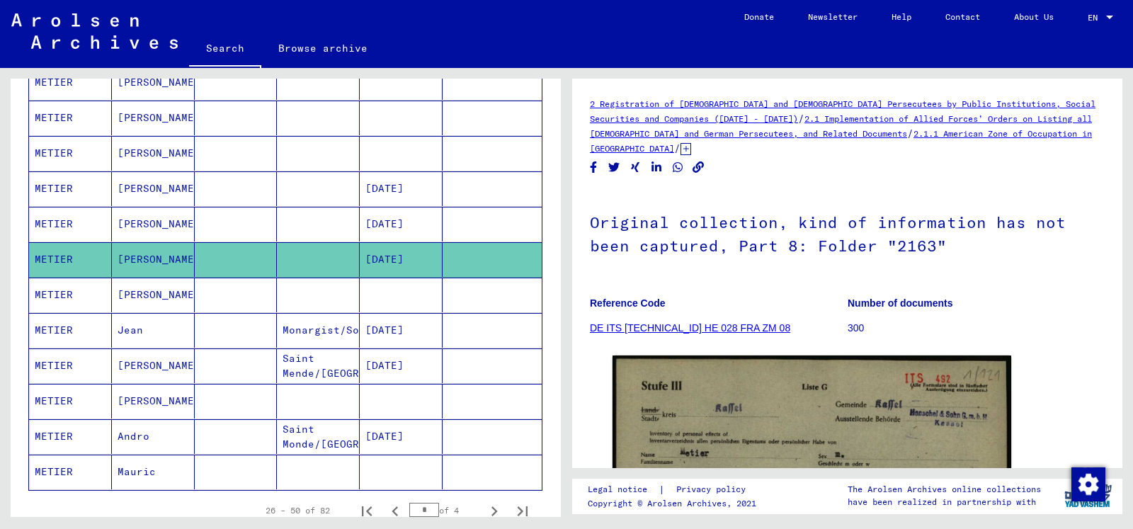
click at [226, 292] on mat-cell at bounding box center [236, 295] width 83 height 35
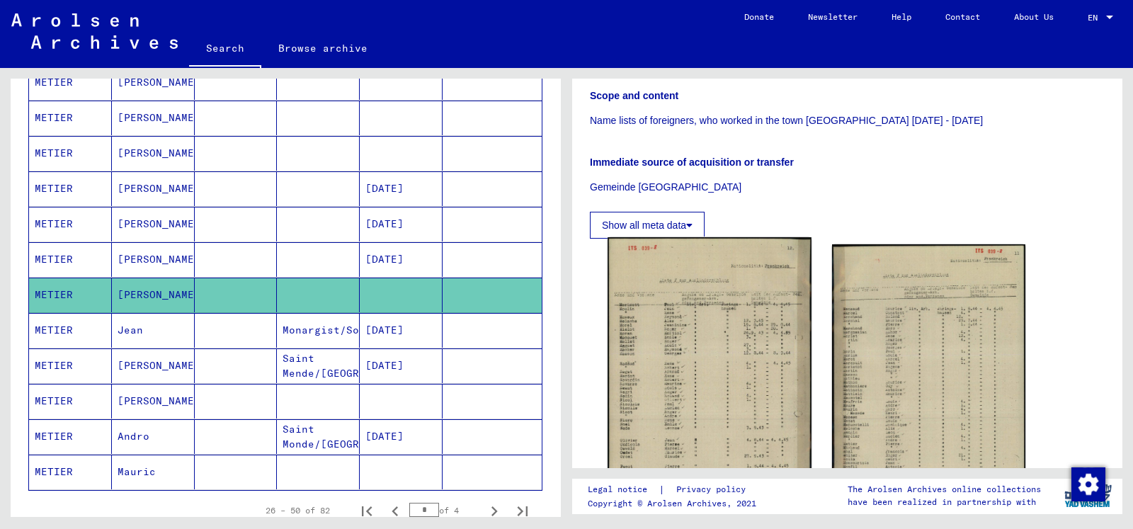
scroll to position [382, 0]
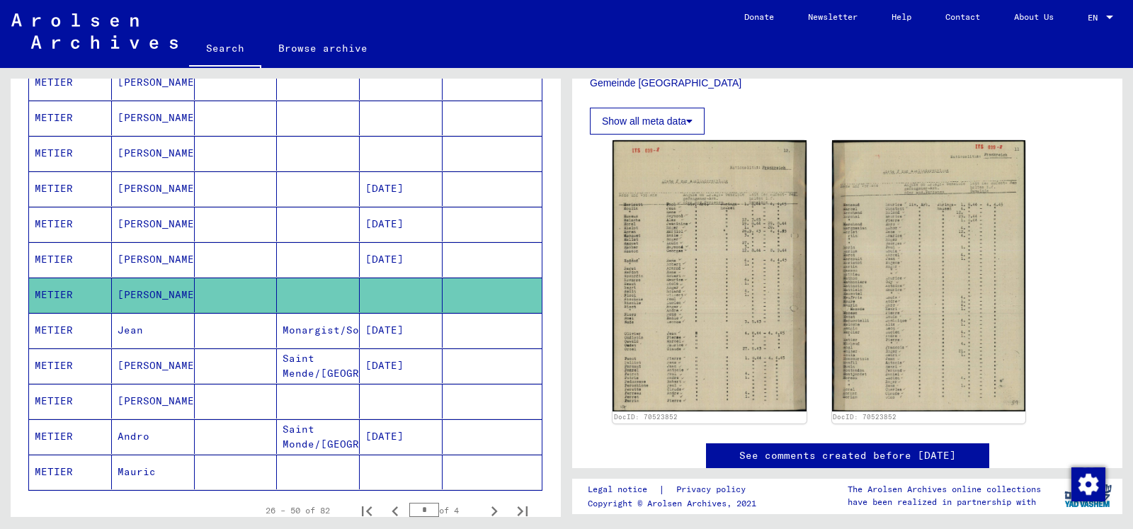
click at [268, 328] on mat-cell at bounding box center [236, 330] width 83 height 35
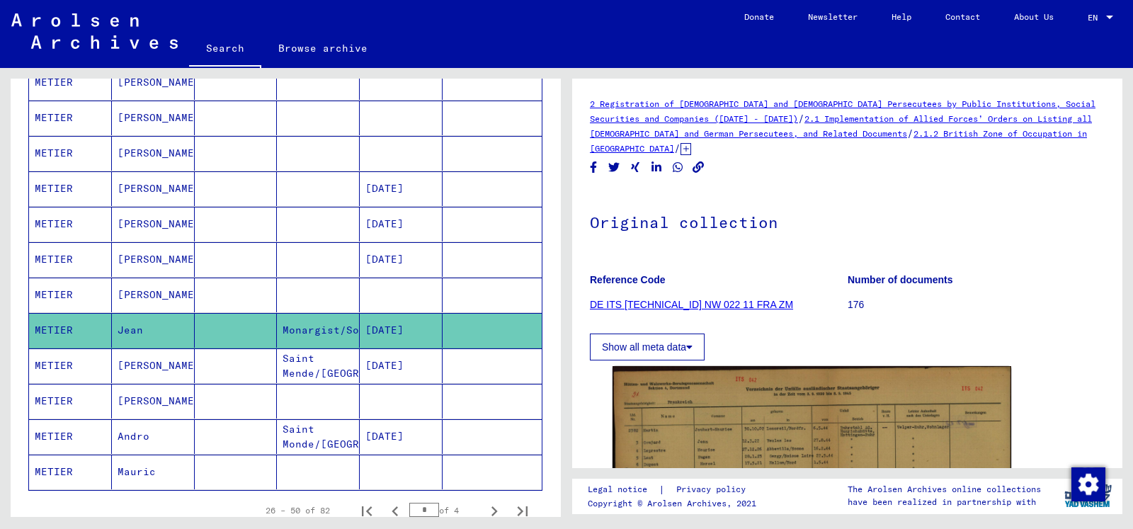
click at [165, 365] on mat-cell "[PERSON_NAME]" at bounding box center [153, 365] width 83 height 35
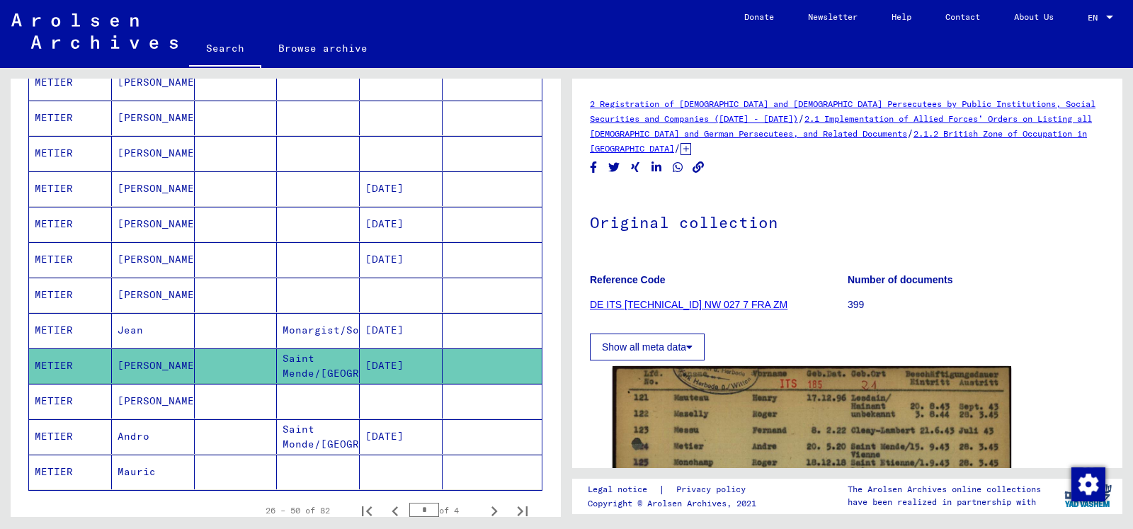
click at [270, 405] on mat-cell at bounding box center [236, 401] width 83 height 35
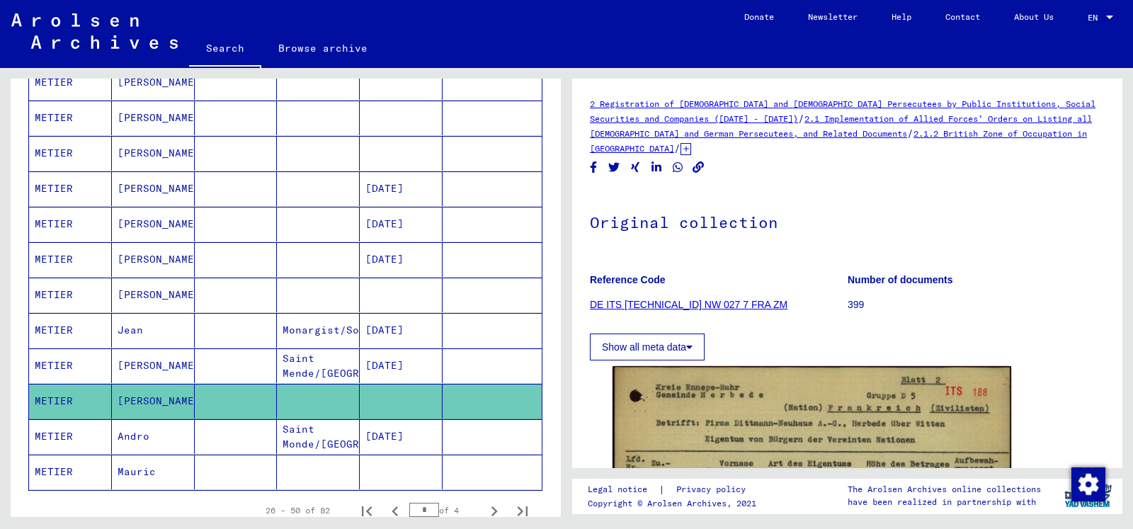
click at [266, 426] on mat-cell at bounding box center [236, 436] width 83 height 35
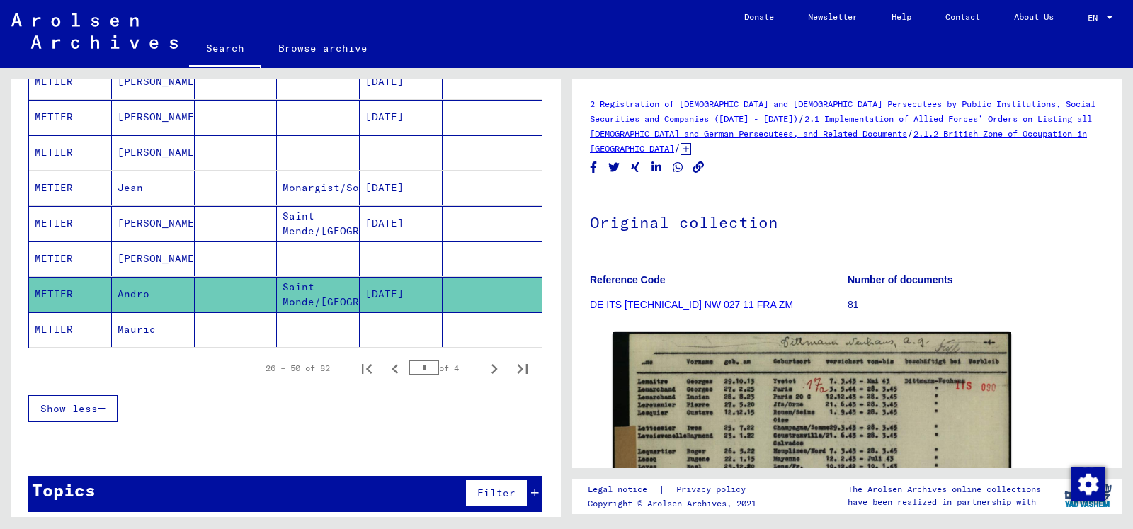
scroll to position [835, 0]
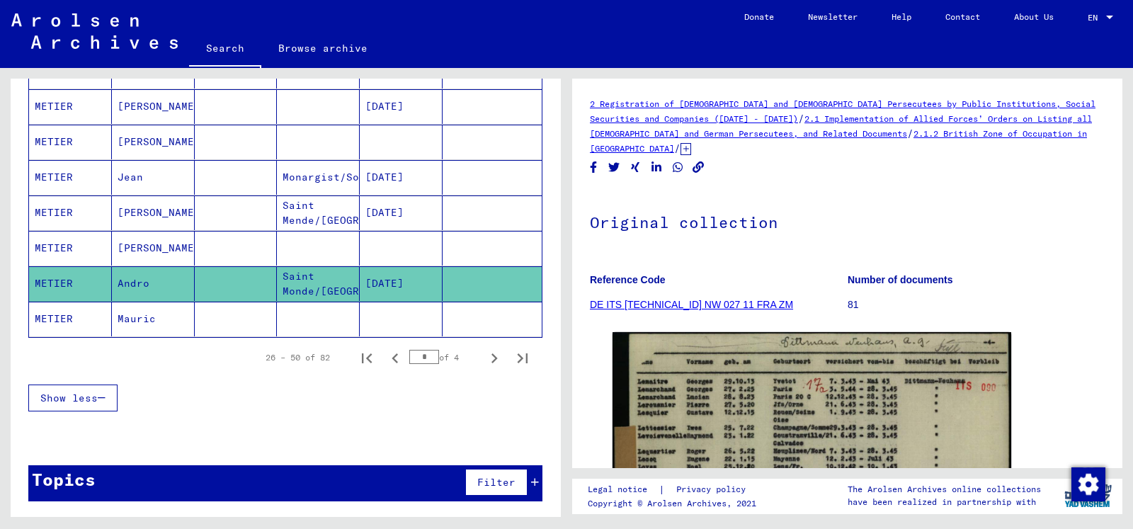
click at [311, 314] on mat-cell at bounding box center [318, 319] width 83 height 35
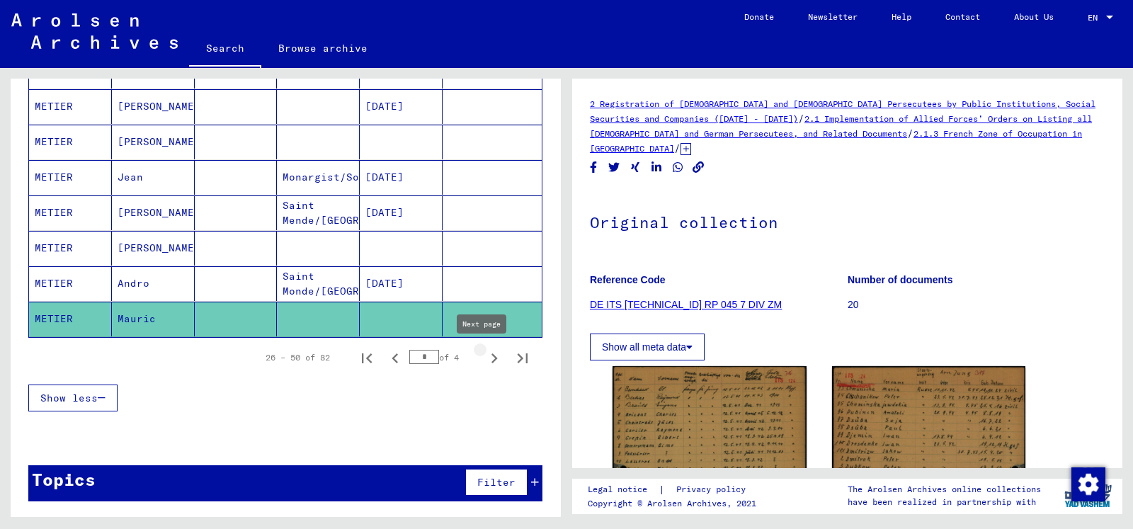
click at [484, 358] on icon "Next page" at bounding box center [494, 358] width 20 height 20
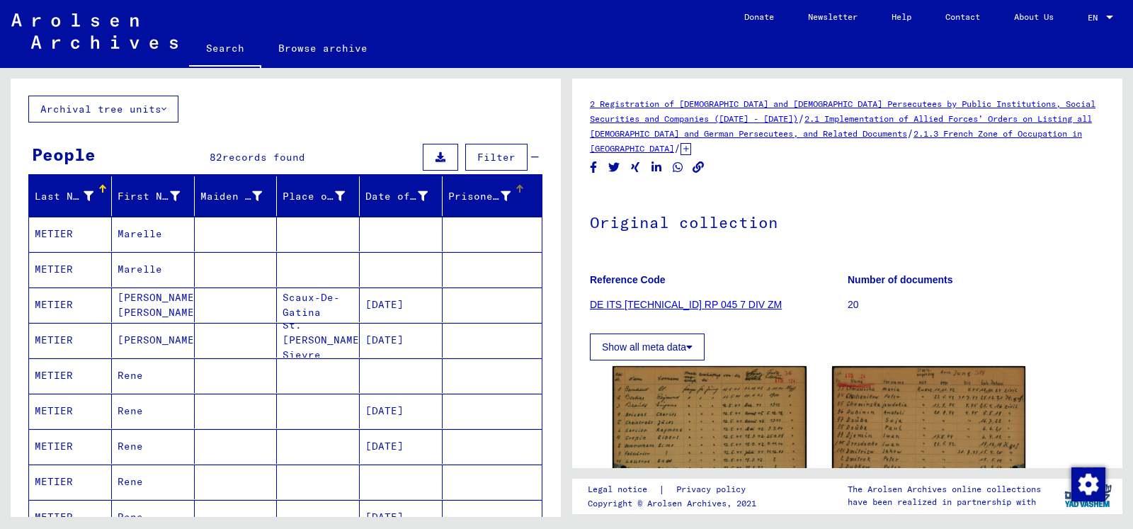
scroll to position [147, 0]
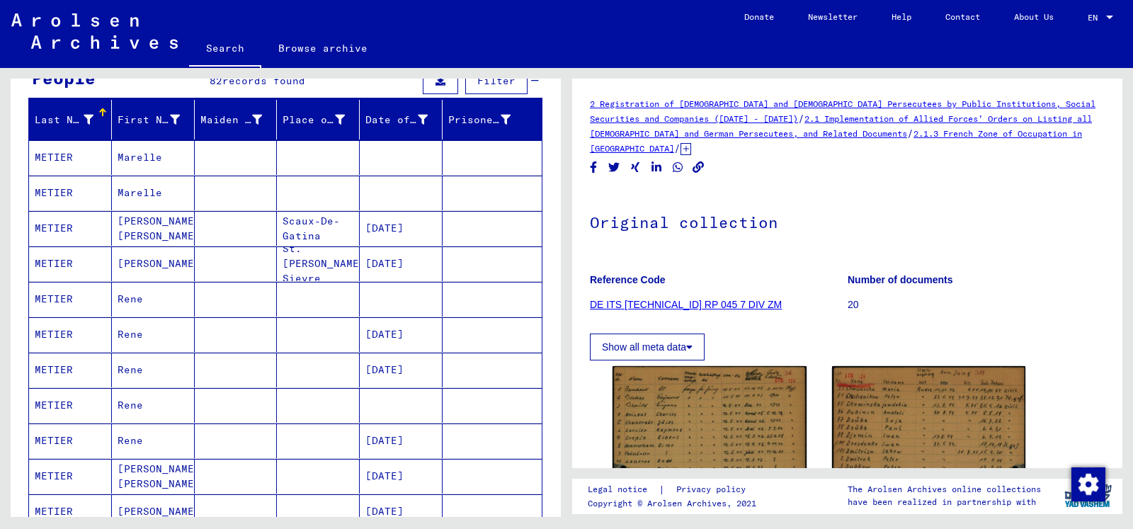
click at [244, 159] on mat-cell at bounding box center [236, 157] width 83 height 35
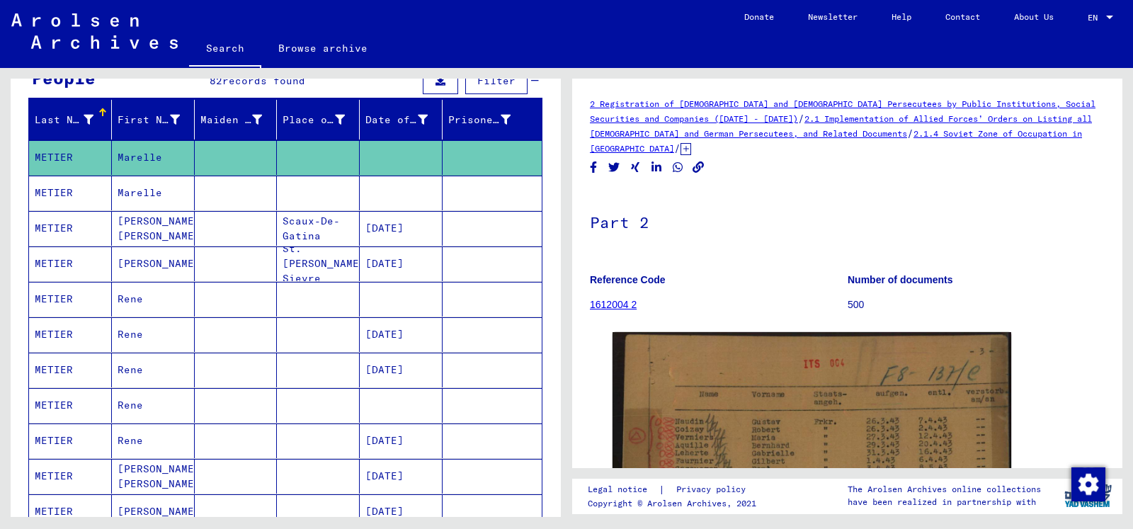
click at [237, 187] on mat-cell at bounding box center [236, 193] width 83 height 35
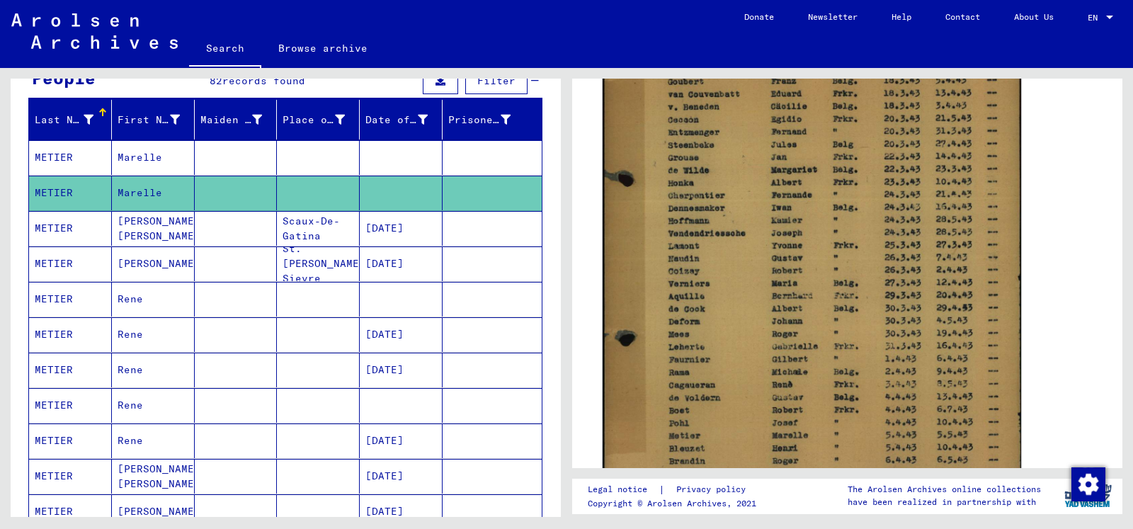
scroll to position [289, 0]
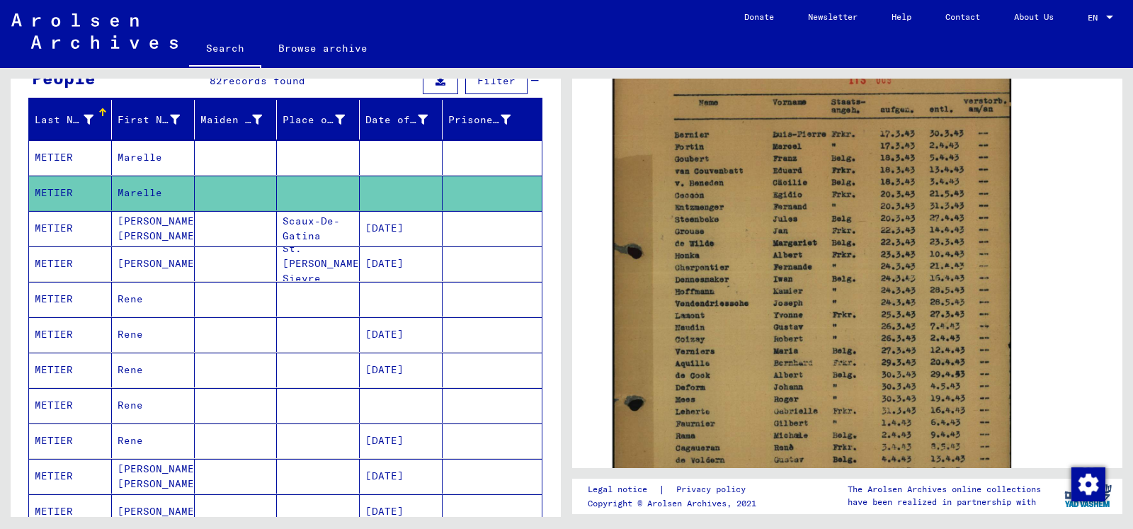
click at [233, 229] on mat-cell at bounding box center [236, 228] width 83 height 35
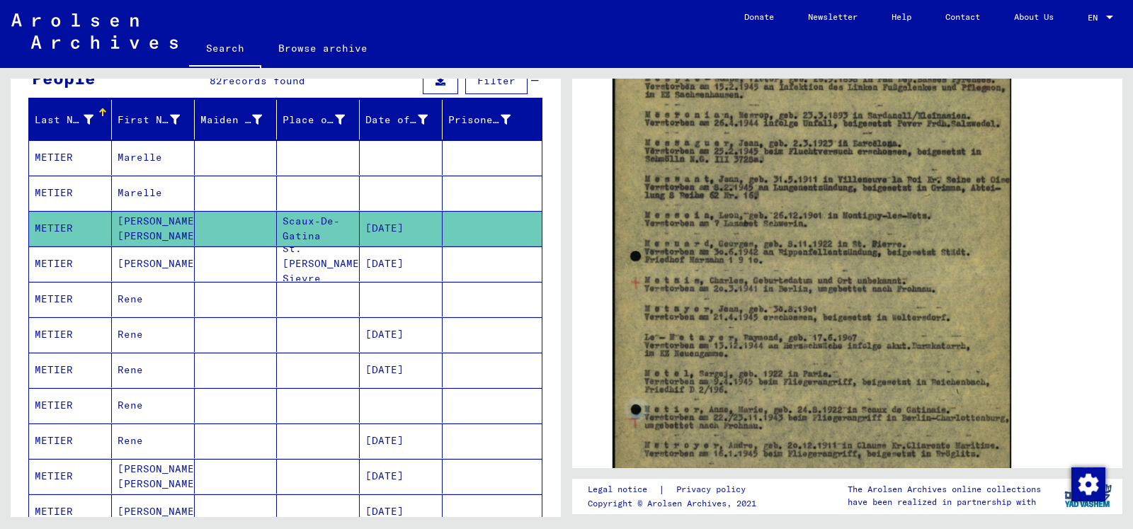
scroll to position [612, 0]
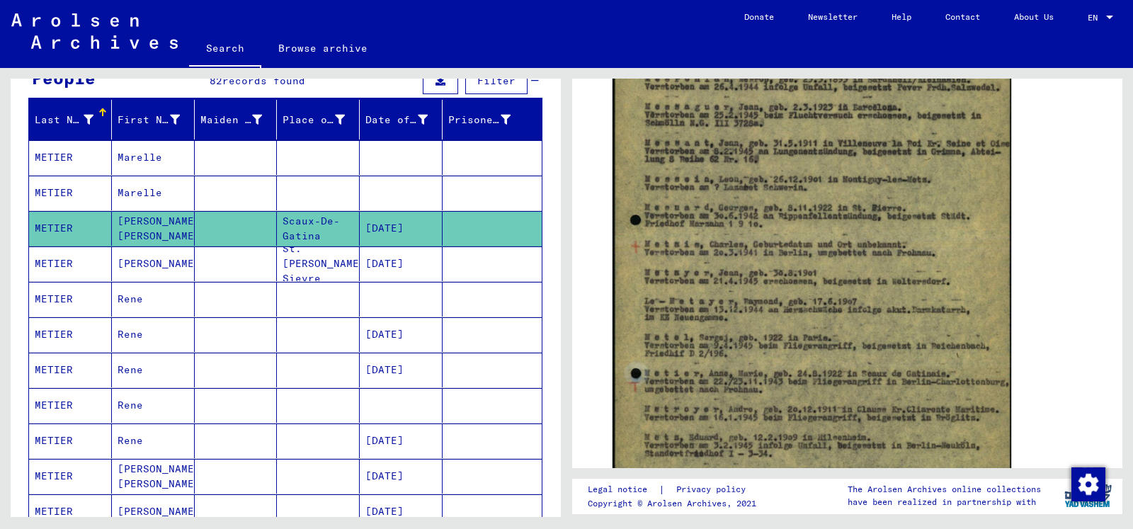
click at [196, 264] on mat-cell at bounding box center [236, 263] width 83 height 35
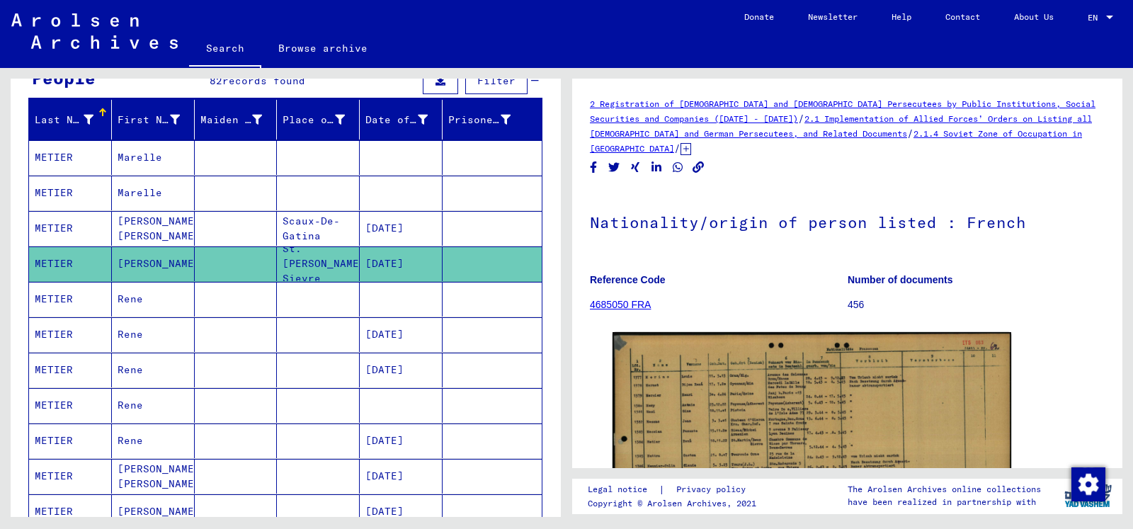
click at [249, 298] on mat-cell at bounding box center [236, 299] width 83 height 35
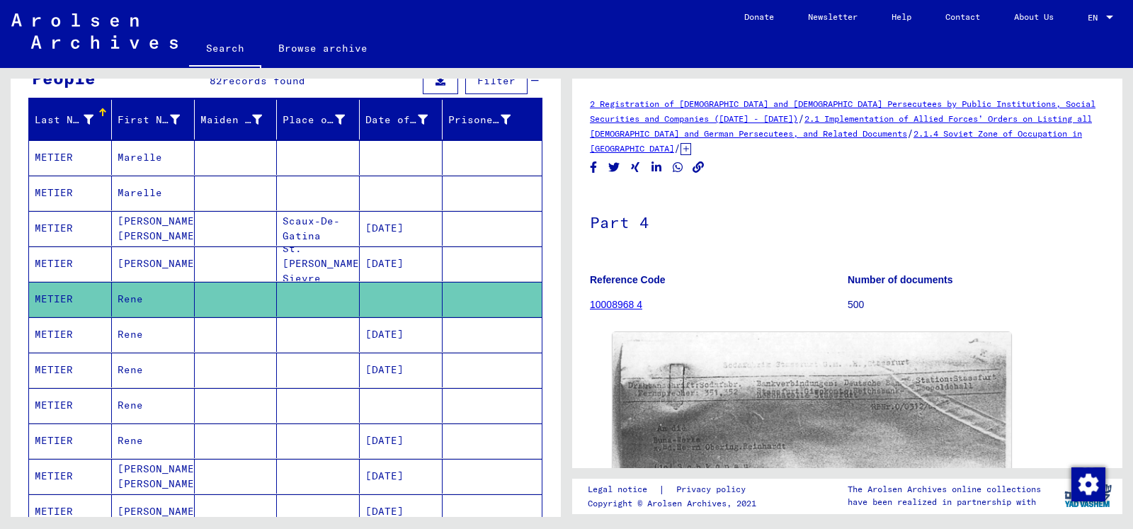
click at [401, 329] on mat-cell "[DATE]" at bounding box center [401, 334] width 83 height 35
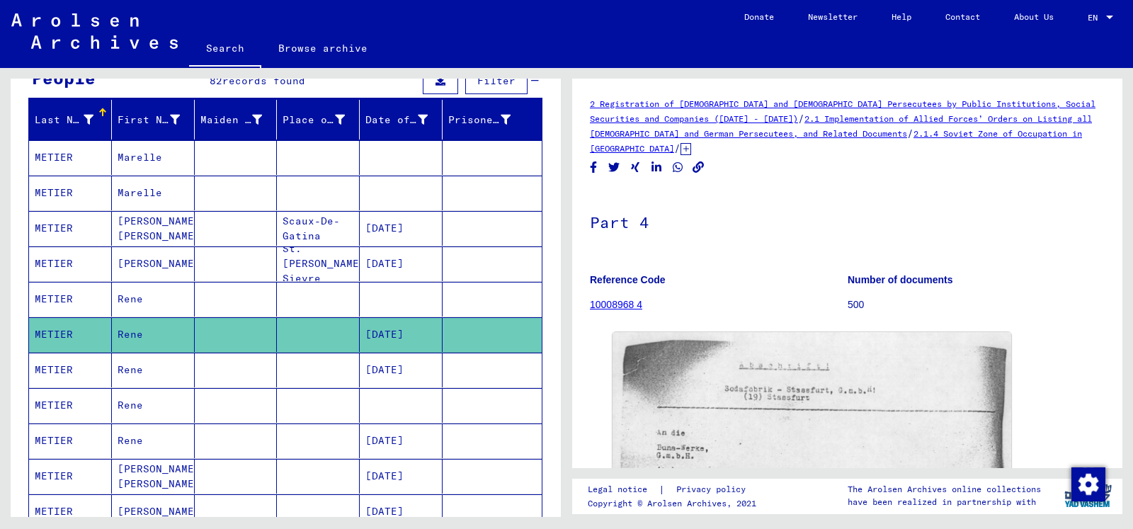
click at [443, 375] on mat-cell at bounding box center [492, 370] width 99 height 35
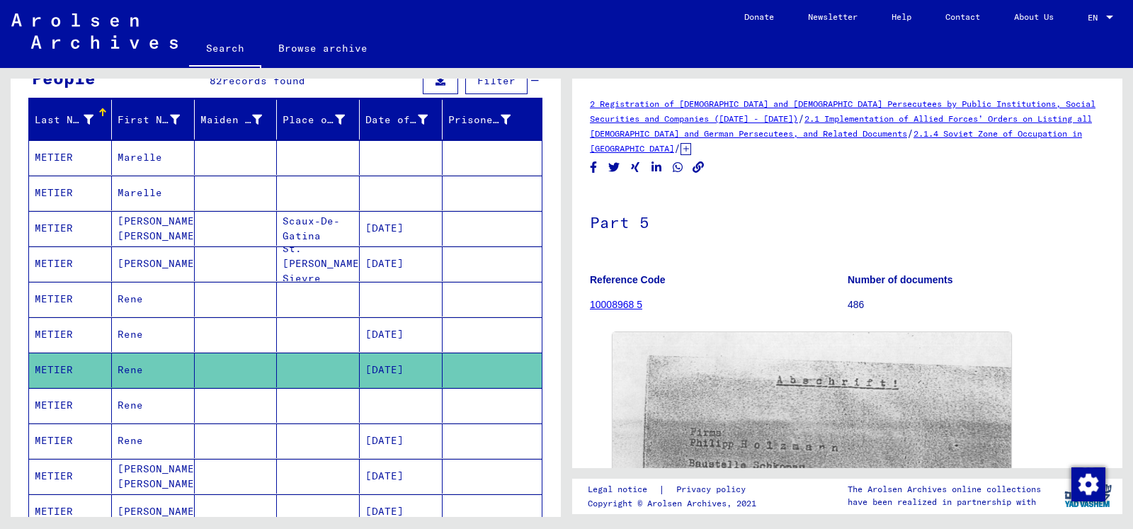
click at [372, 404] on mat-cell at bounding box center [401, 405] width 83 height 35
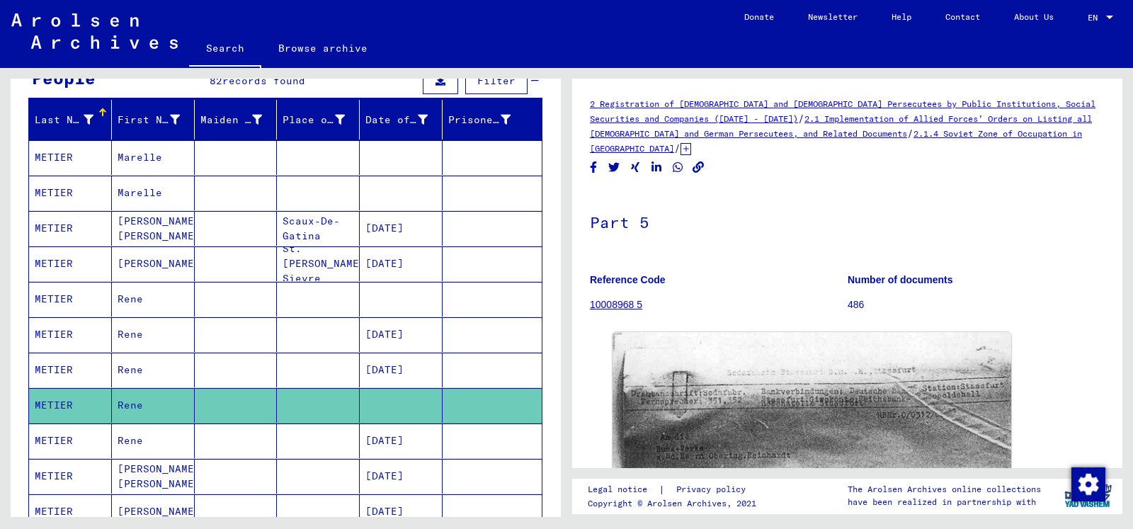
click at [264, 447] on mat-cell at bounding box center [236, 440] width 83 height 35
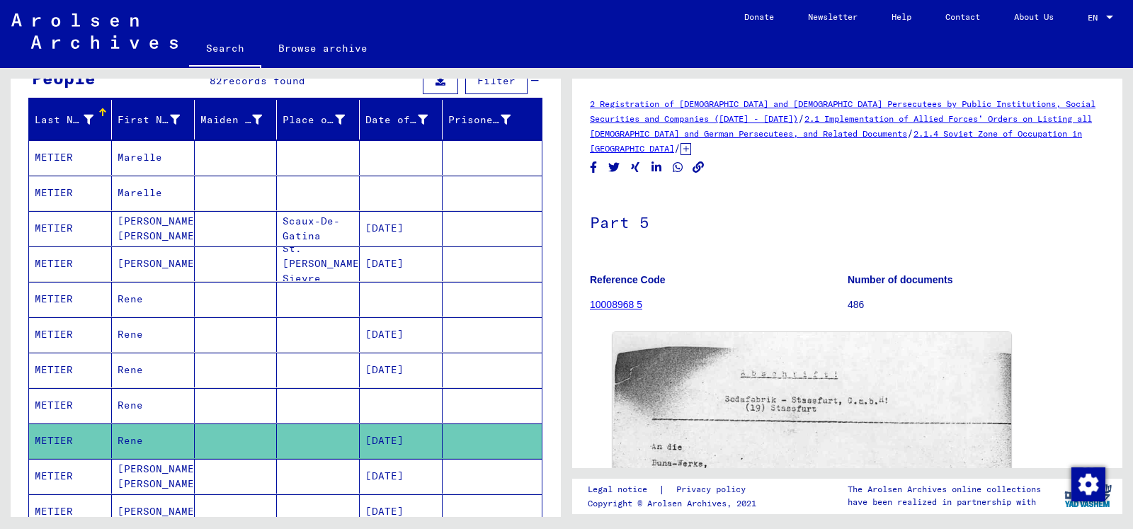
click at [305, 467] on mat-cell at bounding box center [318, 476] width 83 height 35
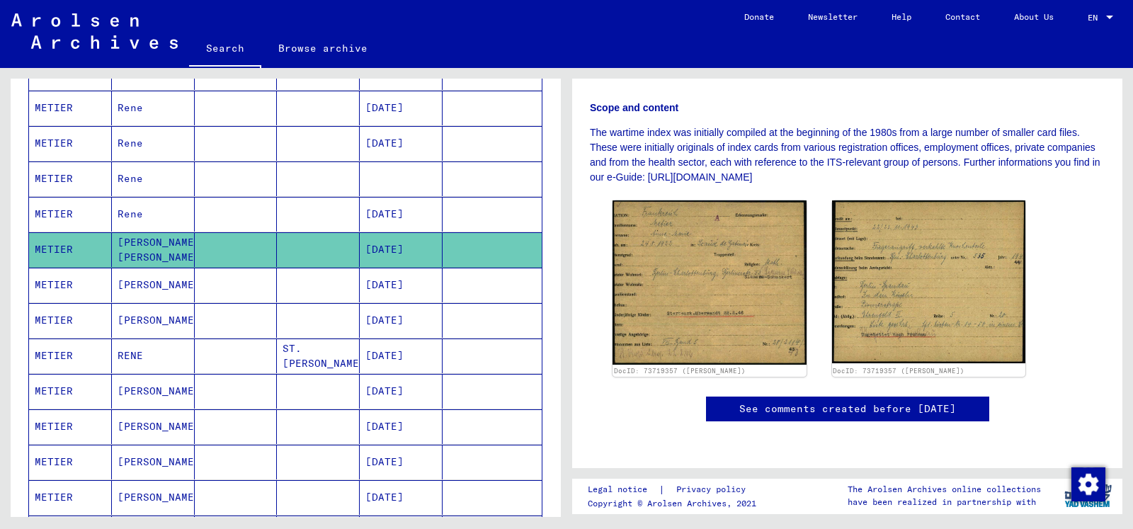
scroll to position [376, 0]
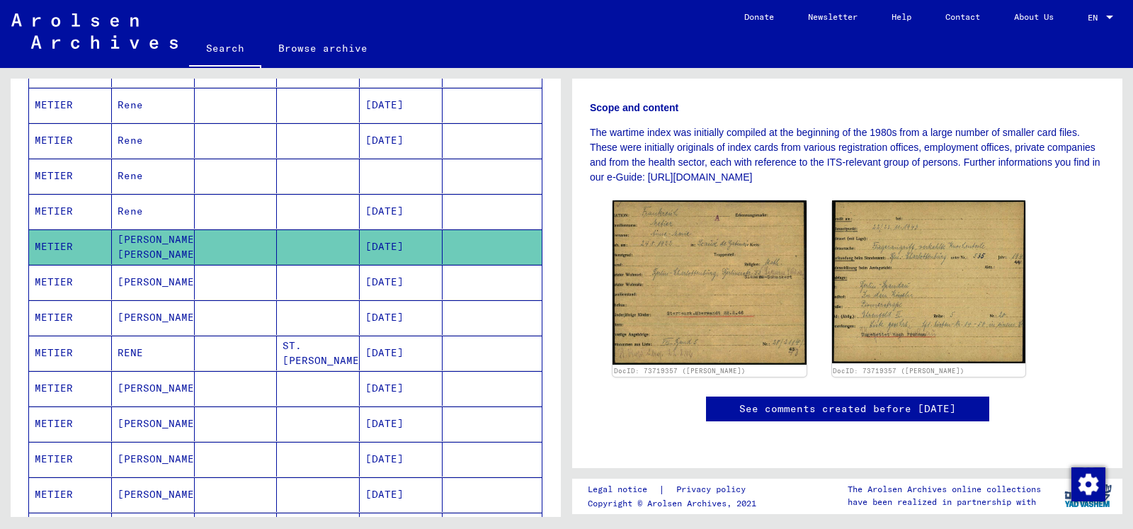
click at [372, 282] on mat-cell "[DATE]" at bounding box center [401, 282] width 83 height 35
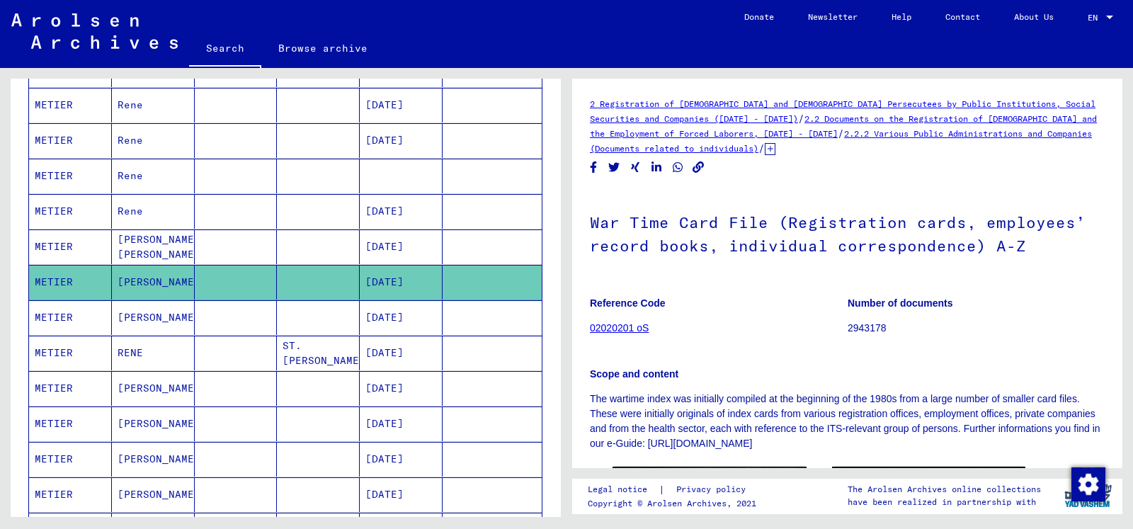
scroll to position [229, 0]
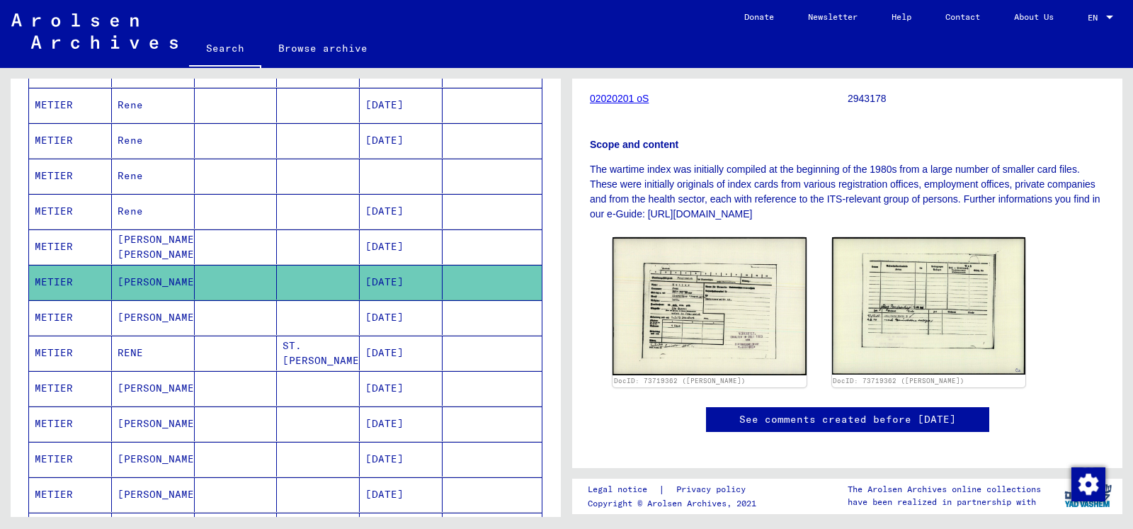
click at [305, 319] on mat-cell at bounding box center [318, 317] width 83 height 35
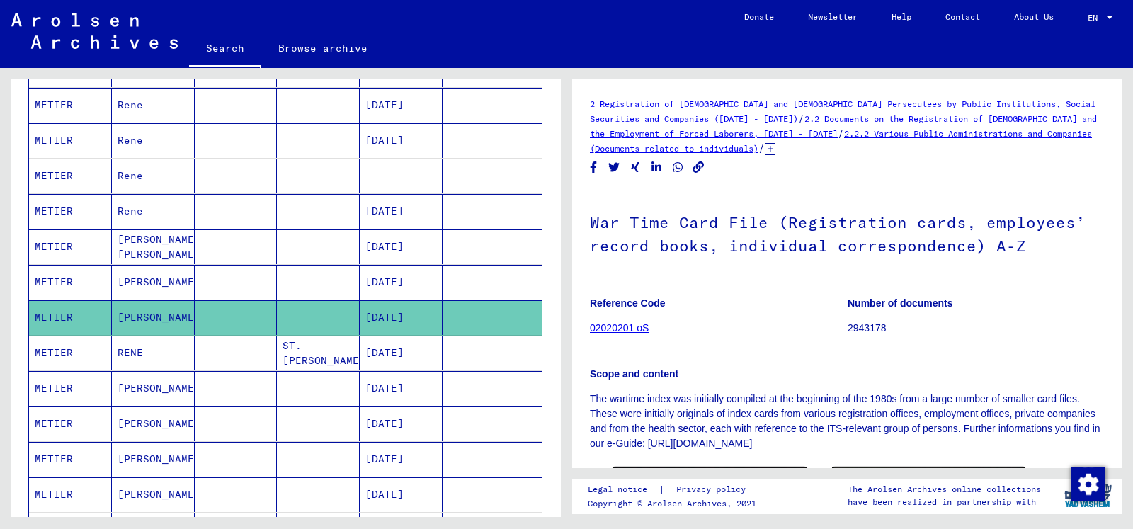
click at [324, 283] on mat-cell at bounding box center [318, 282] width 83 height 35
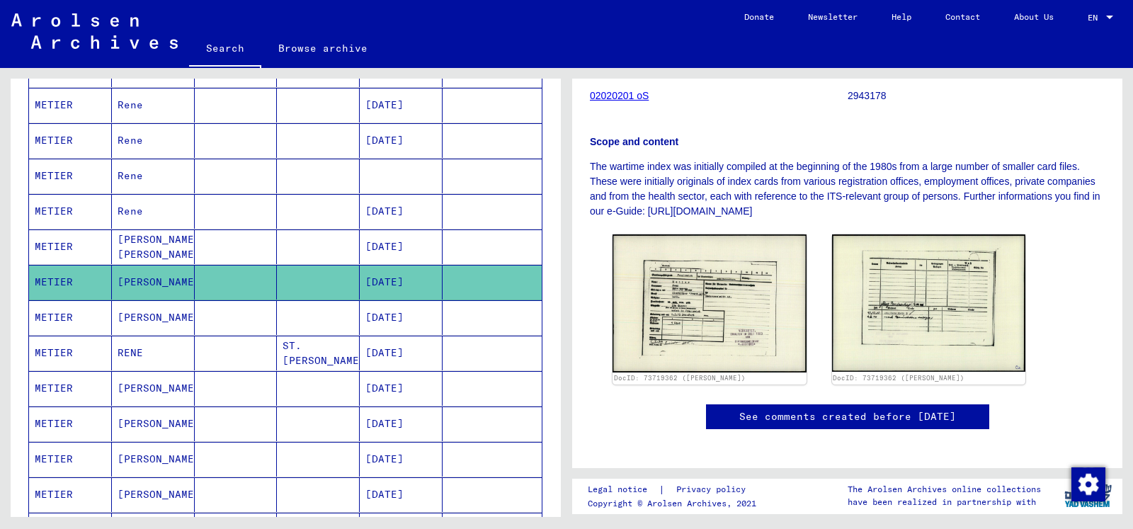
scroll to position [259, 0]
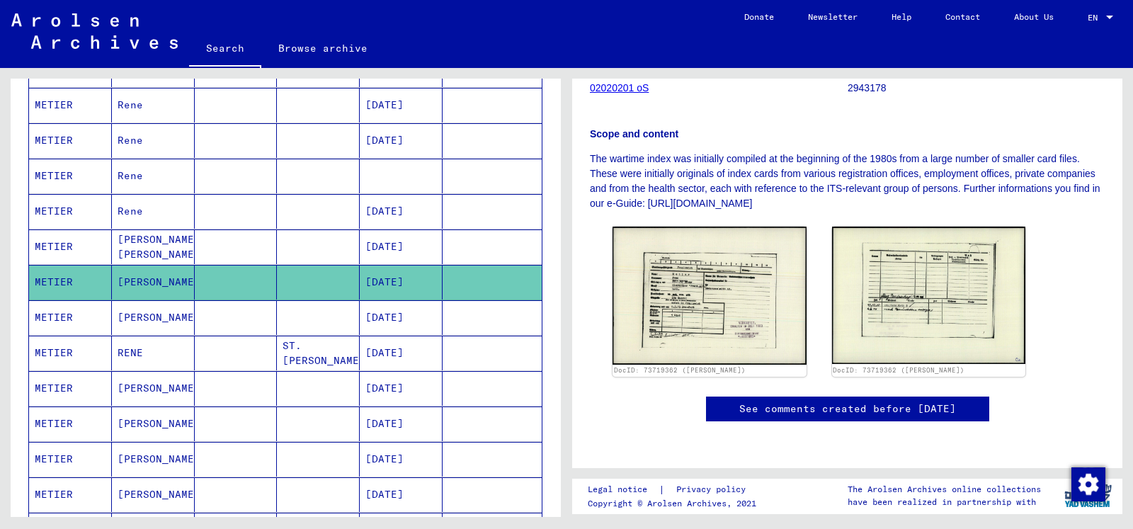
click at [331, 319] on mat-cell at bounding box center [318, 317] width 83 height 35
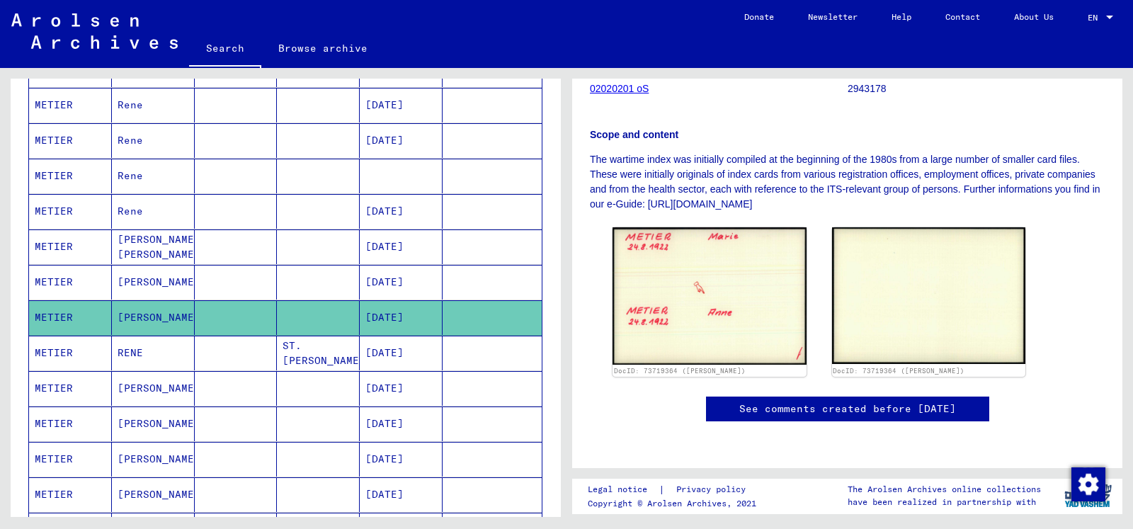
scroll to position [258, 0]
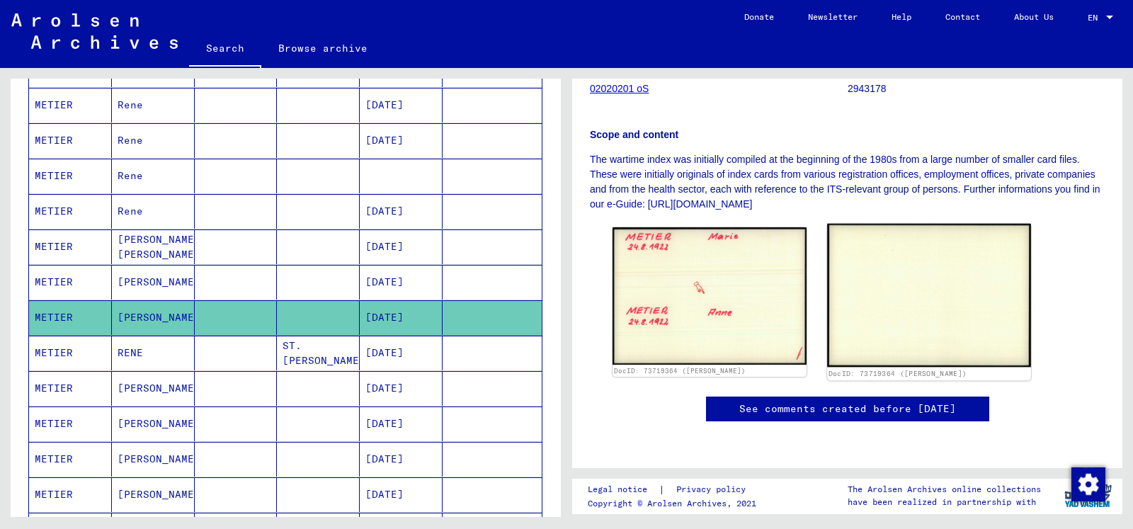
click at [861, 293] on img at bounding box center [928, 295] width 203 height 143
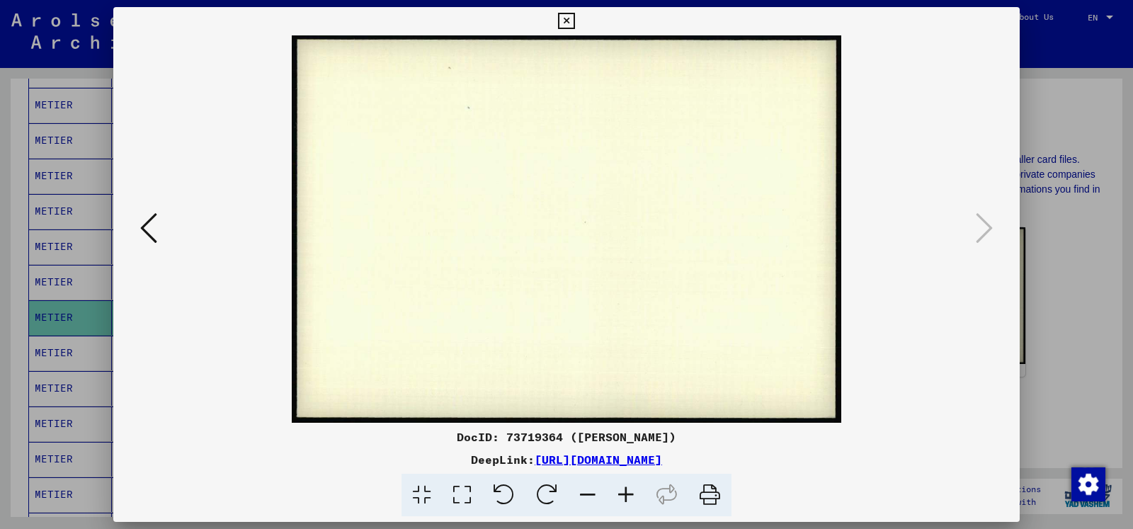
click at [574, 23] on icon at bounding box center [566, 21] width 16 height 17
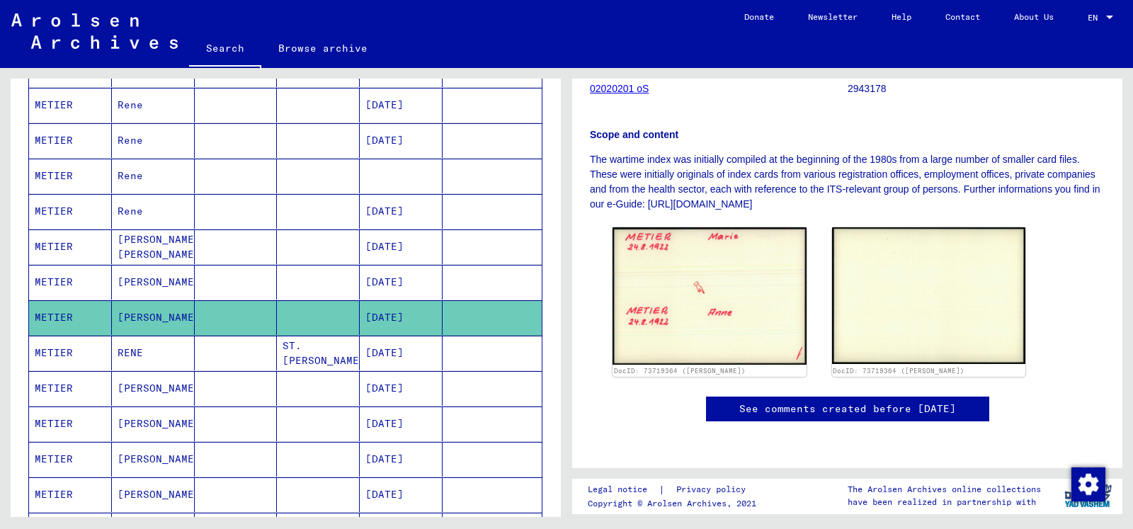
click at [232, 345] on mat-cell at bounding box center [236, 353] width 83 height 35
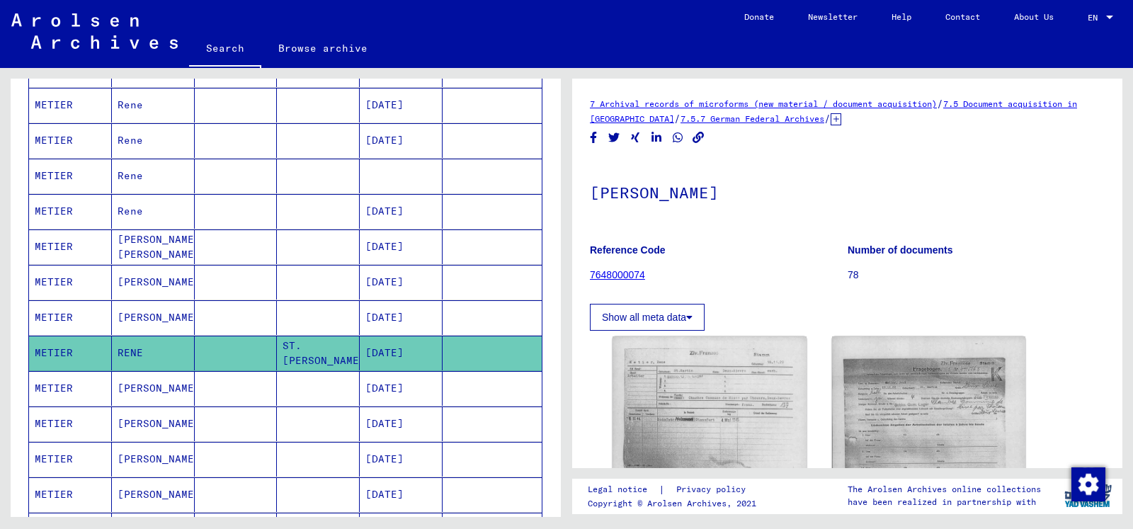
click at [210, 387] on mat-cell at bounding box center [236, 388] width 83 height 35
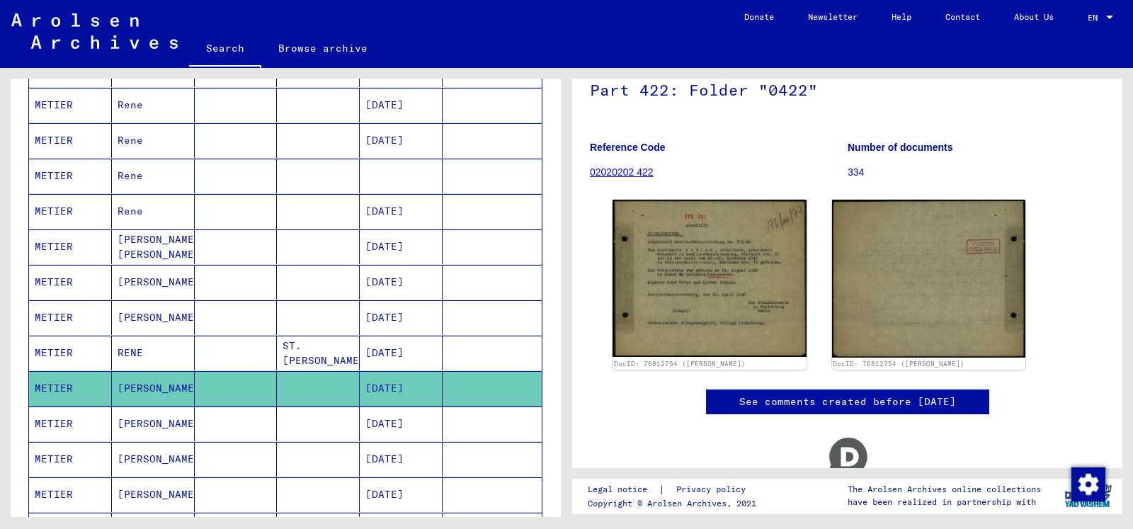
scroll to position [229, 0]
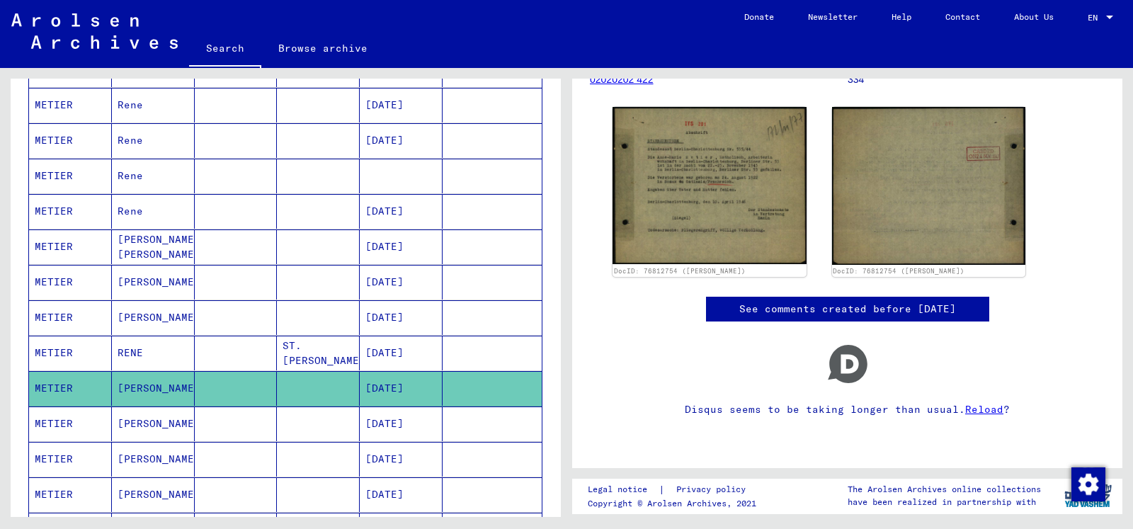
click at [270, 427] on mat-cell at bounding box center [236, 423] width 83 height 35
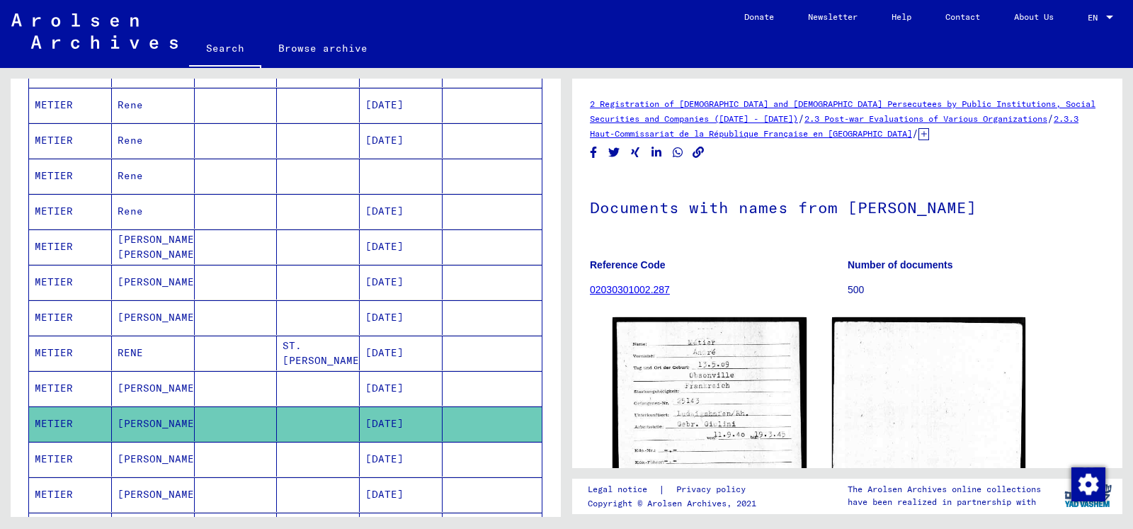
click at [259, 455] on mat-cell at bounding box center [236, 459] width 83 height 35
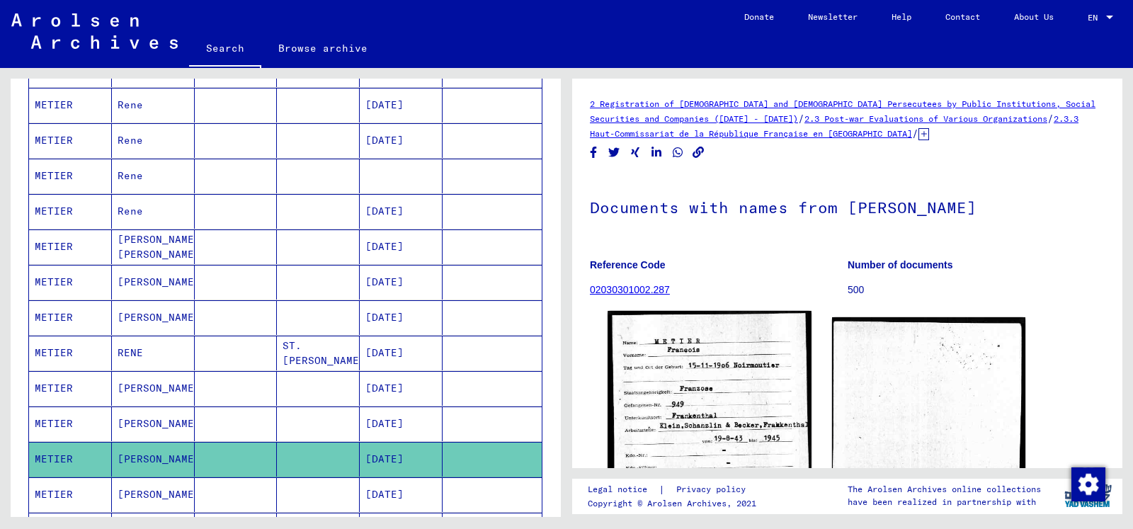
scroll to position [153, 0]
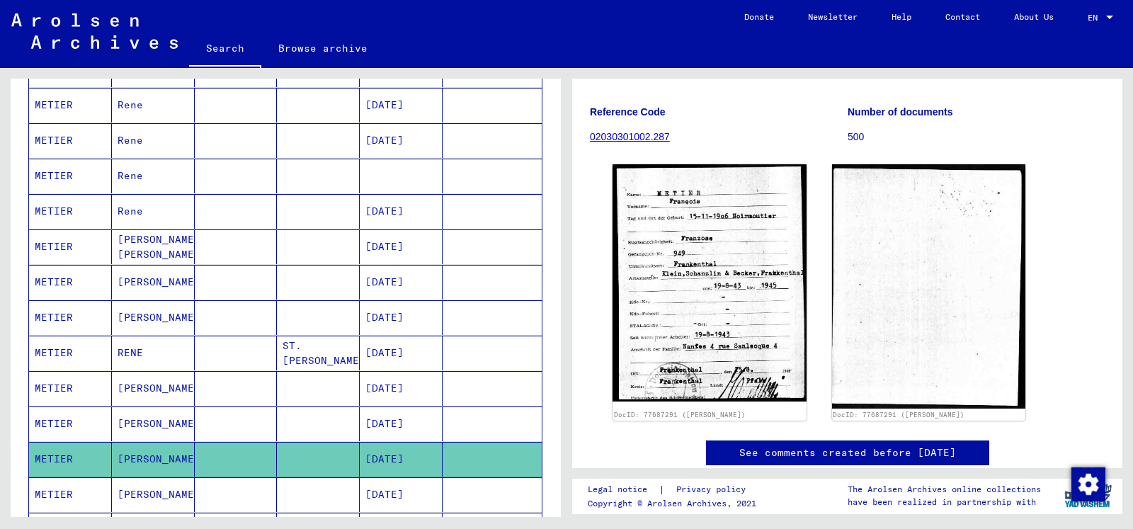
click at [178, 491] on mat-cell "[PERSON_NAME]" at bounding box center [153, 494] width 83 height 35
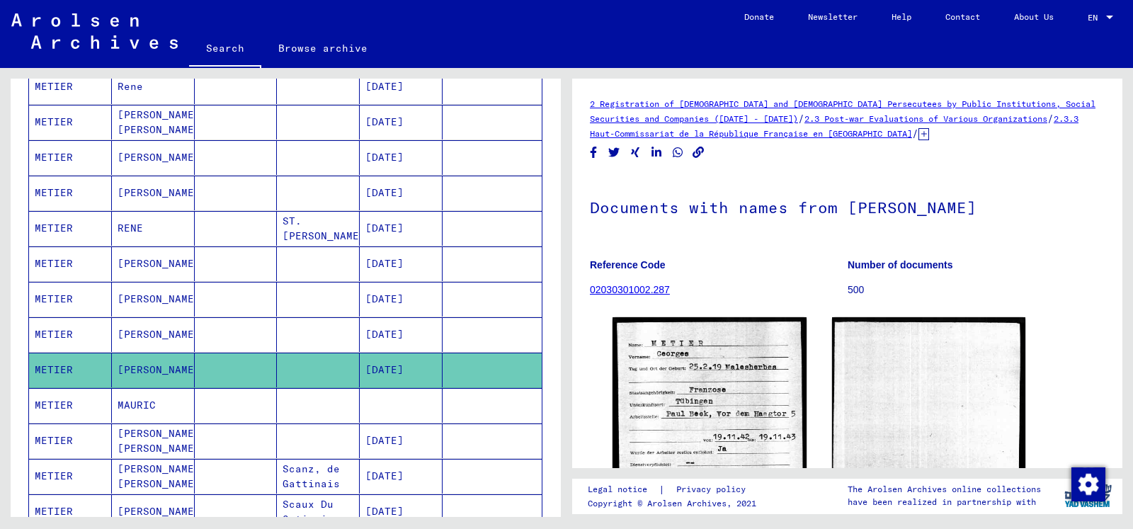
scroll to position [529, 0]
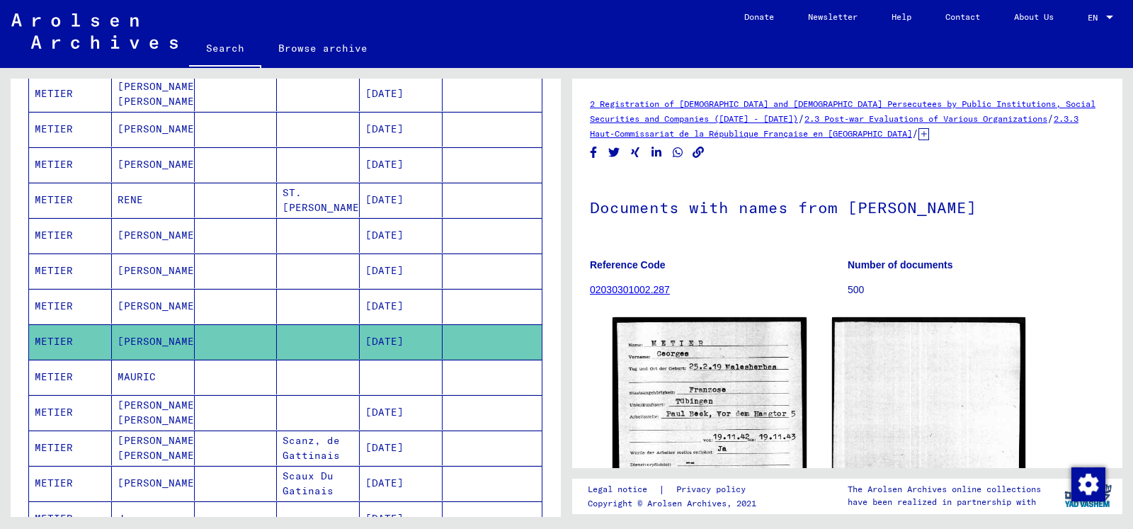
click at [245, 376] on mat-cell at bounding box center [236, 377] width 83 height 35
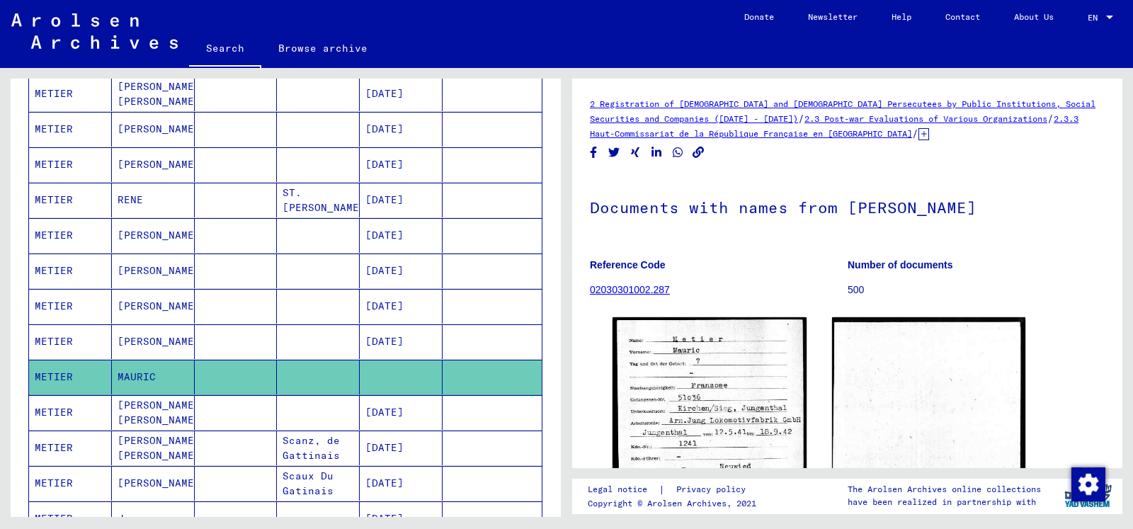
click at [155, 413] on mat-cell "[PERSON_NAME] [PERSON_NAME]" at bounding box center [153, 412] width 83 height 35
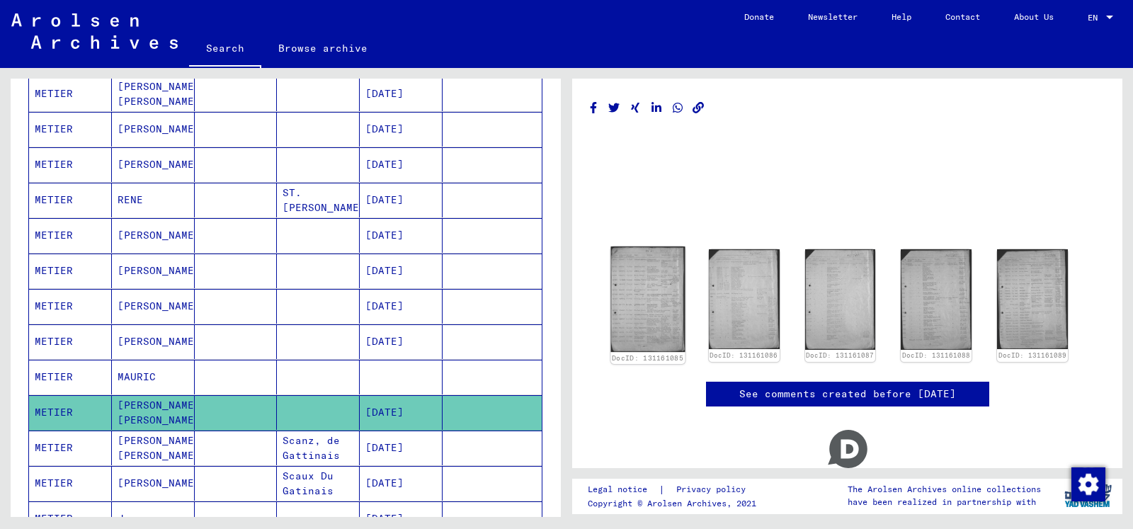
click at [645, 311] on img at bounding box center [648, 298] width 74 height 105
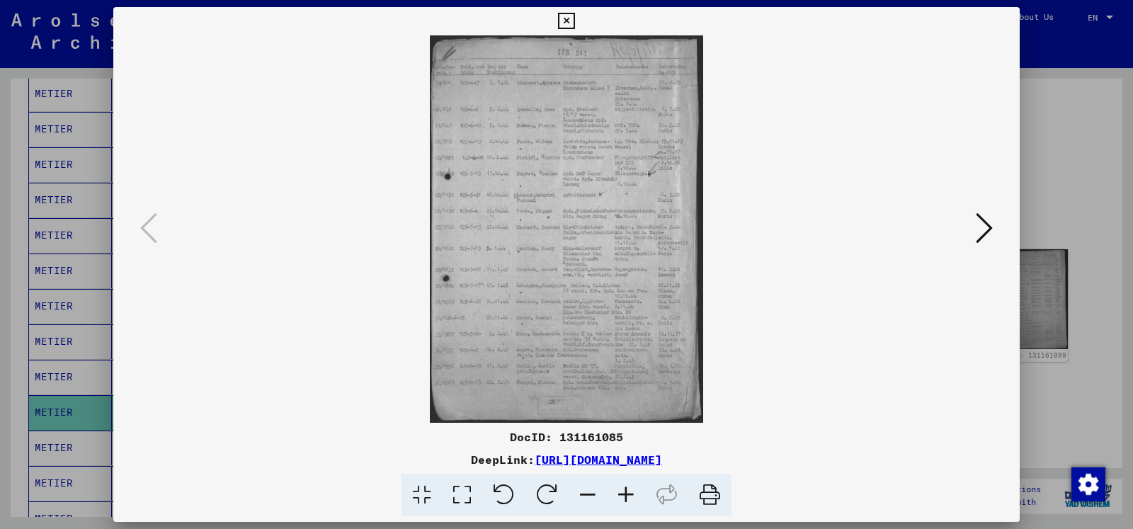
click at [985, 232] on icon at bounding box center [984, 228] width 17 height 34
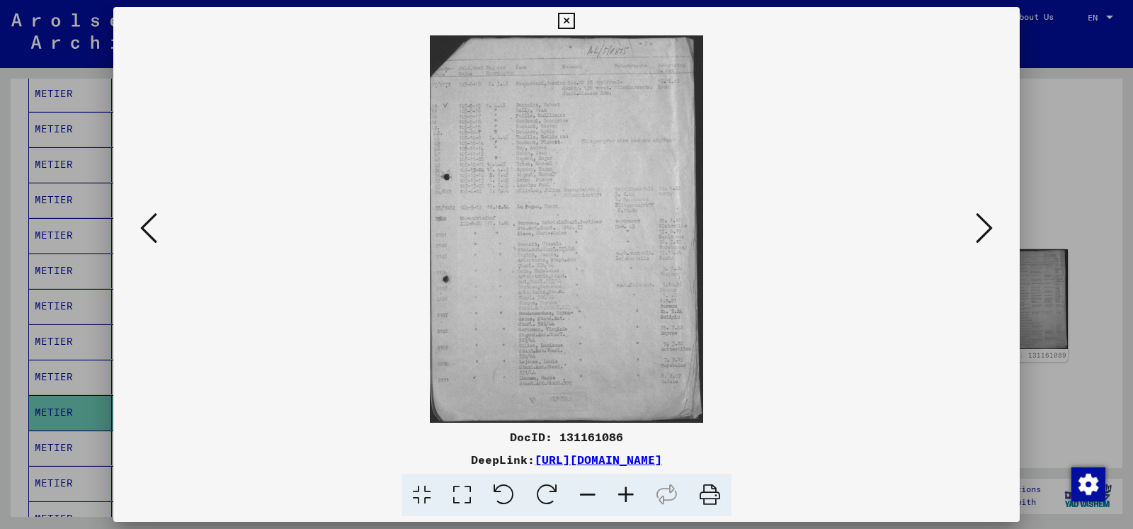
click at [985, 232] on icon at bounding box center [984, 228] width 17 height 34
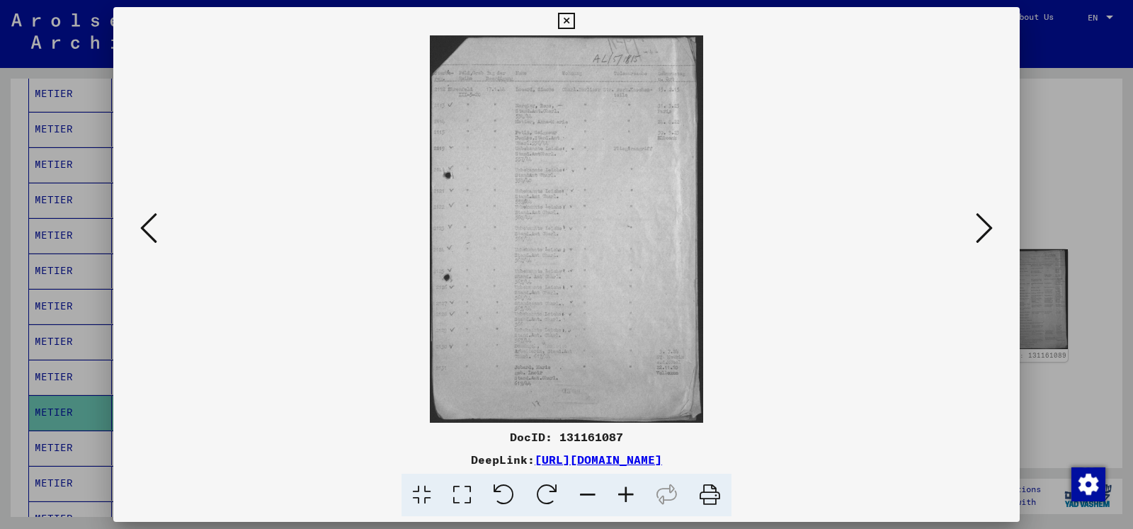
click at [985, 232] on icon at bounding box center [984, 228] width 17 height 34
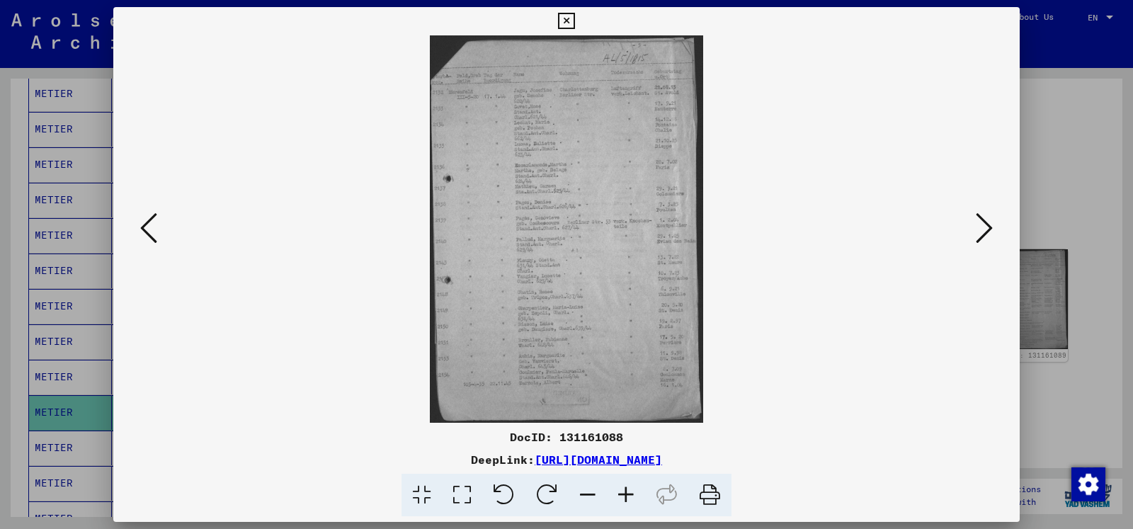
click at [985, 232] on icon at bounding box center [984, 228] width 17 height 34
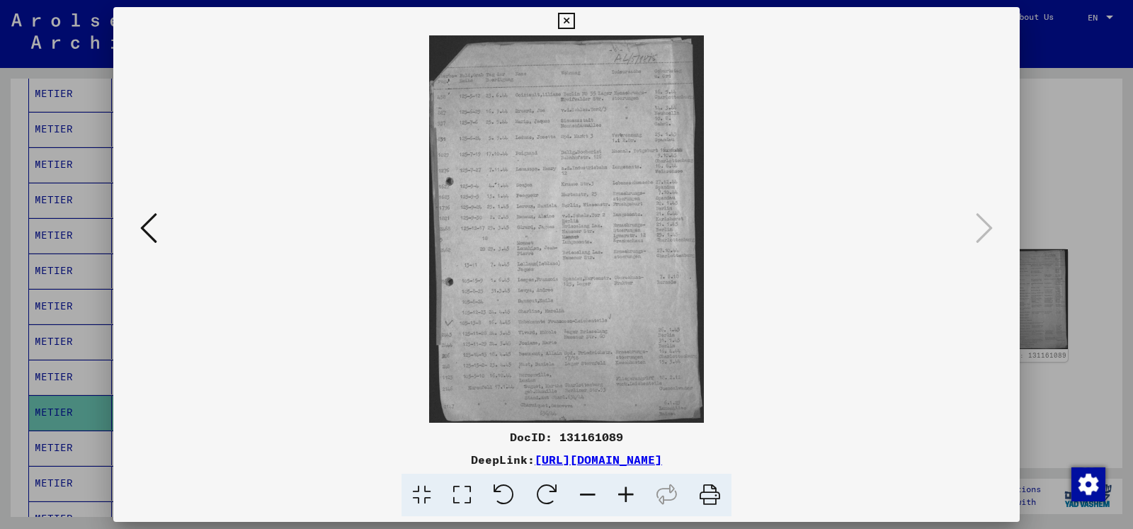
click at [574, 20] on icon at bounding box center [566, 21] width 16 height 17
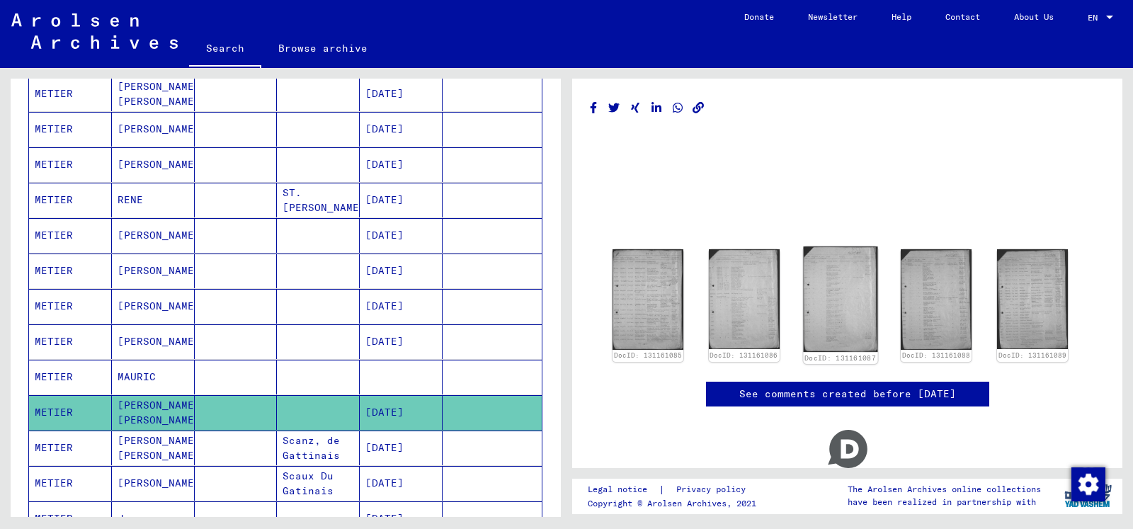
click at [848, 317] on img at bounding box center [840, 298] width 74 height 105
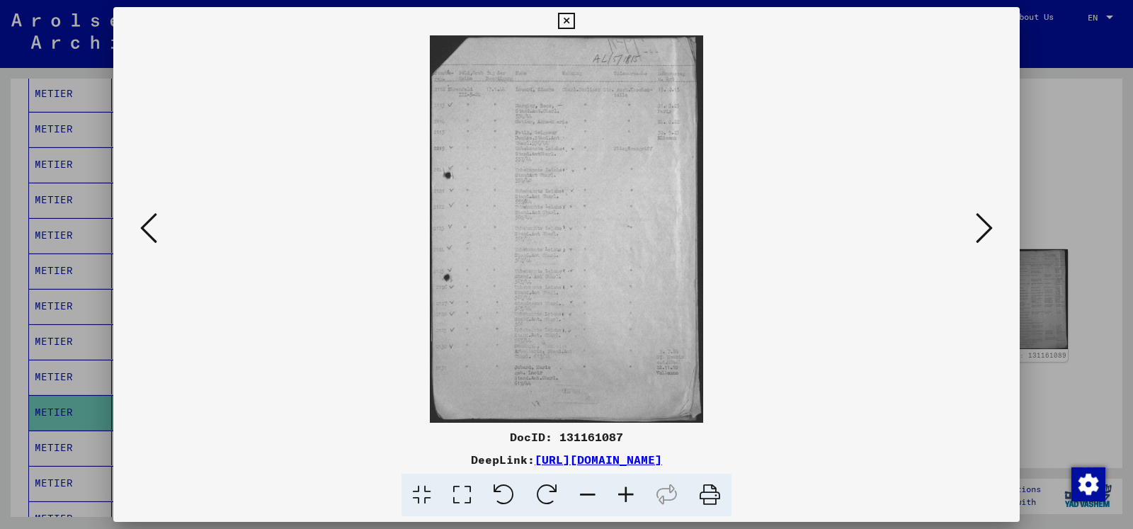
click at [574, 21] on icon at bounding box center [566, 21] width 16 height 17
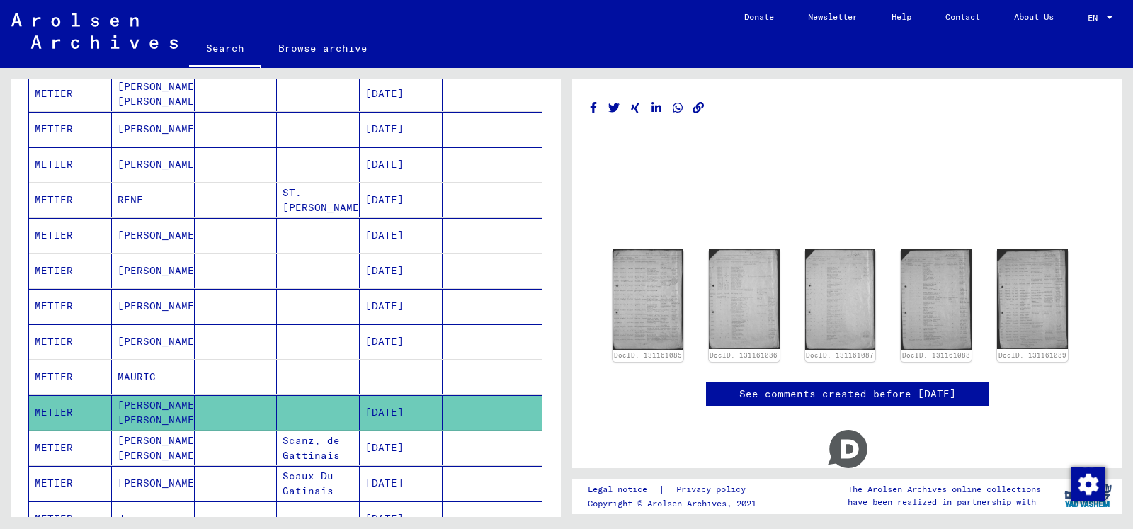
click at [248, 450] on mat-cell at bounding box center [236, 447] width 83 height 35
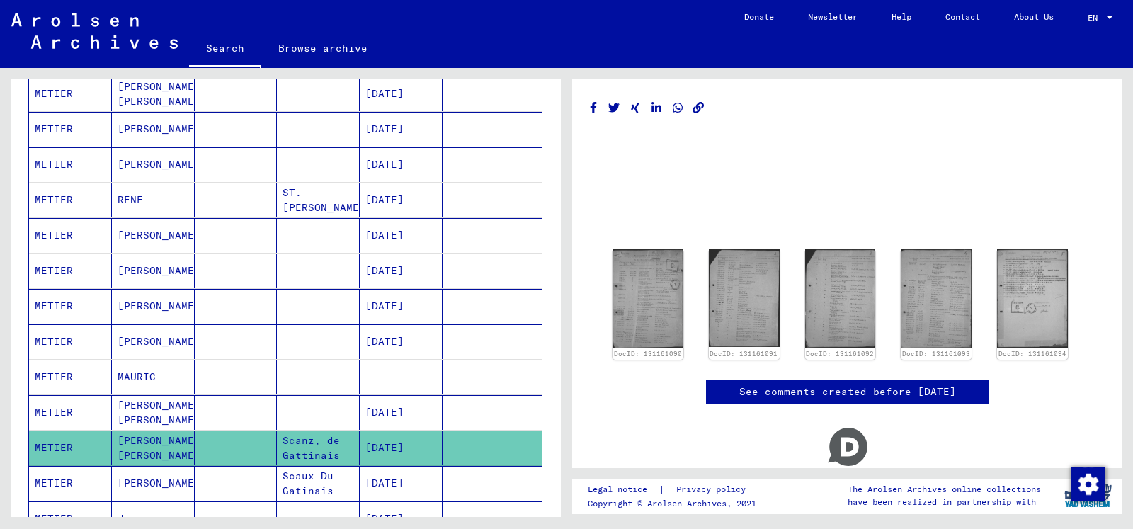
click at [321, 476] on mat-cell "Scaux Du Gatinais" at bounding box center [318, 483] width 83 height 35
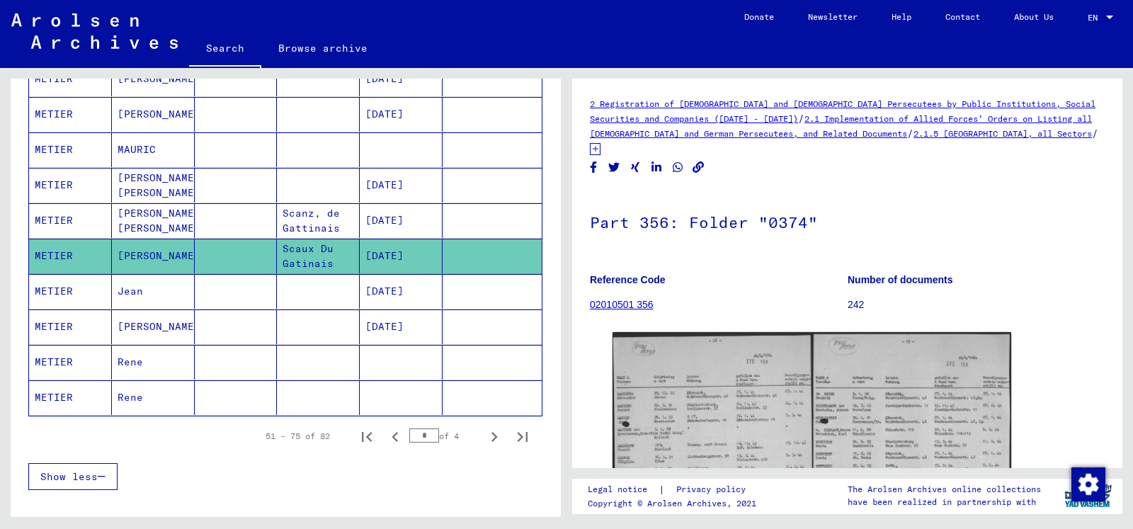
scroll to position [758, 0]
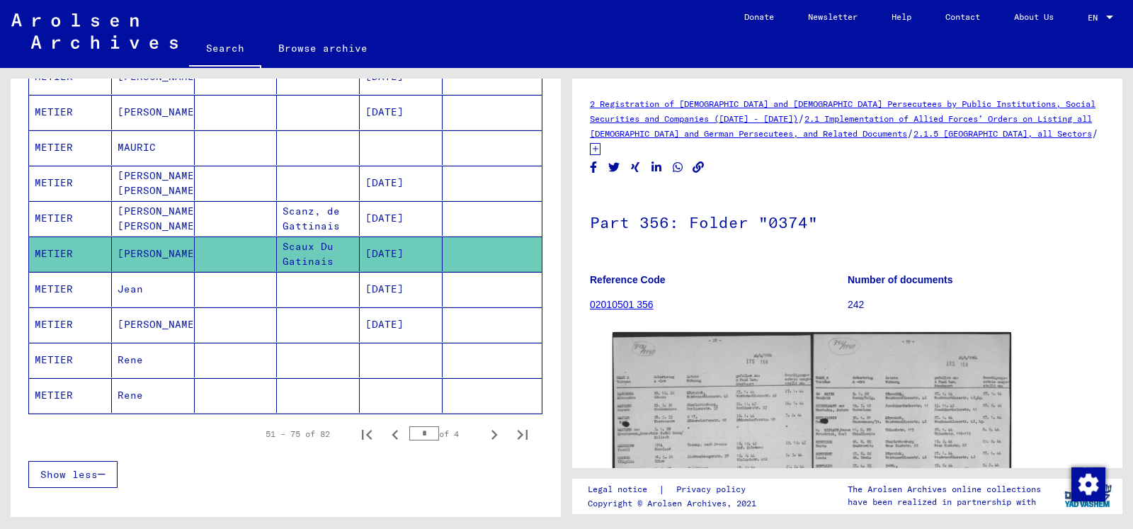
click at [314, 293] on mat-cell at bounding box center [318, 289] width 83 height 35
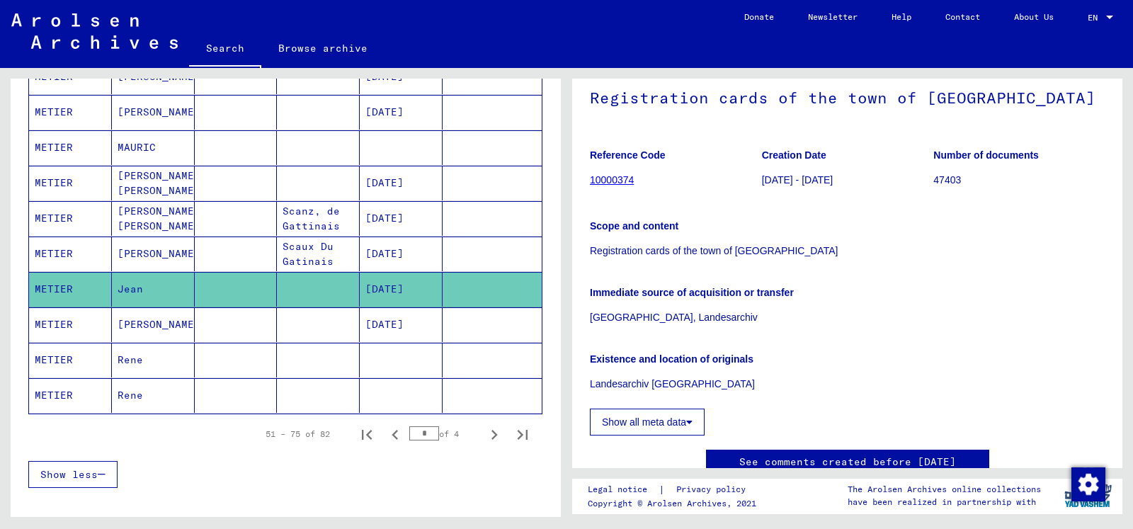
scroll to position [153, 0]
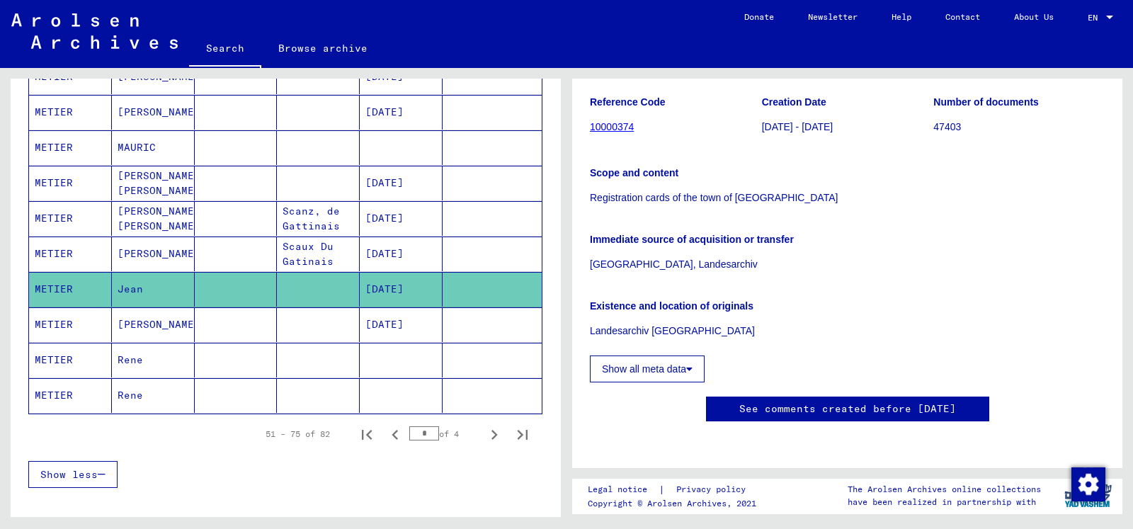
click at [377, 319] on mat-cell "[DATE]" at bounding box center [401, 324] width 83 height 35
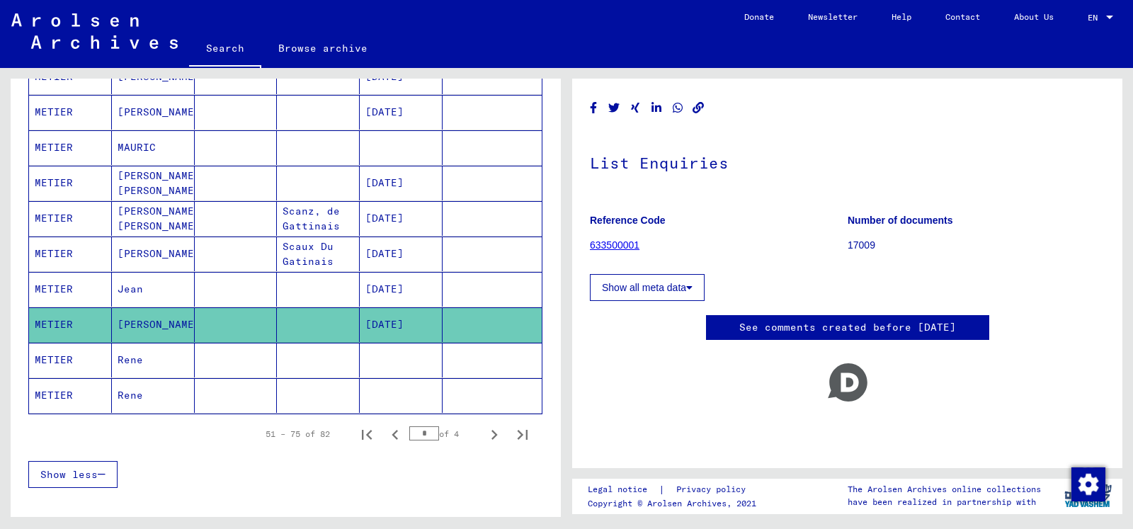
click at [262, 361] on mat-cell at bounding box center [236, 360] width 83 height 35
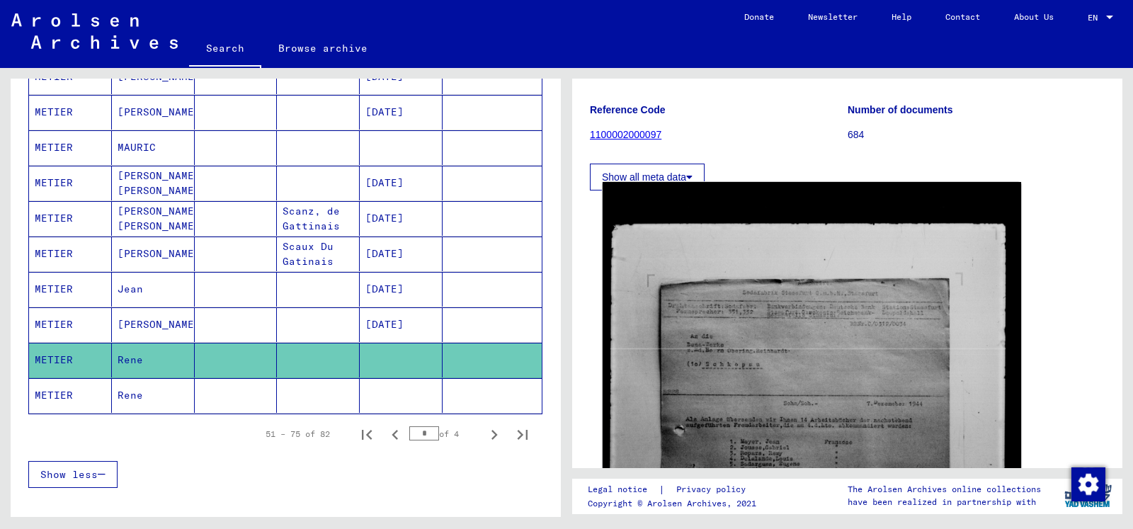
scroll to position [229, 0]
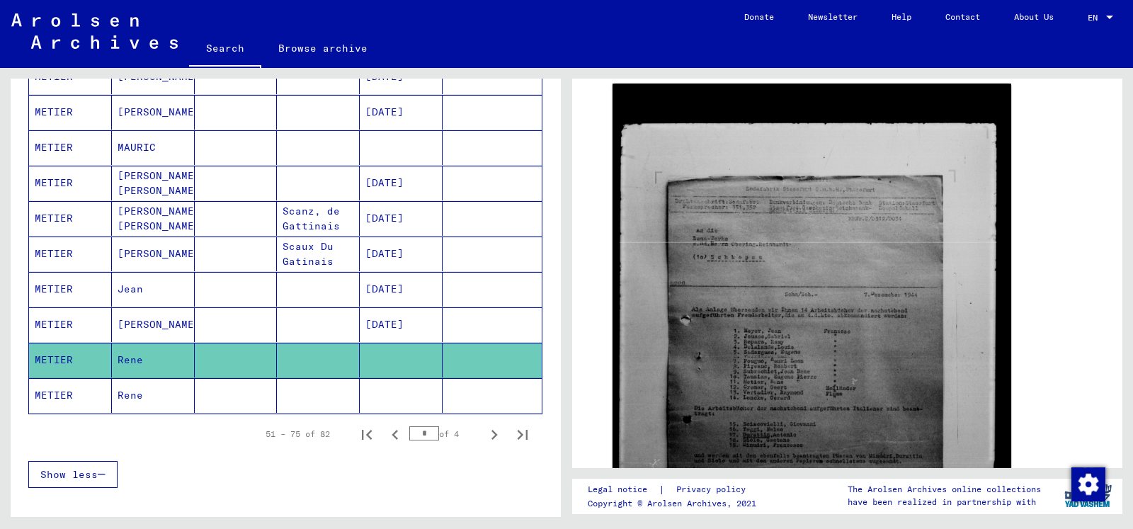
click at [236, 404] on mat-cell at bounding box center [236, 395] width 83 height 35
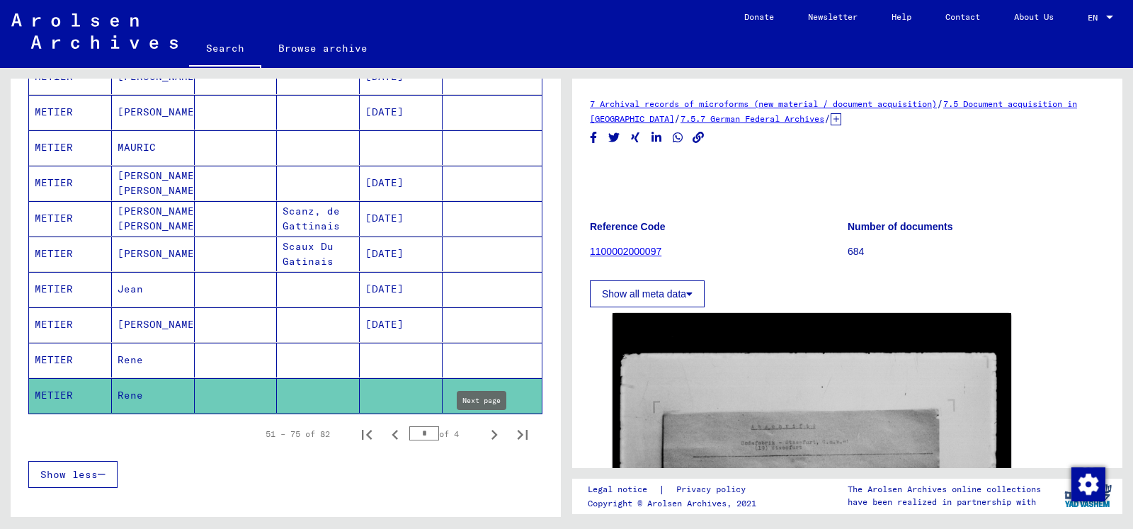
click at [484, 433] on icon "Next page" at bounding box center [494, 435] width 20 height 20
type input "*"
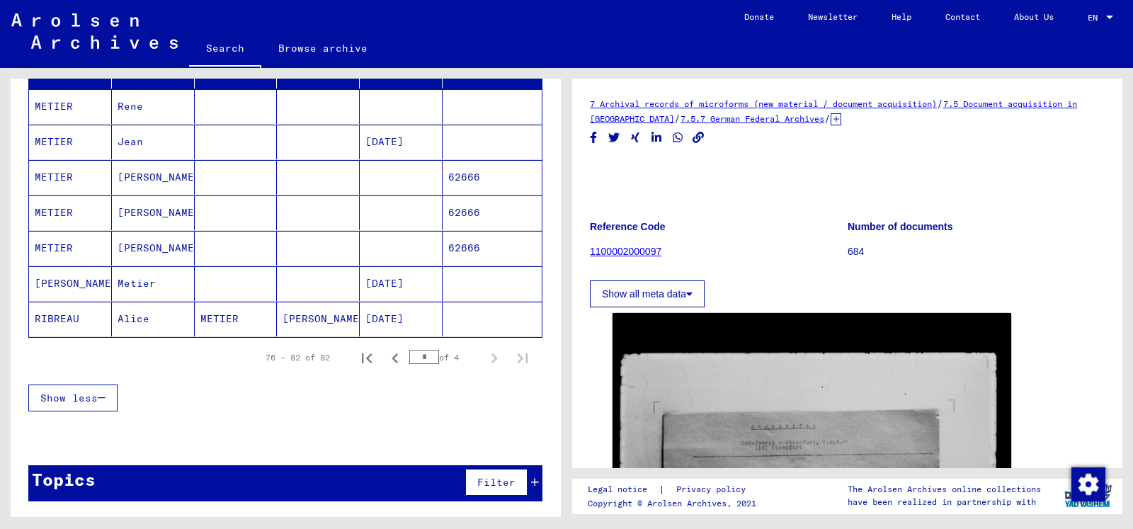
scroll to position [198, 0]
click at [302, 114] on mat-cell at bounding box center [318, 106] width 83 height 35
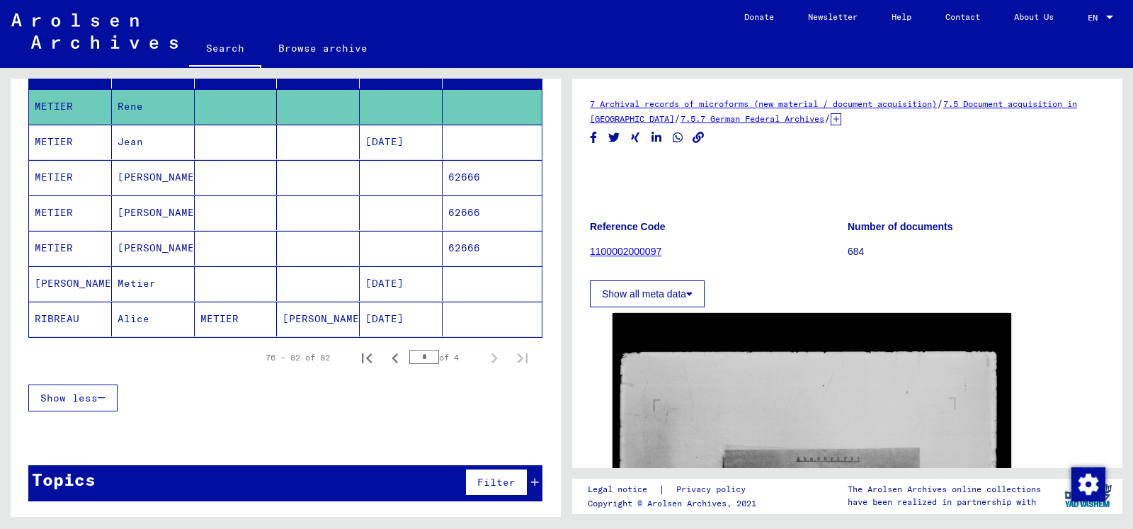
click at [162, 175] on mat-cell "[PERSON_NAME]" at bounding box center [153, 177] width 83 height 35
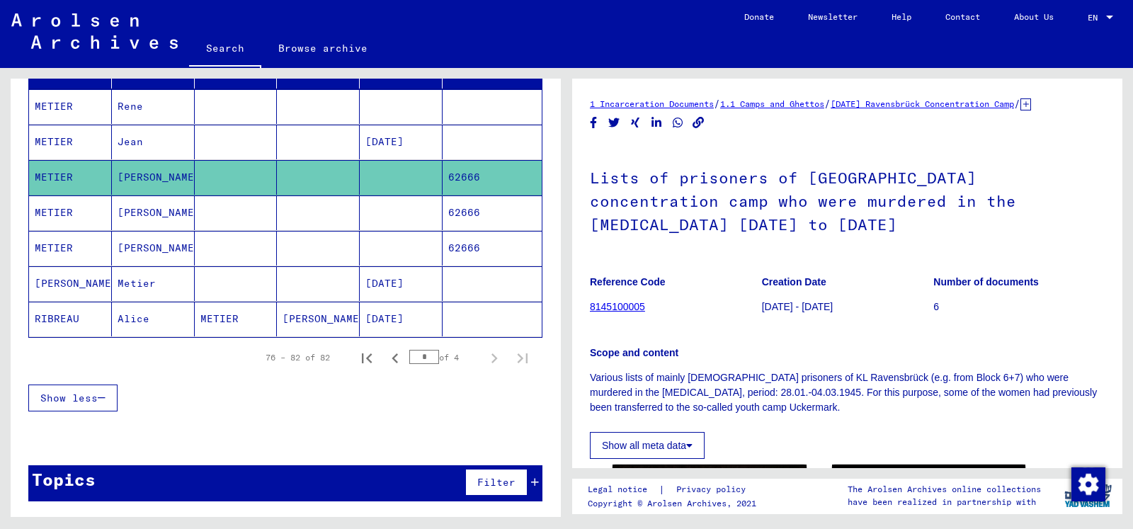
click at [182, 142] on mat-cell "Jean" at bounding box center [153, 142] width 83 height 35
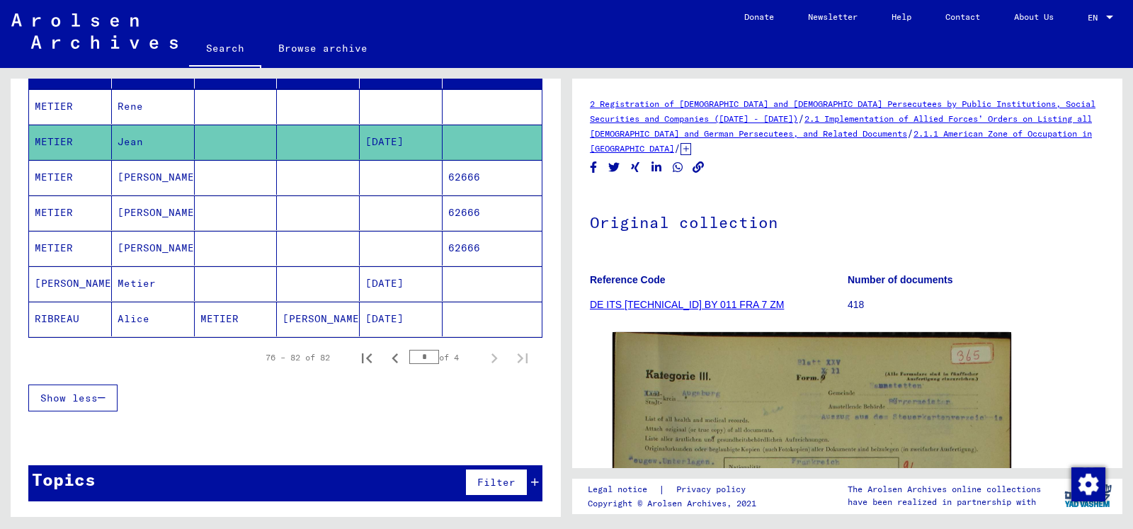
click at [164, 181] on mat-cell "[PERSON_NAME]" at bounding box center [153, 177] width 83 height 35
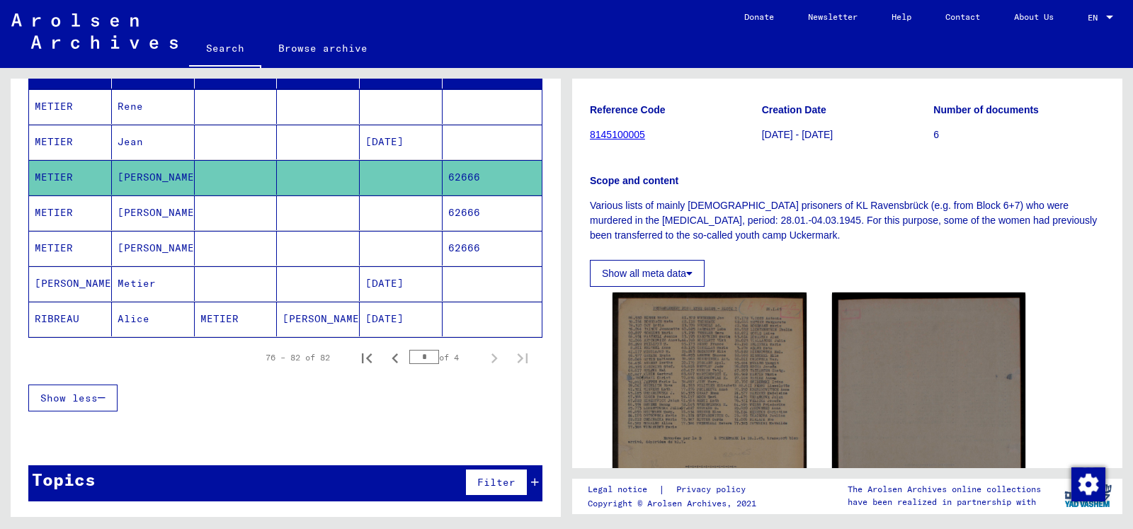
scroll to position [306, 0]
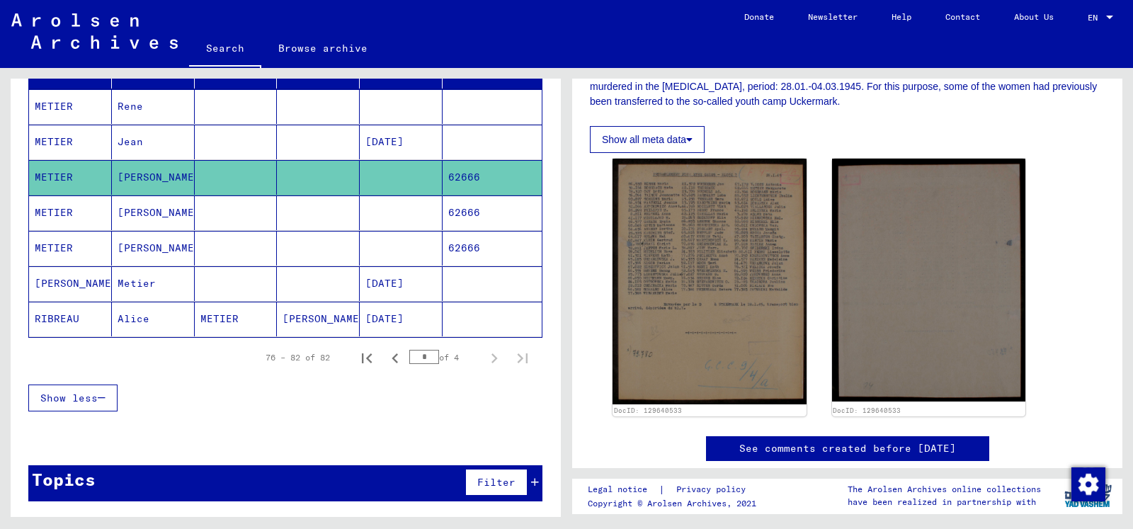
click at [292, 205] on mat-cell at bounding box center [318, 212] width 83 height 35
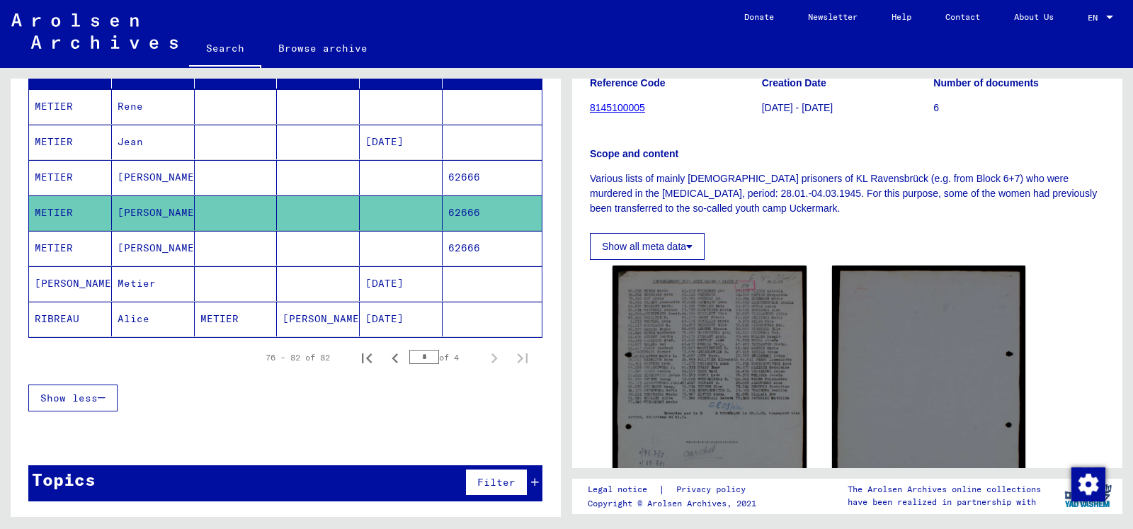
scroll to position [363, 0]
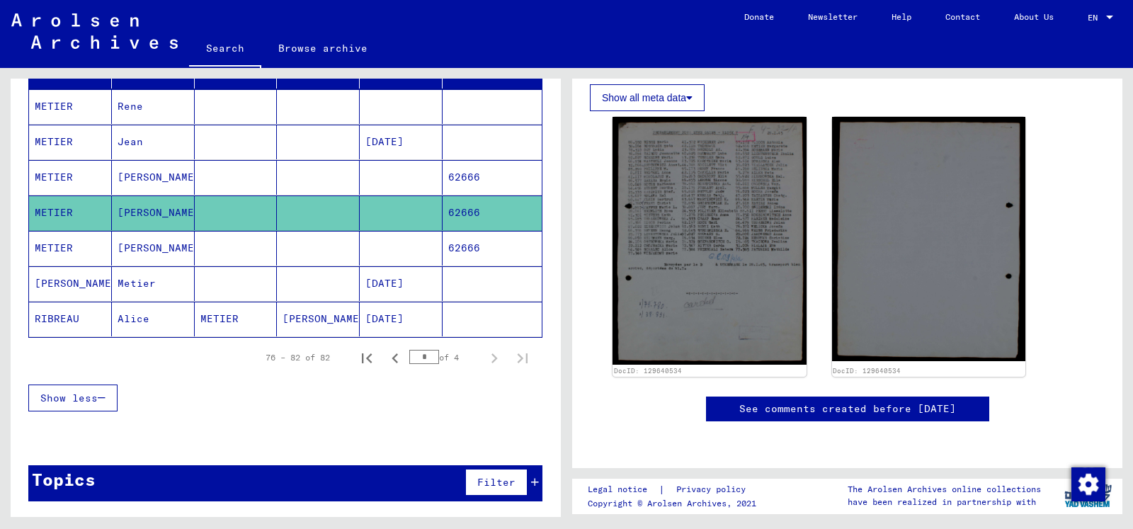
click at [205, 247] on mat-cell at bounding box center [236, 248] width 83 height 35
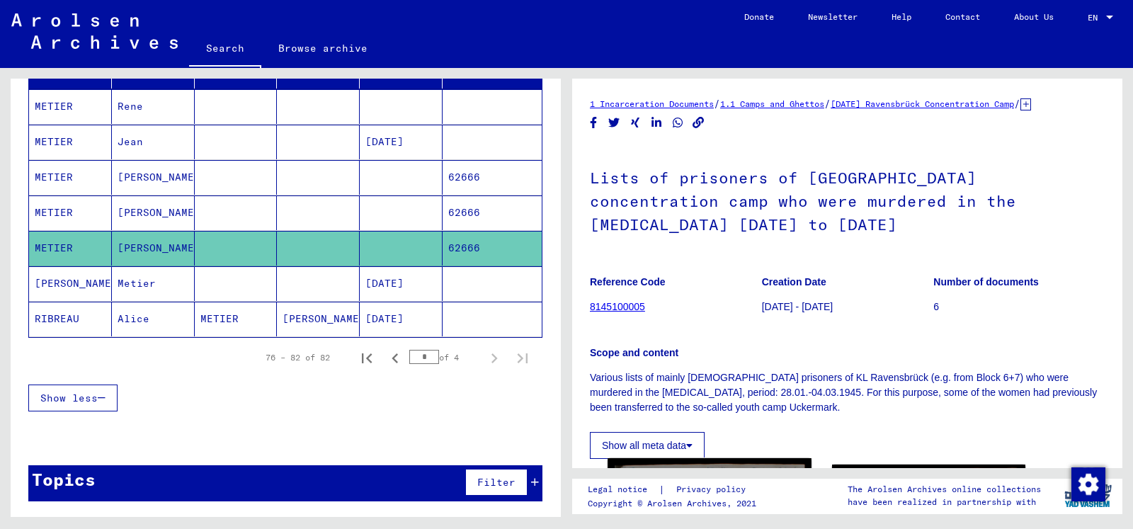
scroll to position [306, 0]
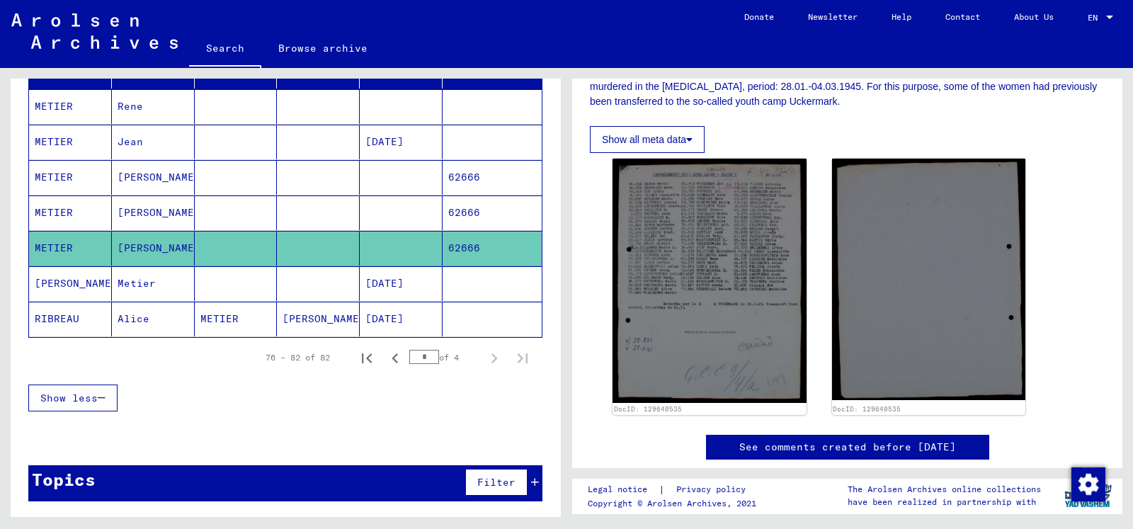
click at [235, 290] on mat-cell at bounding box center [236, 283] width 83 height 35
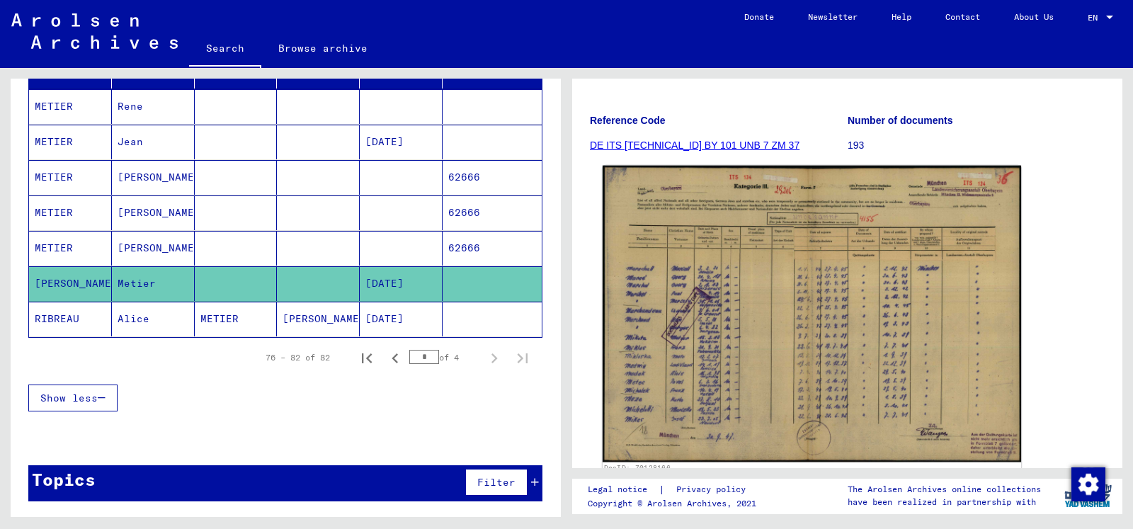
scroll to position [229, 0]
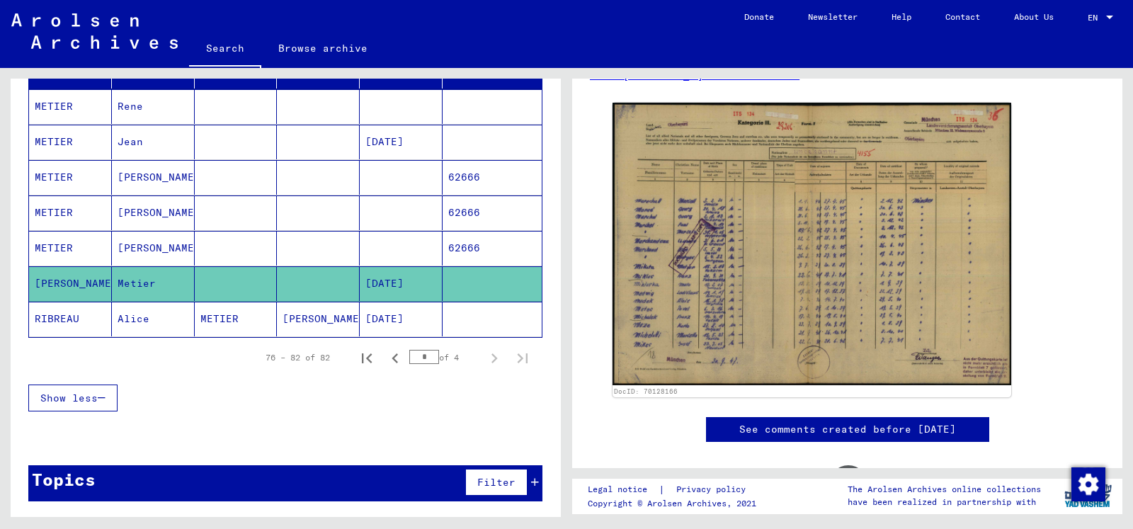
click at [206, 314] on mat-cell "METIER" at bounding box center [236, 319] width 83 height 35
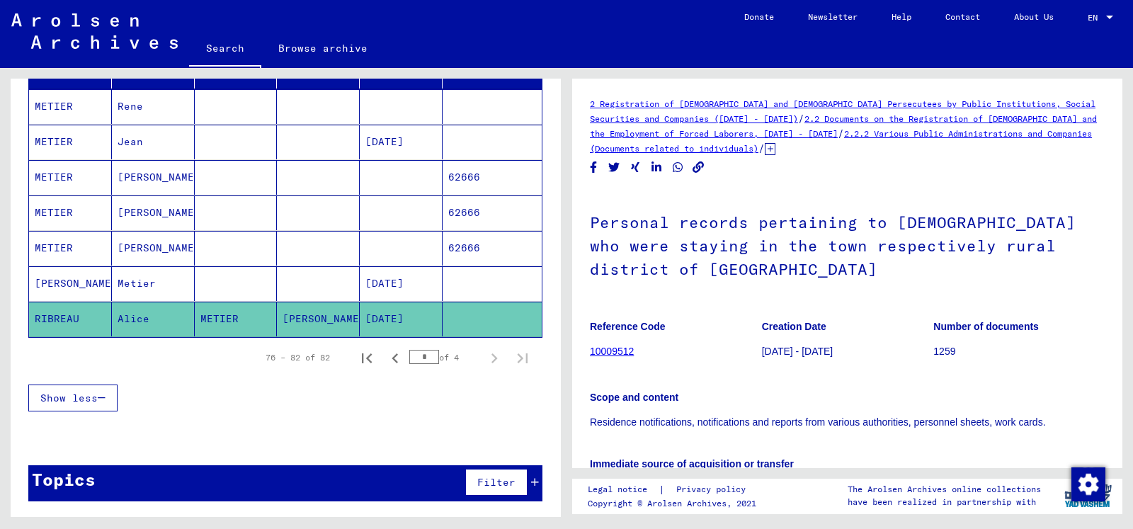
click at [942, 104] on link "2 Registration of [DEMOGRAPHIC_DATA] and [DEMOGRAPHIC_DATA] Persecutees by Publ…" at bounding box center [843, 110] width 506 height 25
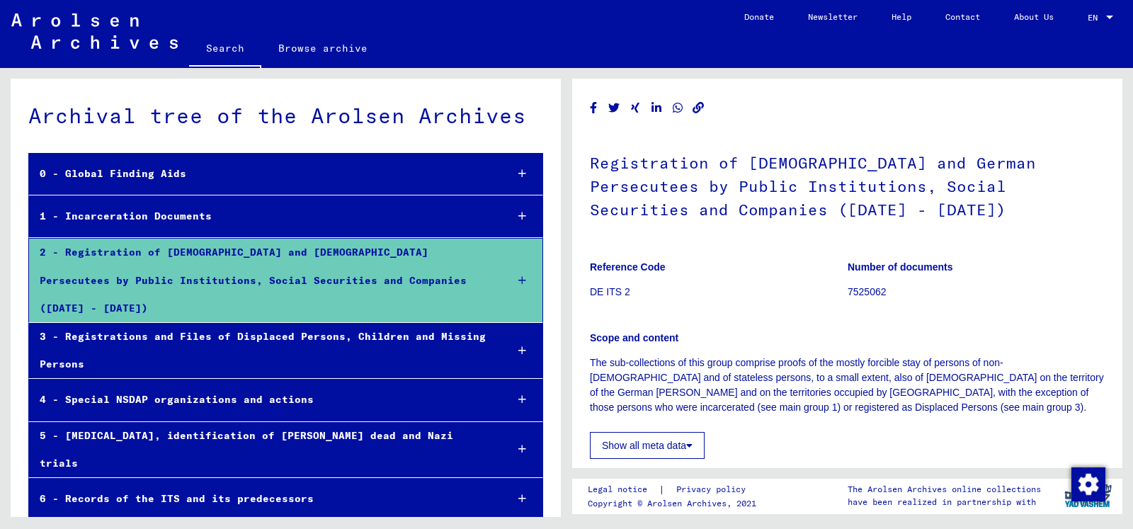
click at [518, 217] on icon at bounding box center [522, 216] width 8 height 10
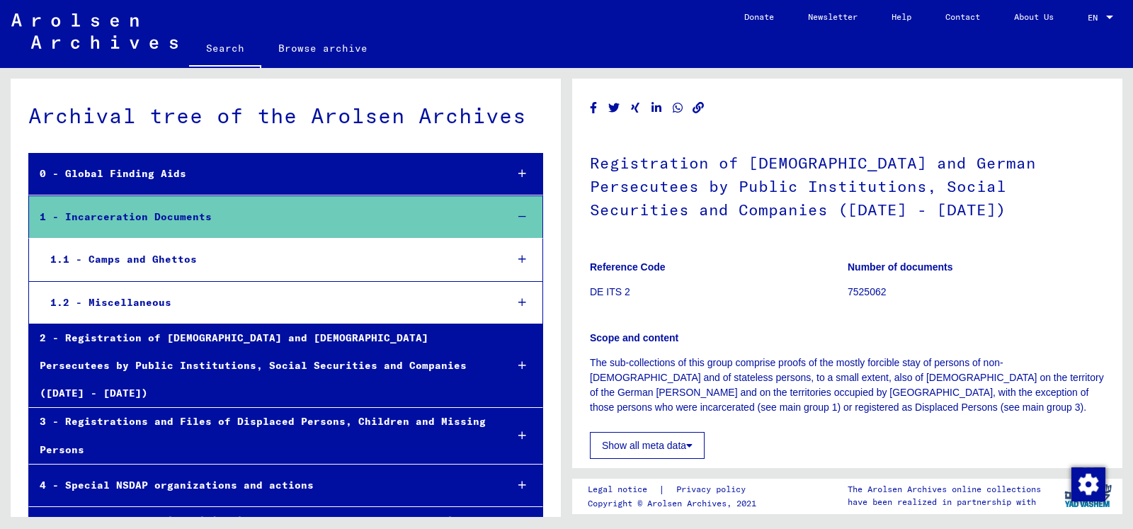
click at [518, 217] on icon at bounding box center [522, 217] width 8 height 10
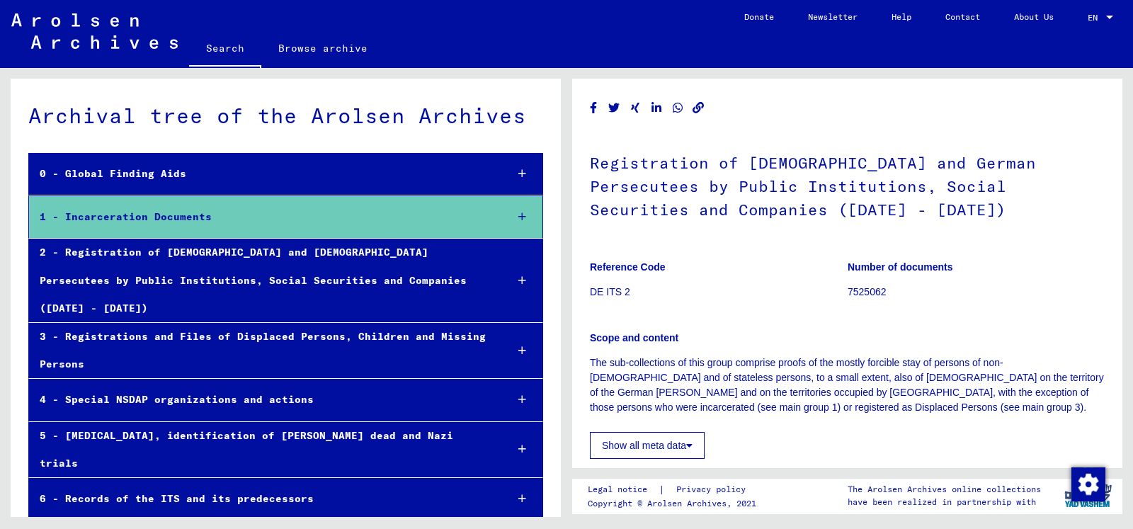
click at [505, 173] on div at bounding box center [521, 174] width 41 height 42
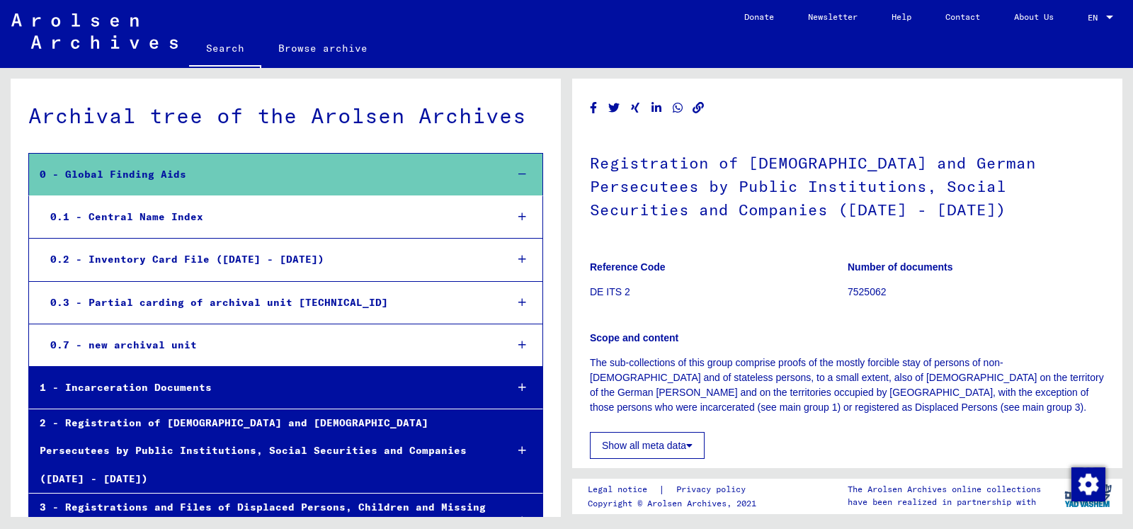
click at [505, 173] on div at bounding box center [521, 175] width 41 height 42
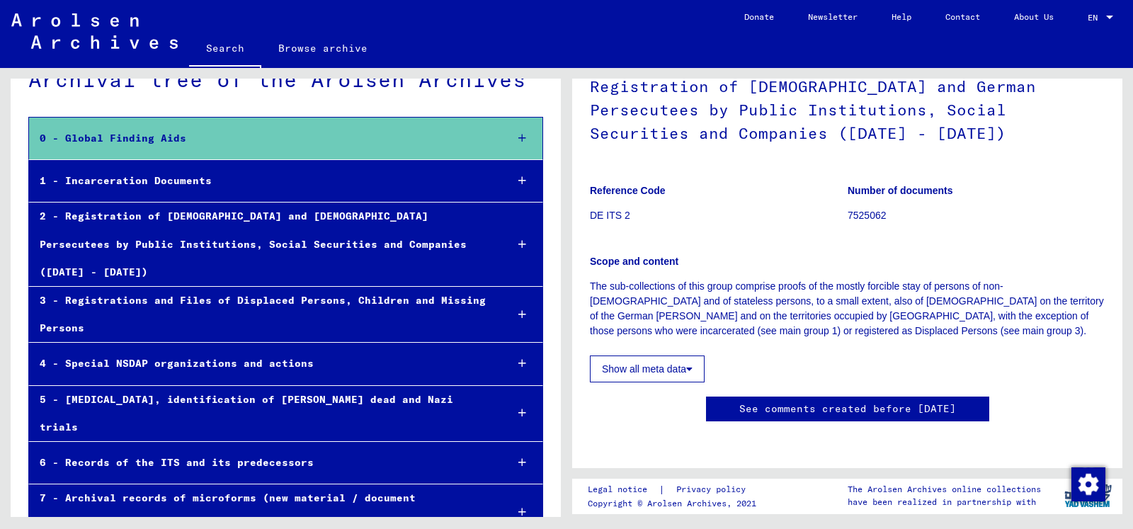
scroll to position [68, 0]
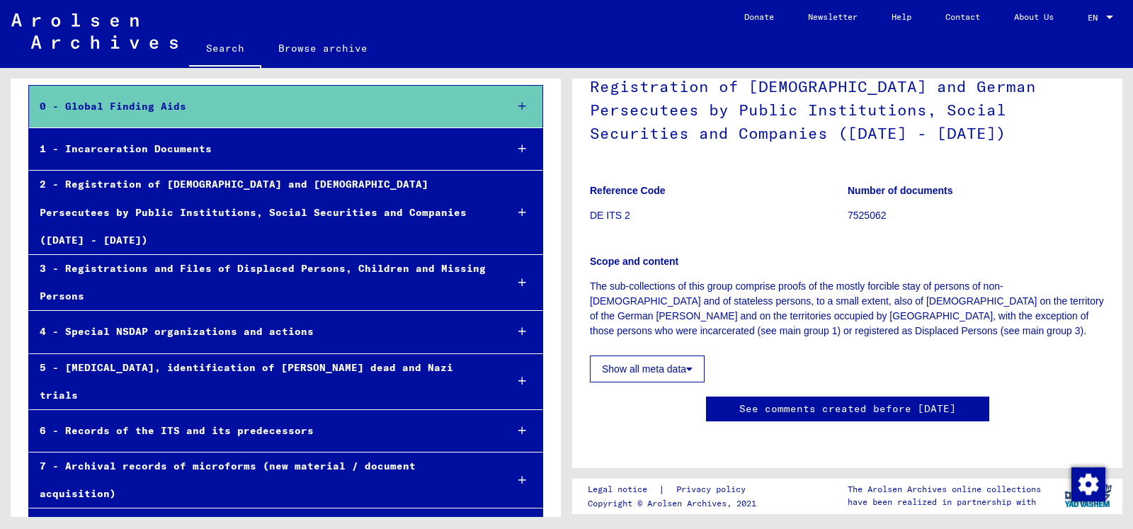
click at [171, 197] on div "2 - Registration of [DEMOGRAPHIC_DATA] and [DEMOGRAPHIC_DATA] Persecutees by Pu…" at bounding box center [261, 213] width 465 height 84
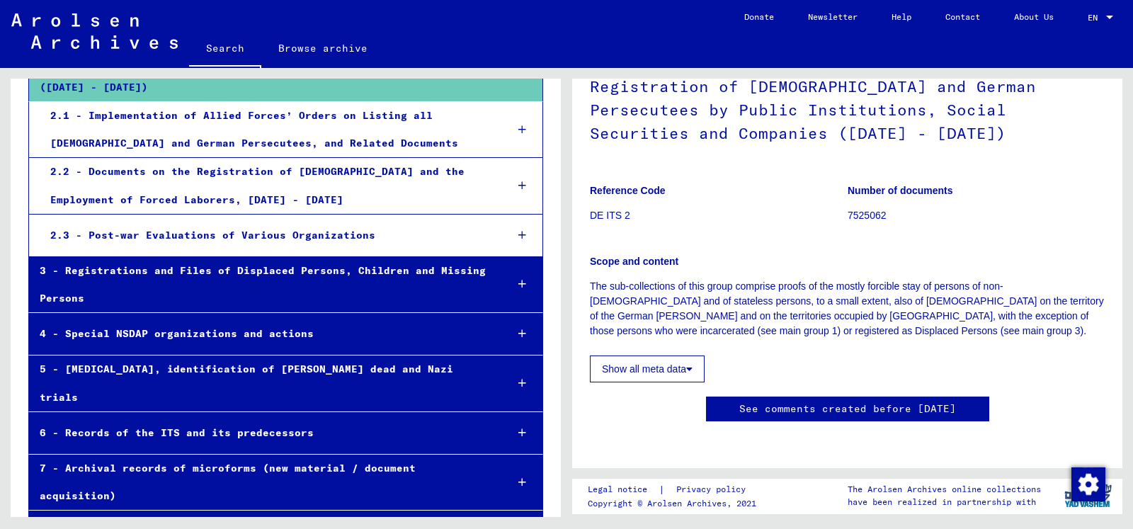
scroll to position [223, 0]
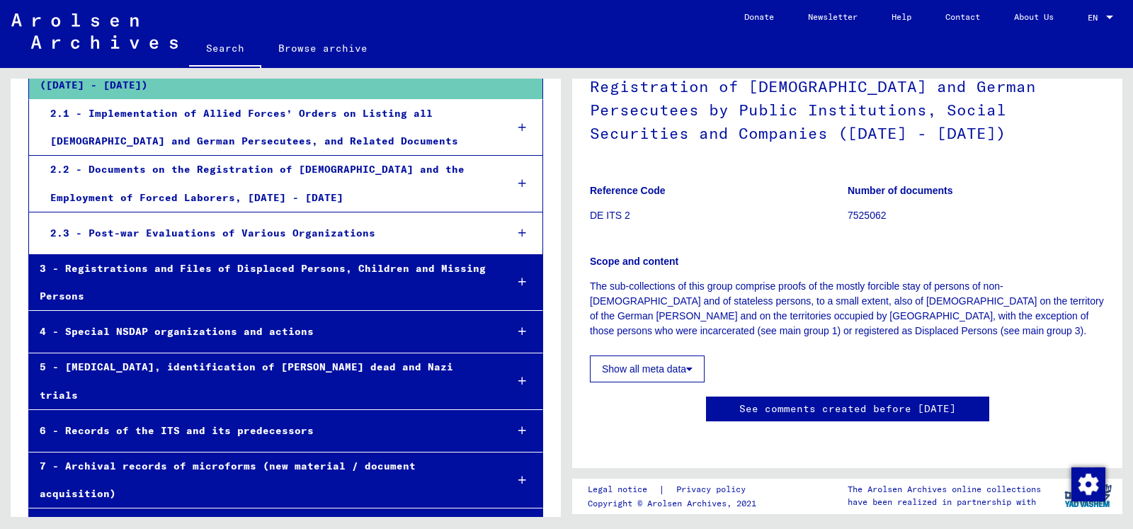
click at [146, 515] on div "8 - Collections of private persons and small archives" at bounding box center [261, 529] width 465 height 28
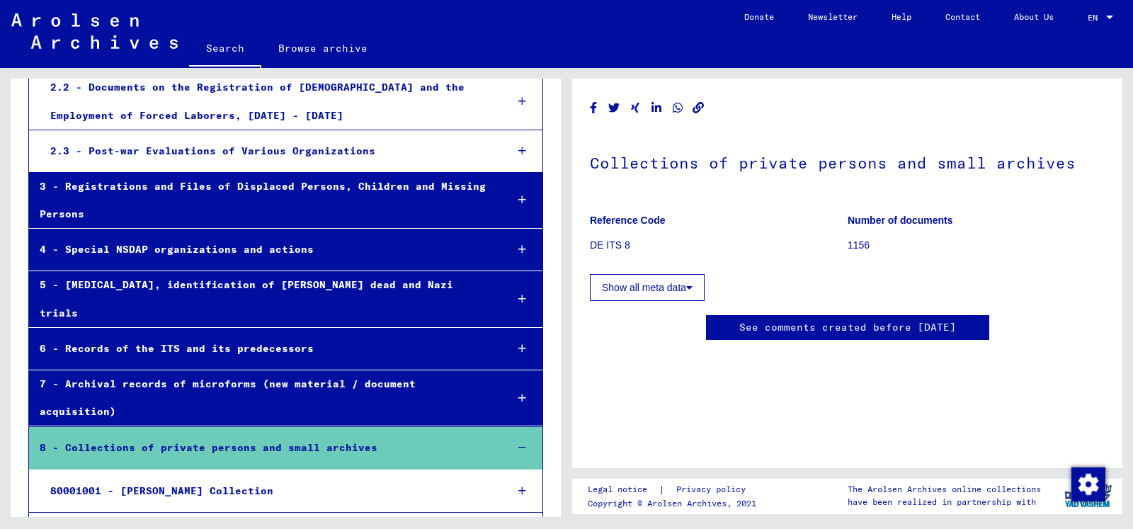
scroll to position [309, 0]
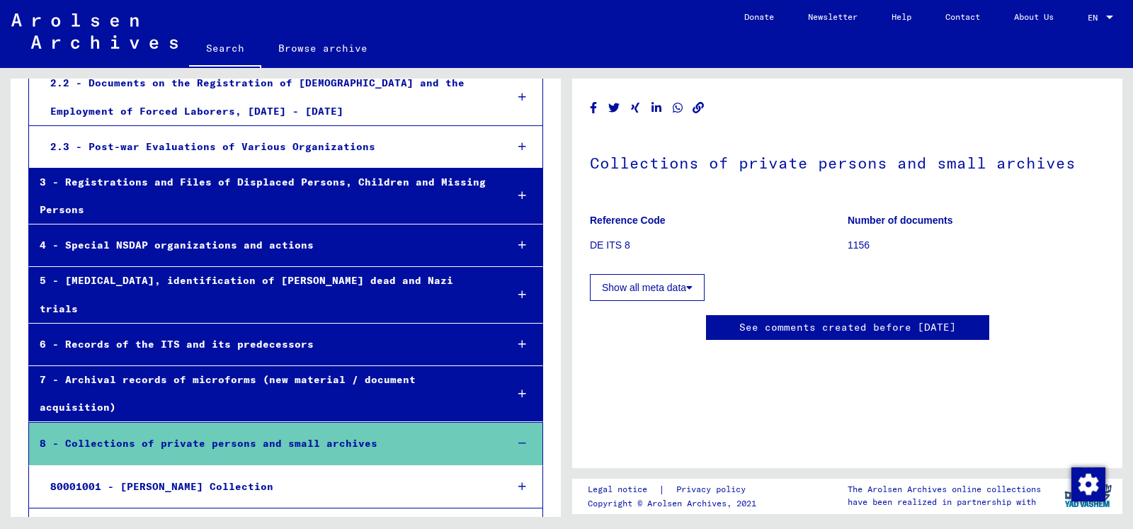
click at [171, 473] on div "80001001 - [PERSON_NAME] Collection" at bounding box center [267, 487] width 455 height 28
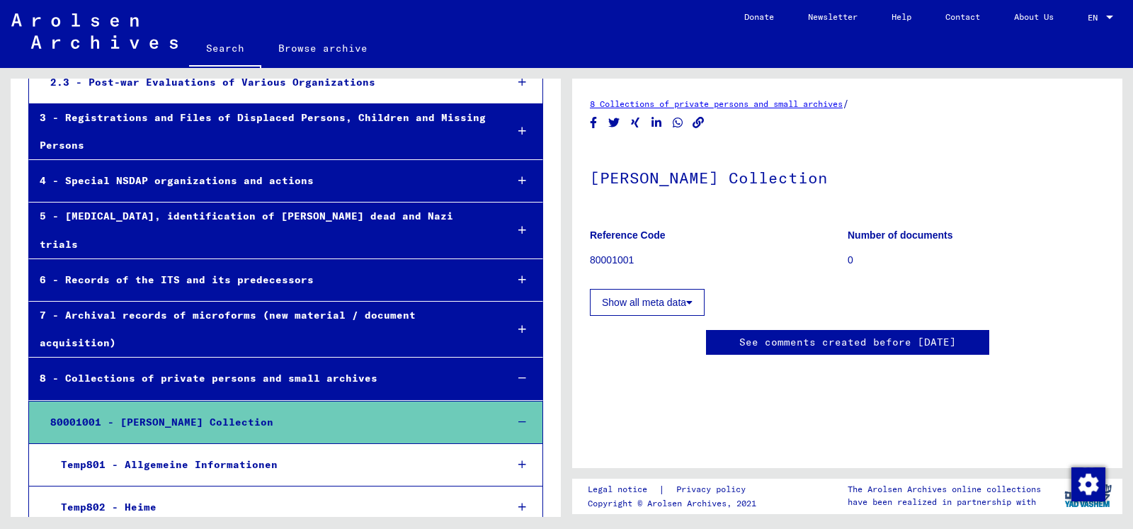
scroll to position [292, 0]
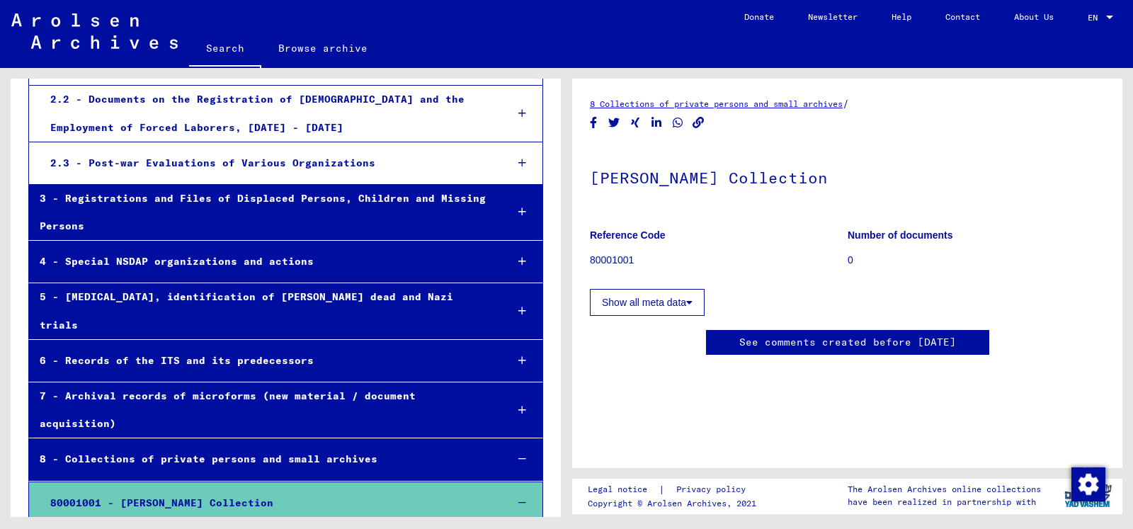
click at [279, 283] on div "5 - [MEDICAL_DATA], identification of [PERSON_NAME] dead and Nazi trials" at bounding box center [261, 310] width 465 height 55
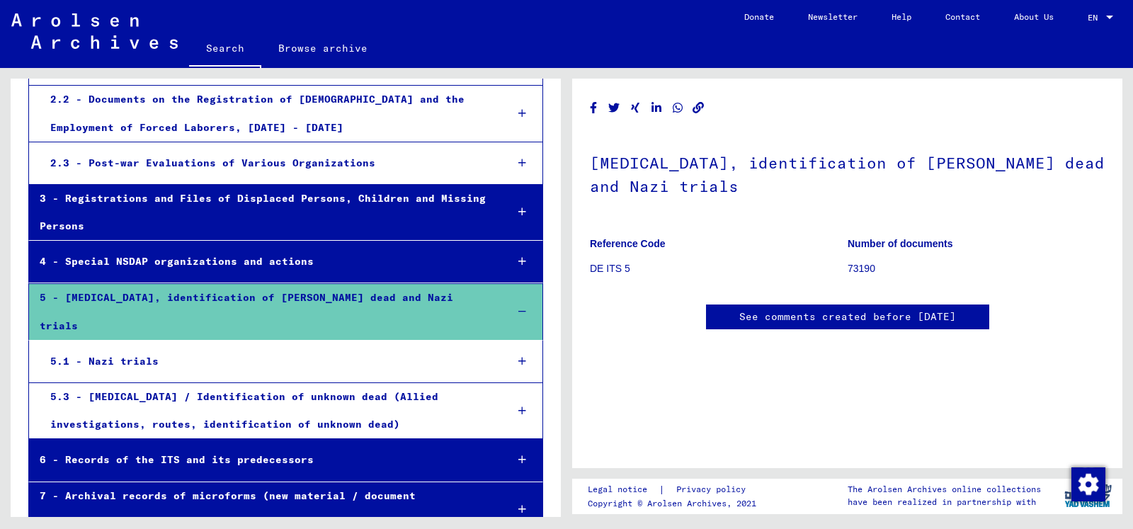
click at [229, 348] on div "5.1 - Nazi trials" at bounding box center [267, 362] width 455 height 28
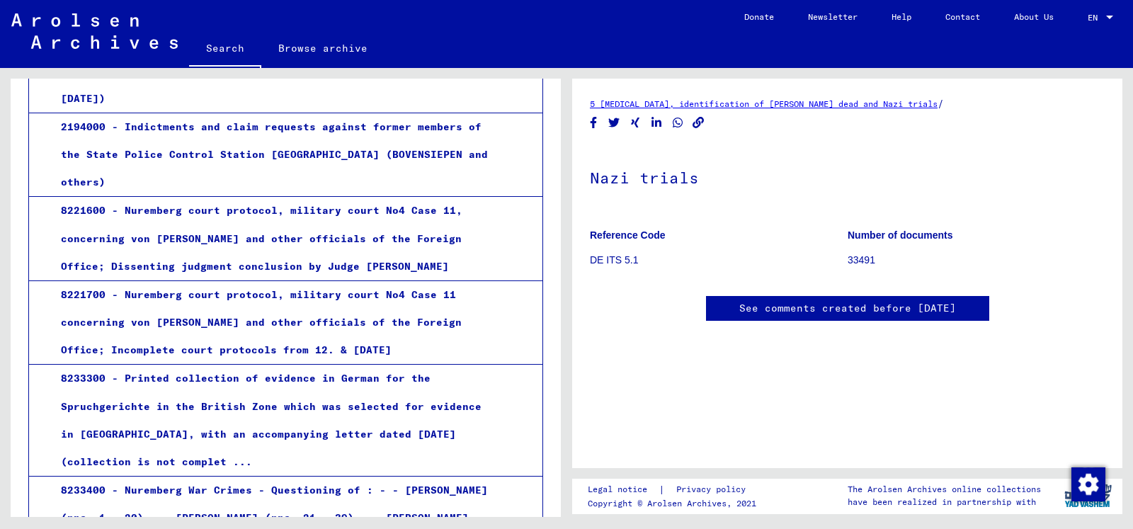
scroll to position [675, 0]
click at [244, 364] on div "8233300 - Printed collection of evidence in German for the Spruchgerichte in th…" at bounding box center [271, 419] width 443 height 111
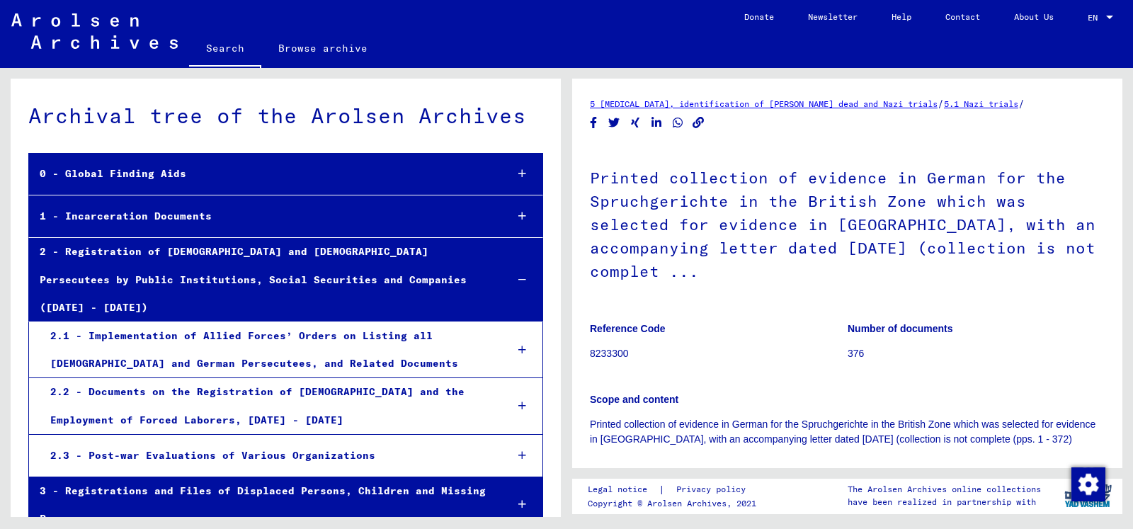
click at [360, 324] on div "2.1 - Implementation of Allied Forces’ Orders on Listing all [DEMOGRAPHIC_DATA]…" at bounding box center [267, 349] width 455 height 55
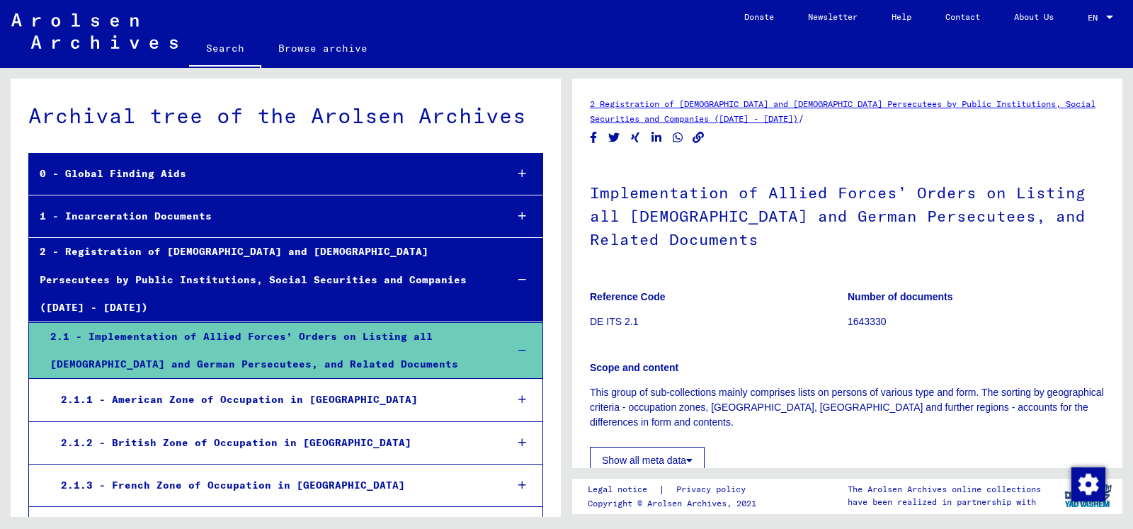
scroll to position [76, 0]
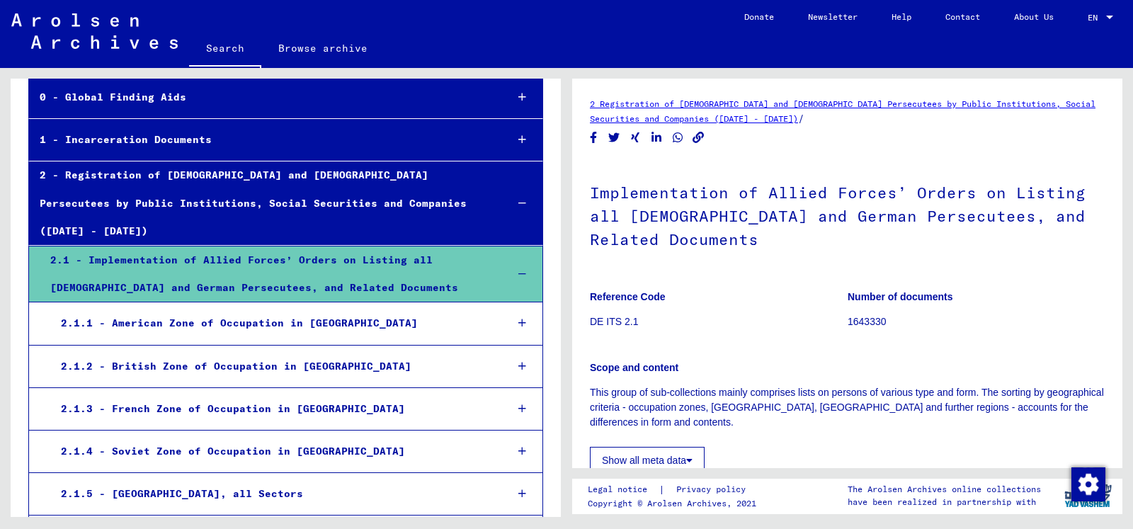
click at [270, 395] on div "2.1.3 - French Zone of Occupation in [GEOGRAPHIC_DATA]" at bounding box center [272, 409] width 444 height 28
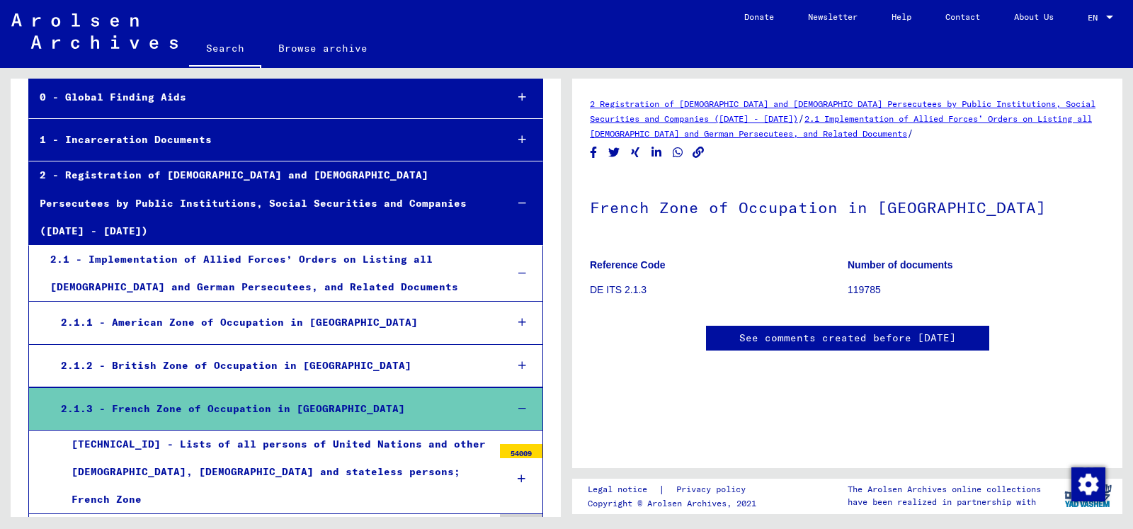
scroll to position [153, 0]
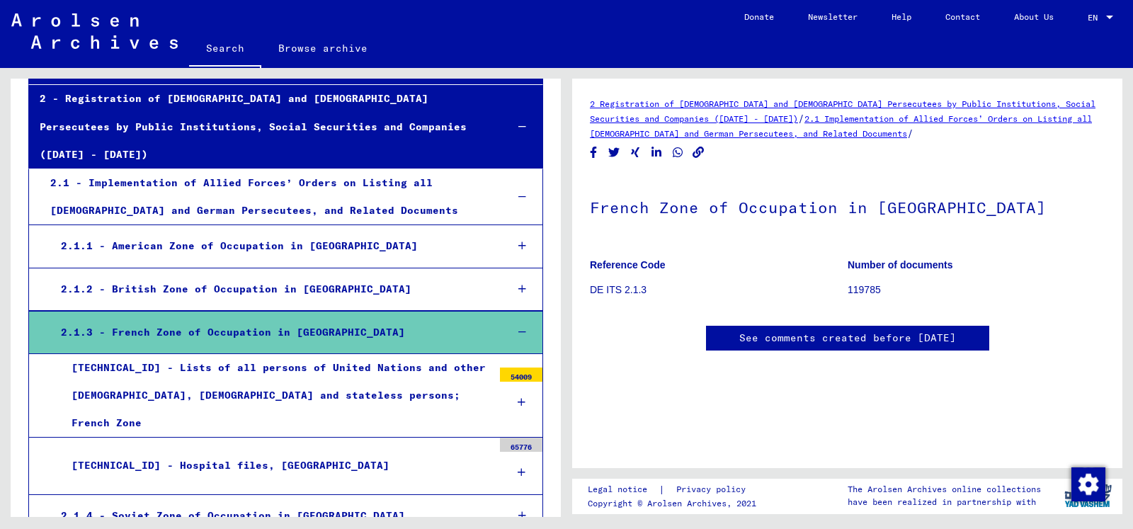
click at [518, 397] on icon at bounding box center [522, 402] width 8 height 10
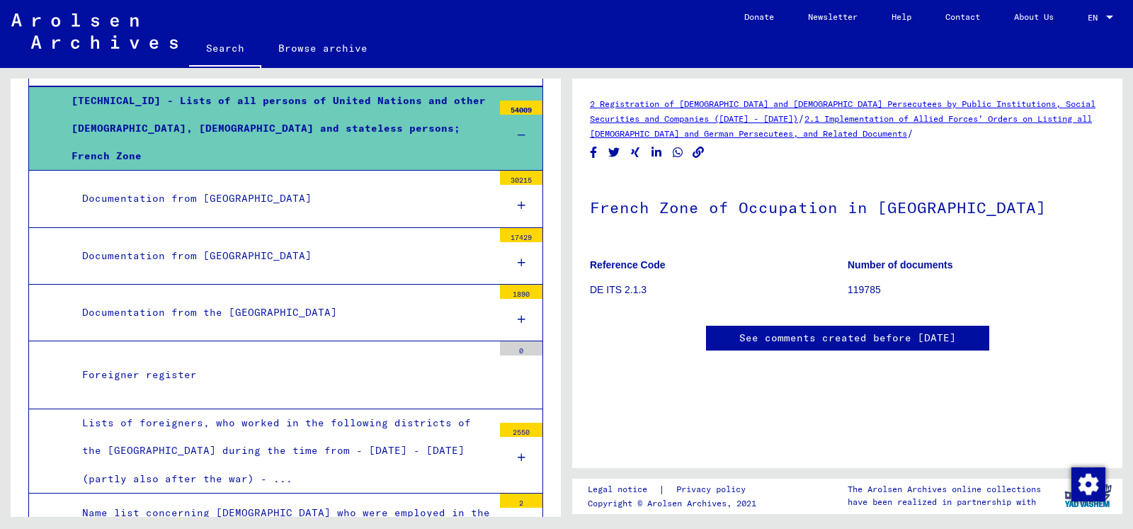
scroll to position [382, 0]
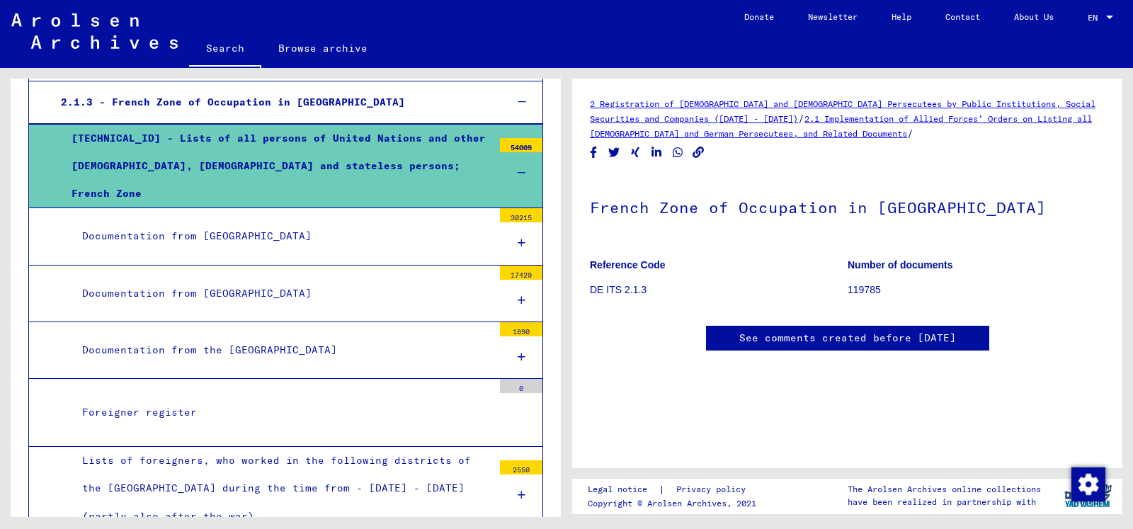
click at [404, 399] on div "Foreigner register" at bounding box center [282, 413] width 421 height 28
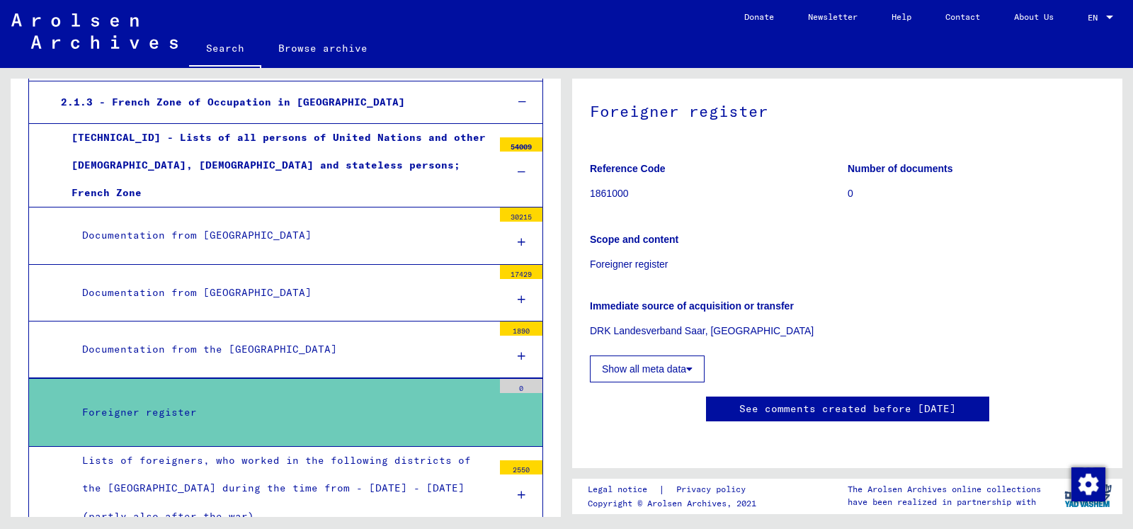
scroll to position [256, 0]
click at [350, 321] on mat-tree-node "Documentation from the [GEOGRAPHIC_DATA] 1890" at bounding box center [285, 349] width 515 height 57
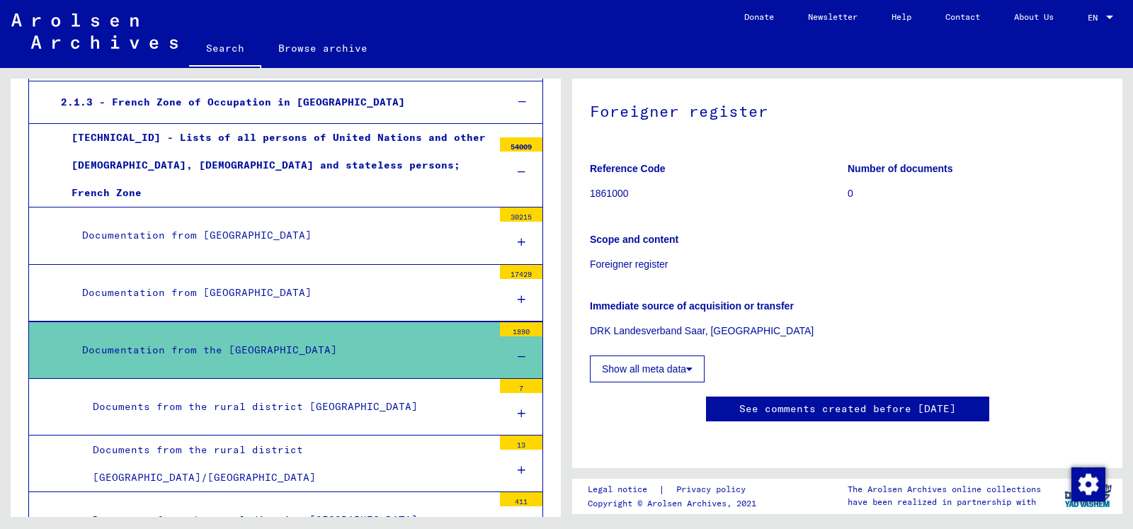
click at [428, 279] on div "Documentation from [GEOGRAPHIC_DATA]" at bounding box center [282, 293] width 421 height 28
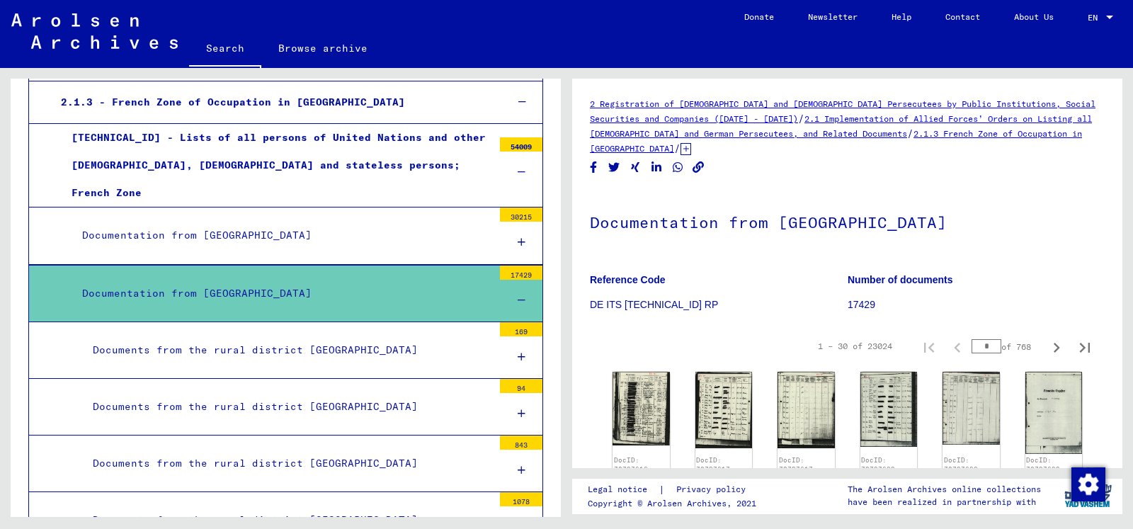
click at [360, 222] on div "Documentation from [GEOGRAPHIC_DATA]" at bounding box center [282, 236] width 421 height 28
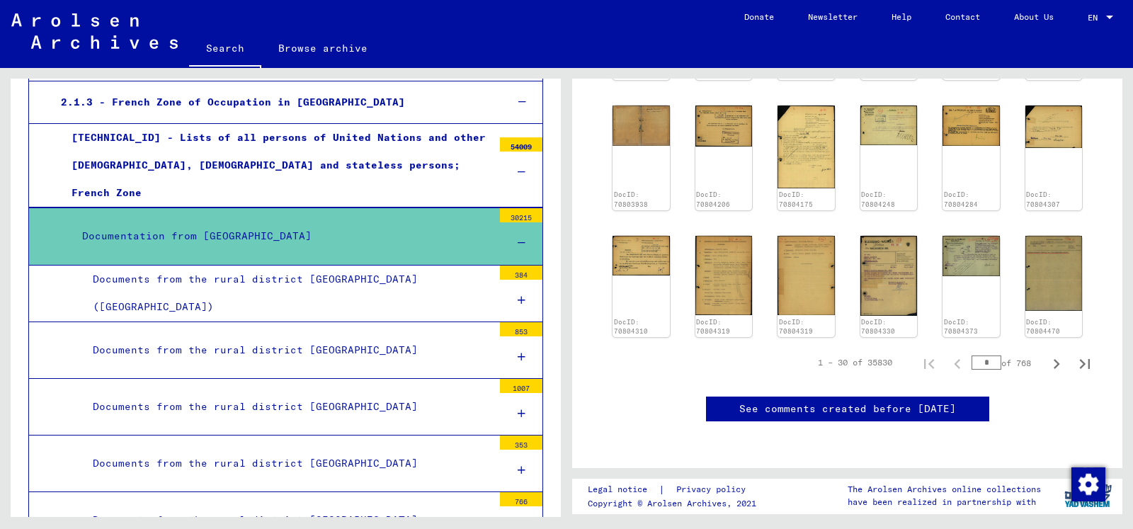
scroll to position [841, 0]
